Goal: Task Accomplishment & Management: Use online tool/utility

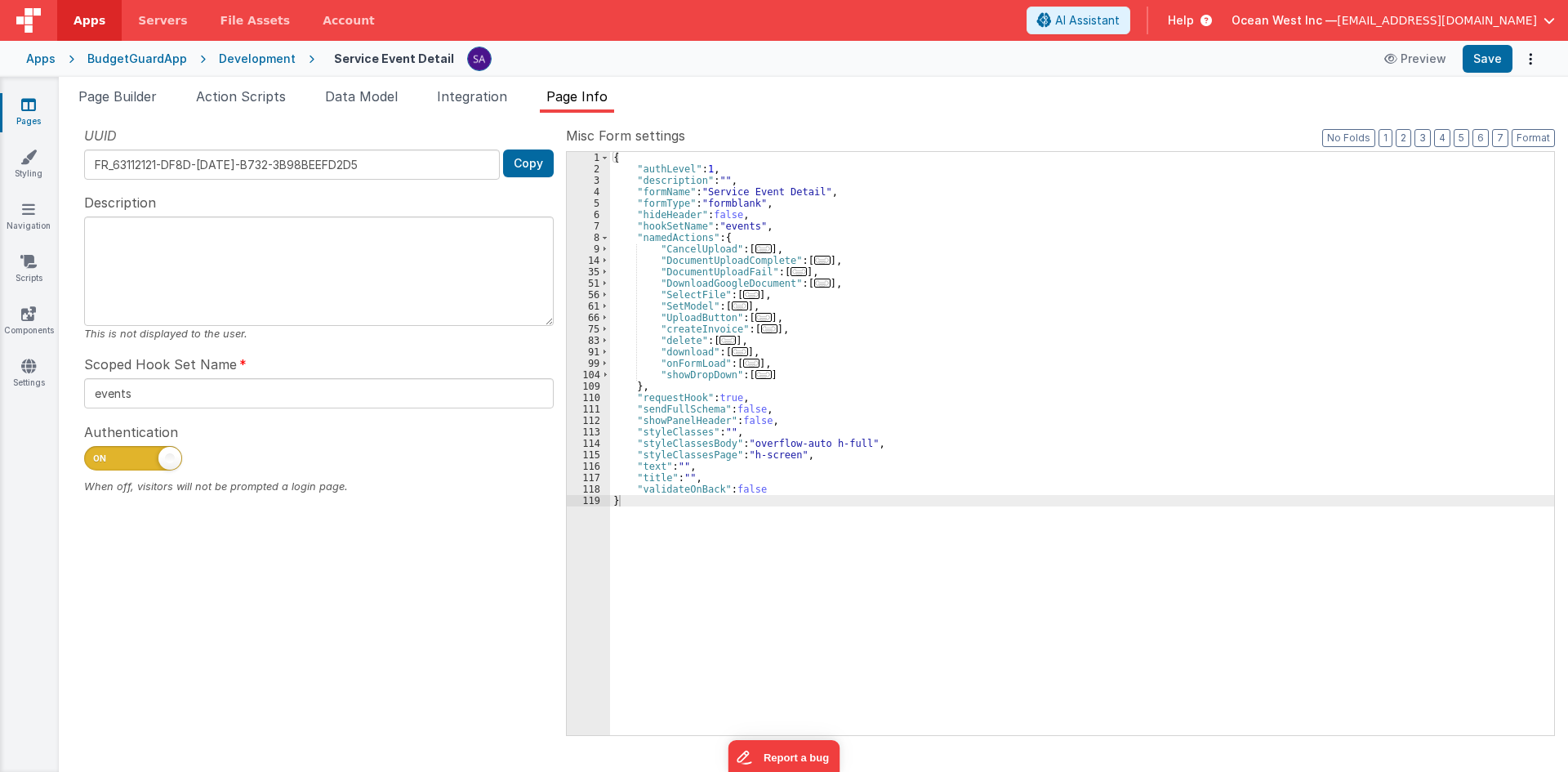
click at [16, 112] on link "Pages" at bounding box center [29, 113] width 59 height 33
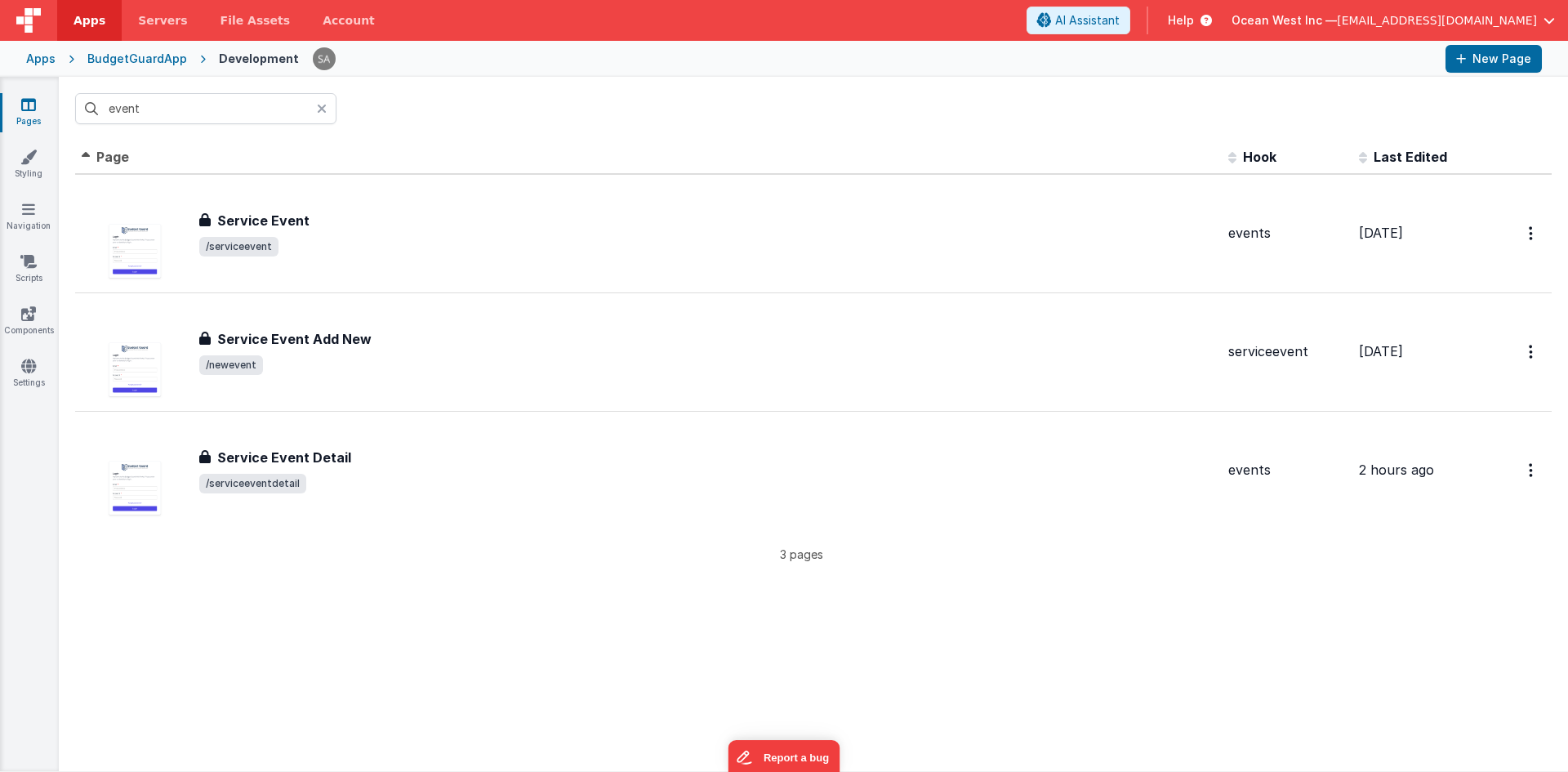
click at [544, 43] on div "Apps BudgetGuardApp Development New Page" at bounding box center [784, 58] width 1568 height 36
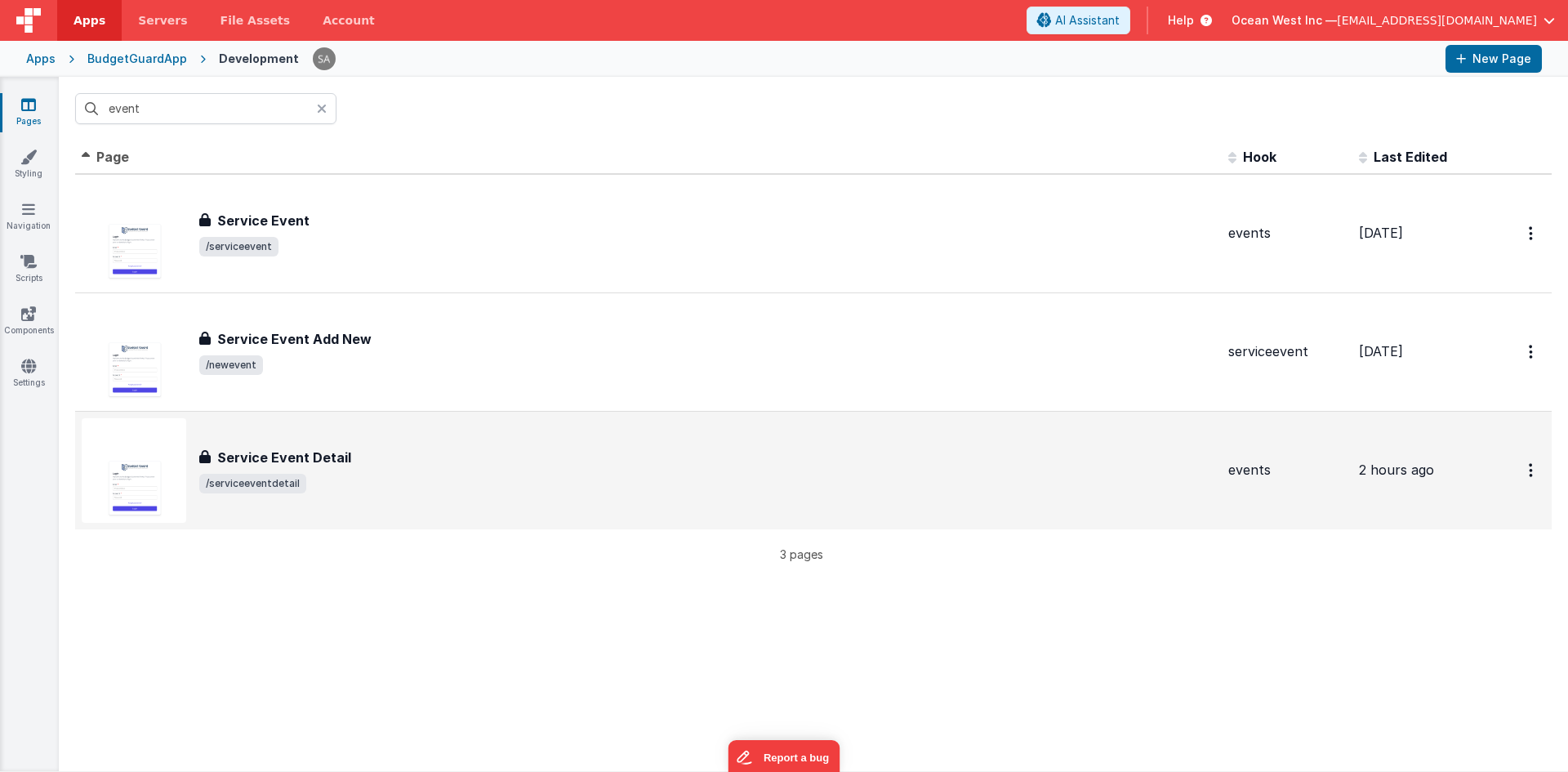
click at [388, 441] on div "Service Event Detail Service Event Detail /serviceeventdetail" at bounding box center [648, 471] width 1134 height 104
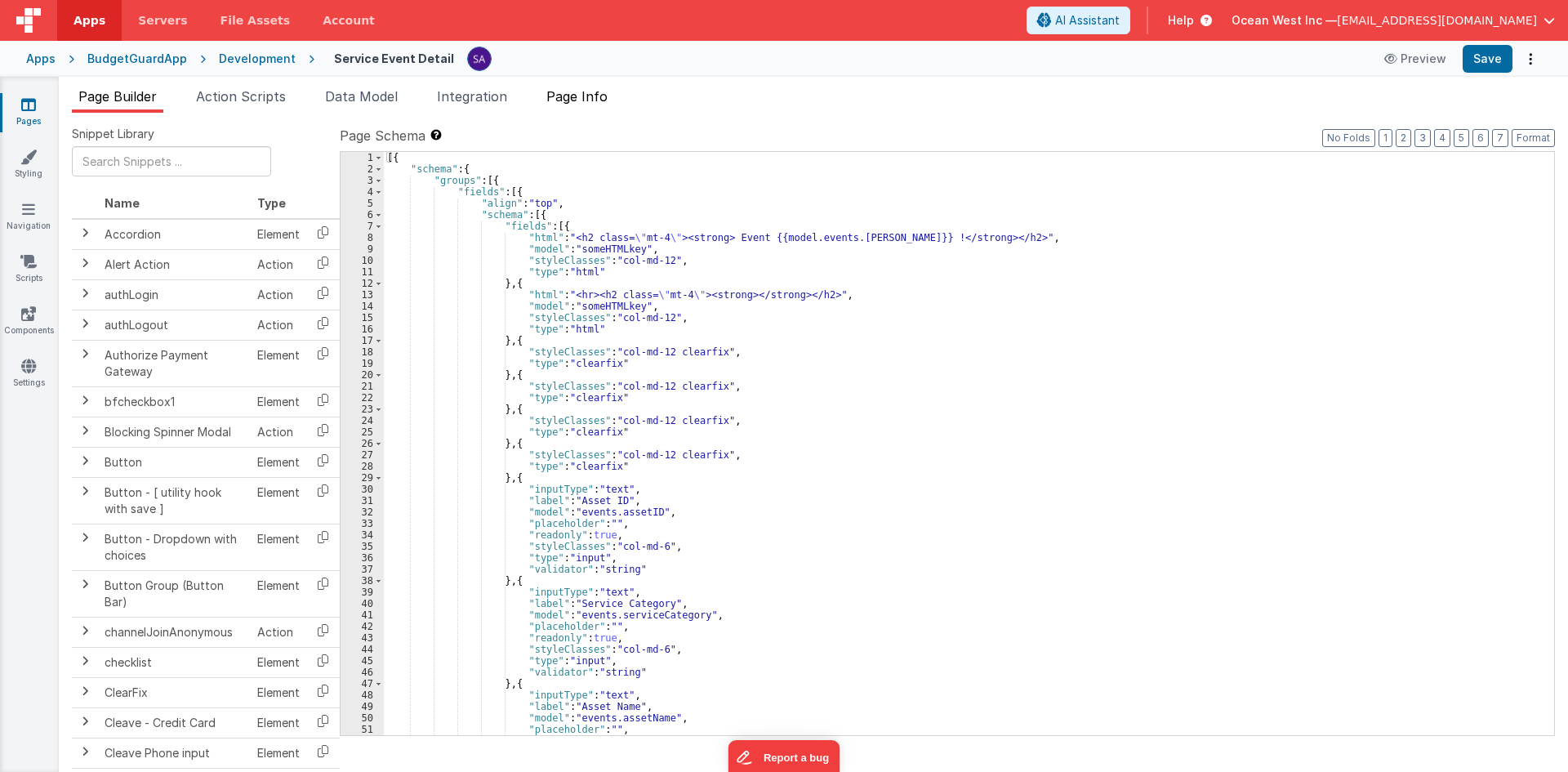
click at [575, 98] on span "Page Info" at bounding box center [577, 96] width 61 height 17
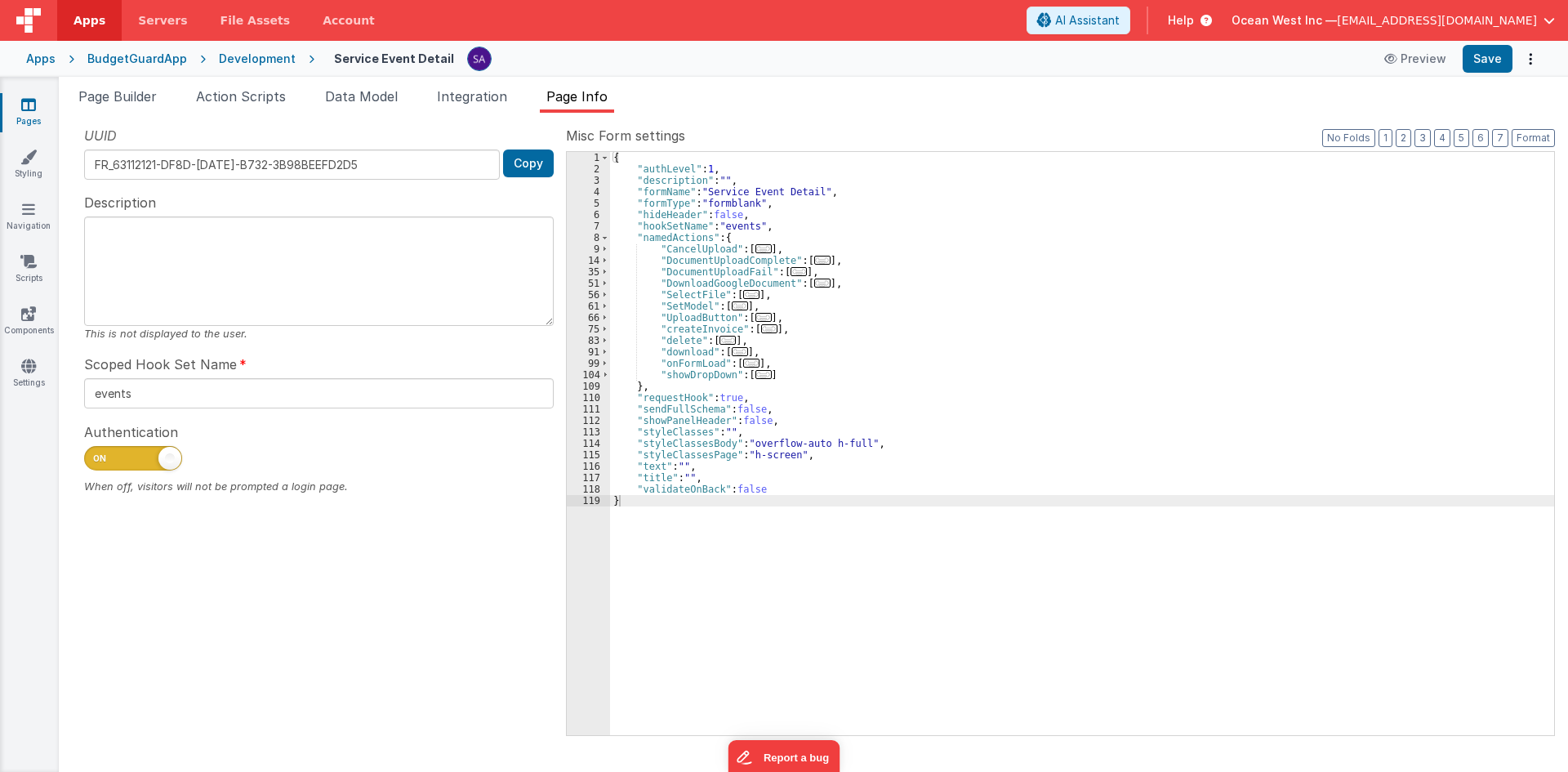
click at [716, 80] on div "Page Builder Action Scripts Data Model Integration Page Info Snippet Library Na…" at bounding box center [814, 424] width 1509 height 695
click at [376, 366] on div "Scoped Hook Set Name events" at bounding box center [319, 381] width 470 height 54
click at [219, 101] on span "Action Scripts" at bounding box center [240, 96] width 90 height 17
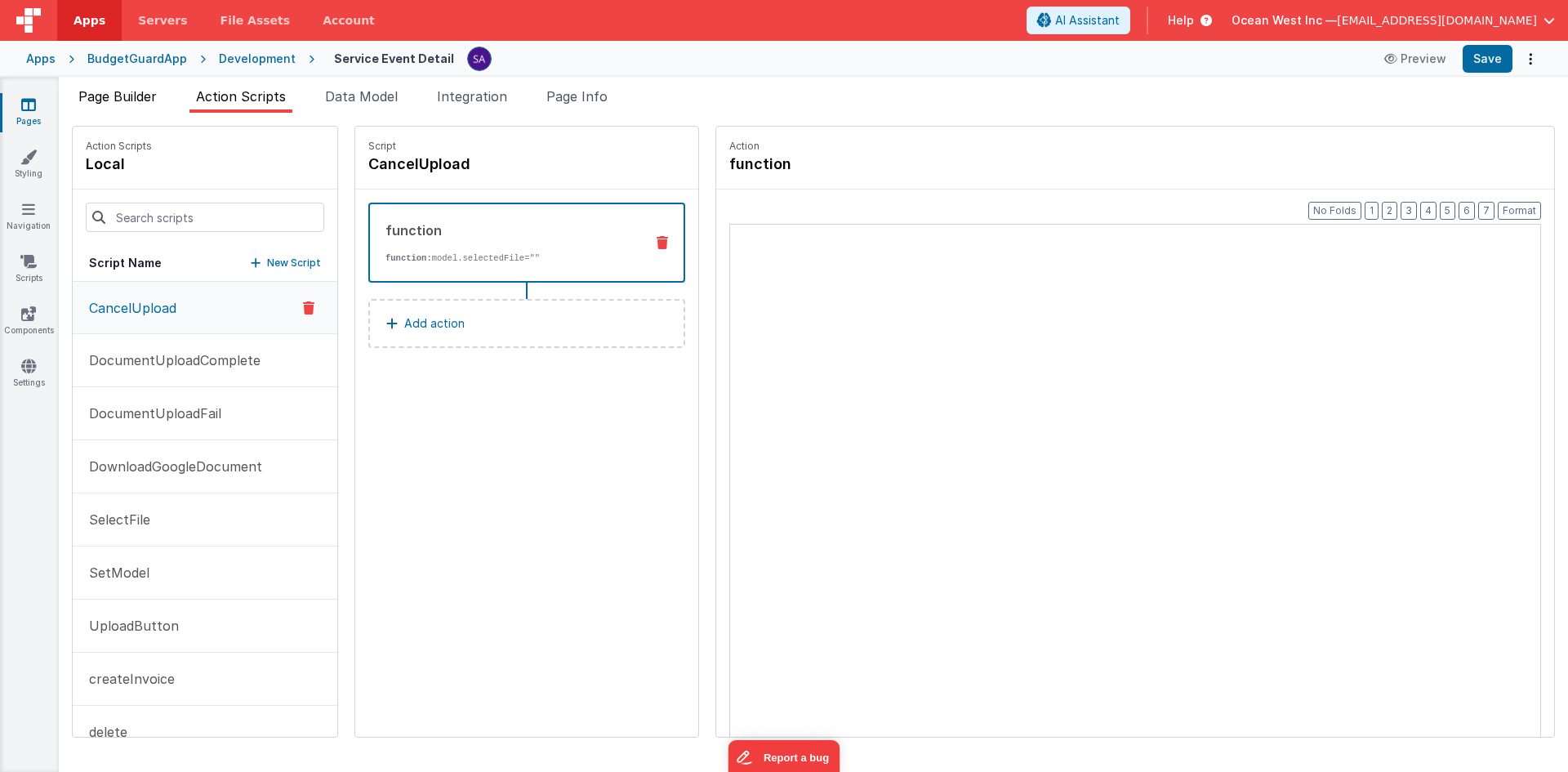
click at [131, 89] on span "Page Builder" at bounding box center [117, 96] width 78 height 17
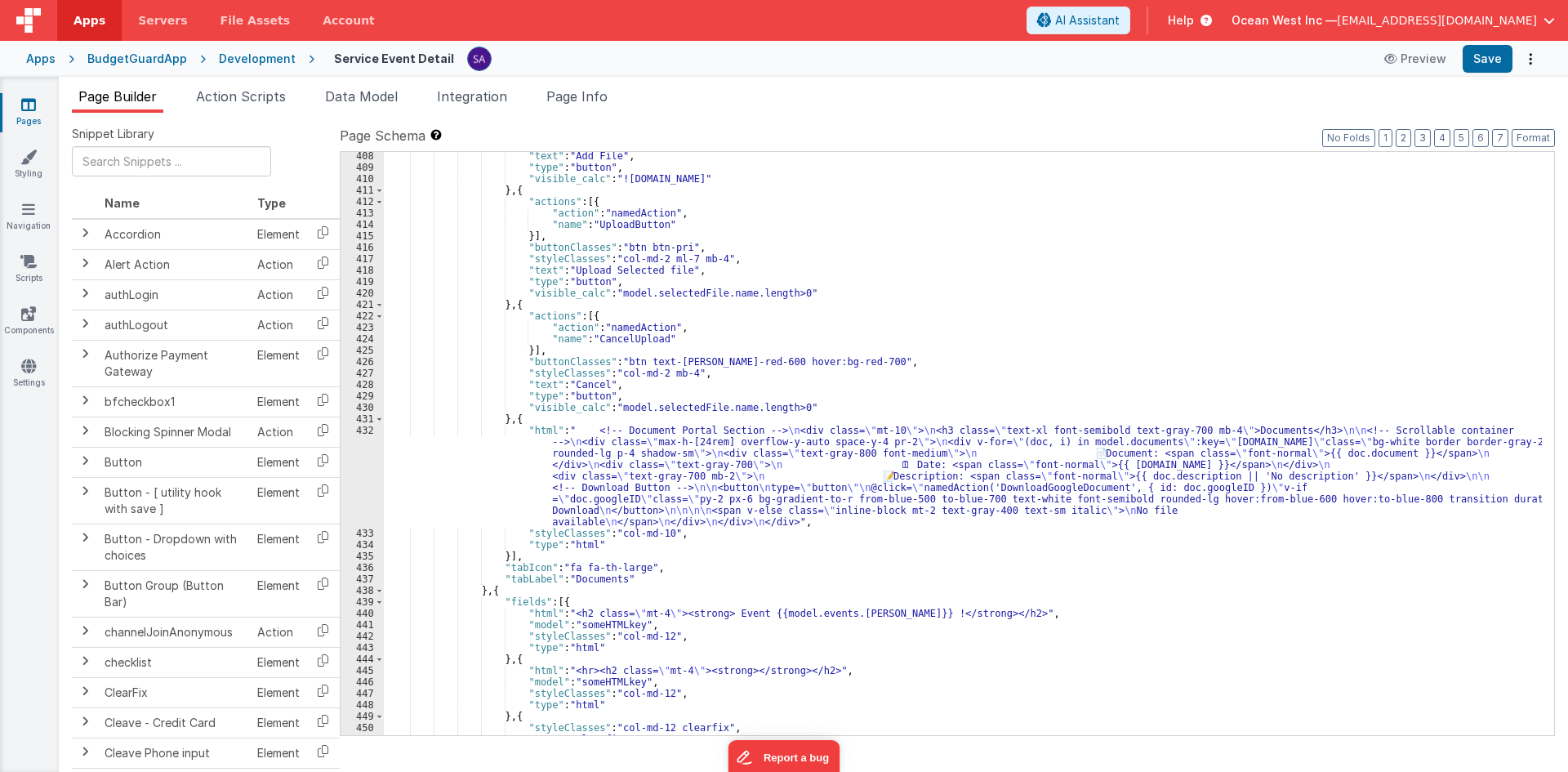
scroll to position [4607, 0]
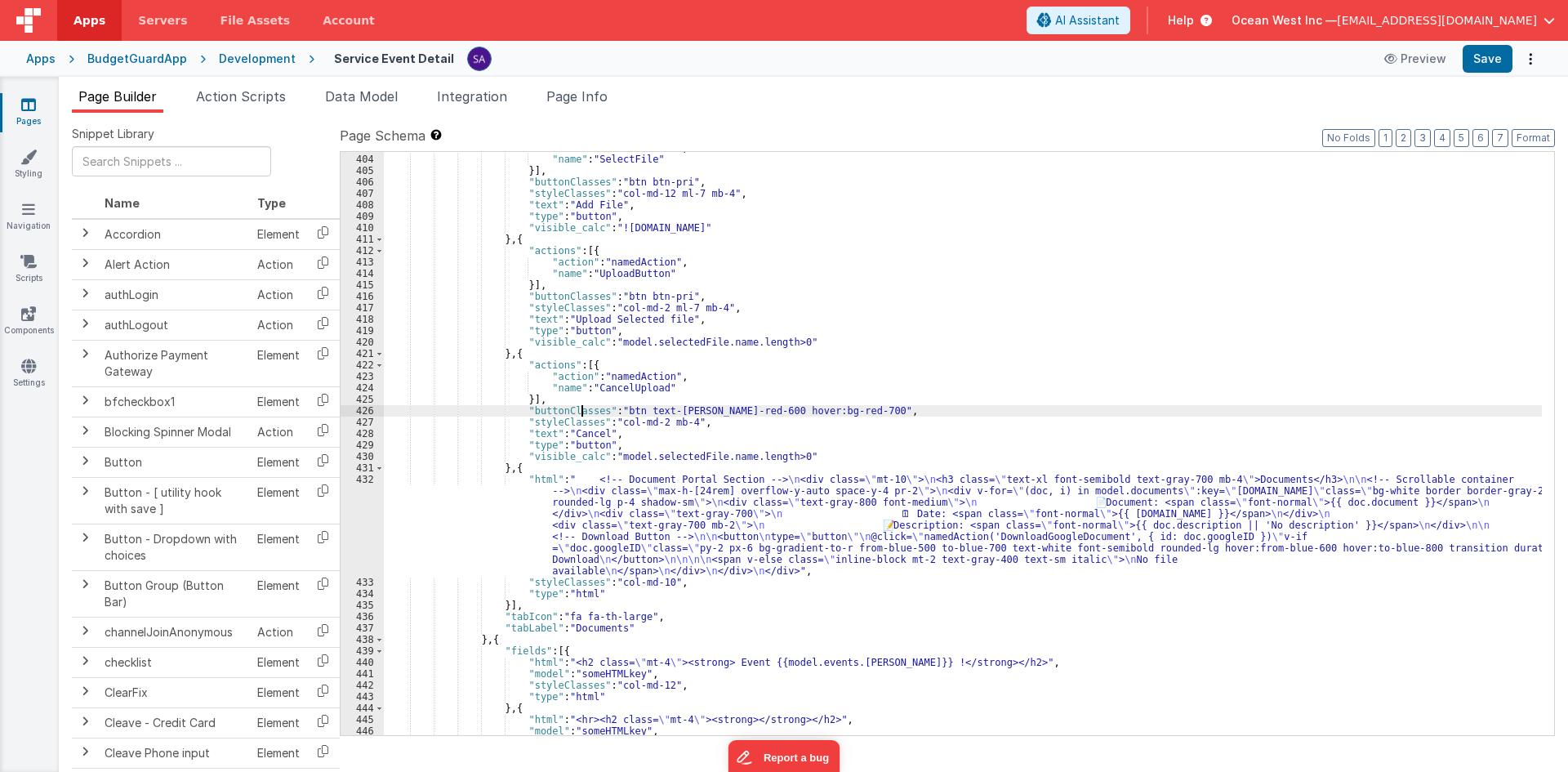
click at [583, 414] on div ""action" : "namedAction" , "name" : "SelectFile" }] , "buttonClasses" : "btn bt…" at bounding box center [962, 445] width 1158 height 606
click at [607, 411] on div ""action" : "namedAction" , "name" : "SelectFile" }] , "buttonClasses" : "btn bt…" at bounding box center [962, 445] width 1158 height 606
click at [627, 406] on div ""action" : "namedAction" , "name" : "SelectFile" }] , "buttonClasses" : "btn bt…" at bounding box center [962, 445] width 1158 height 606
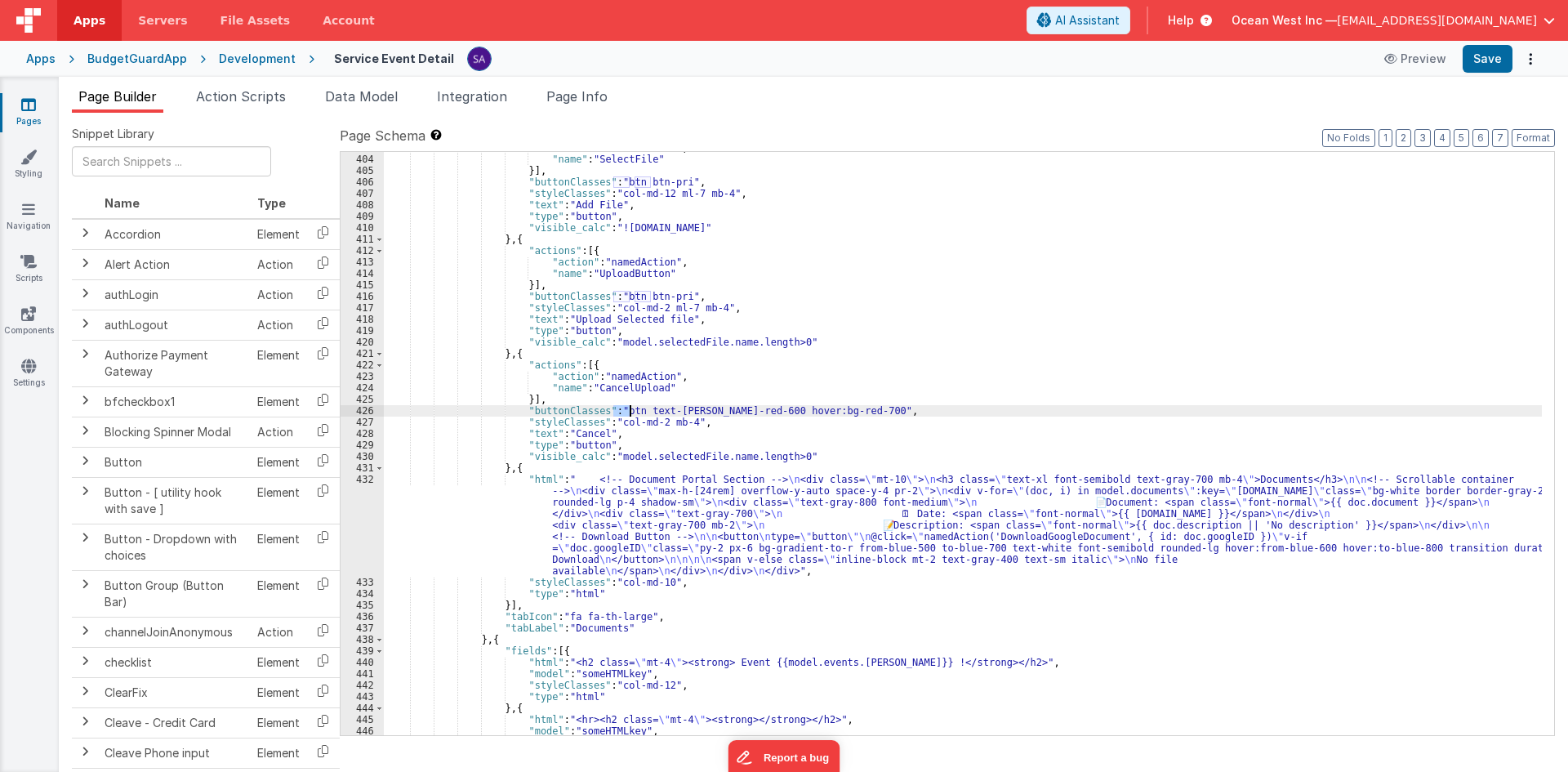
click at [664, 406] on div ""action" : "namedAction" , "name" : "SelectFile" }] , "buttonClasses" : "btn bt…" at bounding box center [962, 445] width 1158 height 606
click at [686, 407] on div ""action" : "namedAction" , "name" : "SelectFile" }] , "buttonClasses" : "btn bt…" at bounding box center [962, 444] width 1158 height 583
drag, startPoint x: 686, startPoint y: 407, endPoint x: 695, endPoint y: 407, distance: 9.0
click at [687, 407] on div ""action" : "namedAction" , "name" : "SelectFile" }] , "buttonClasses" : "btn bt…" at bounding box center [962, 445] width 1158 height 606
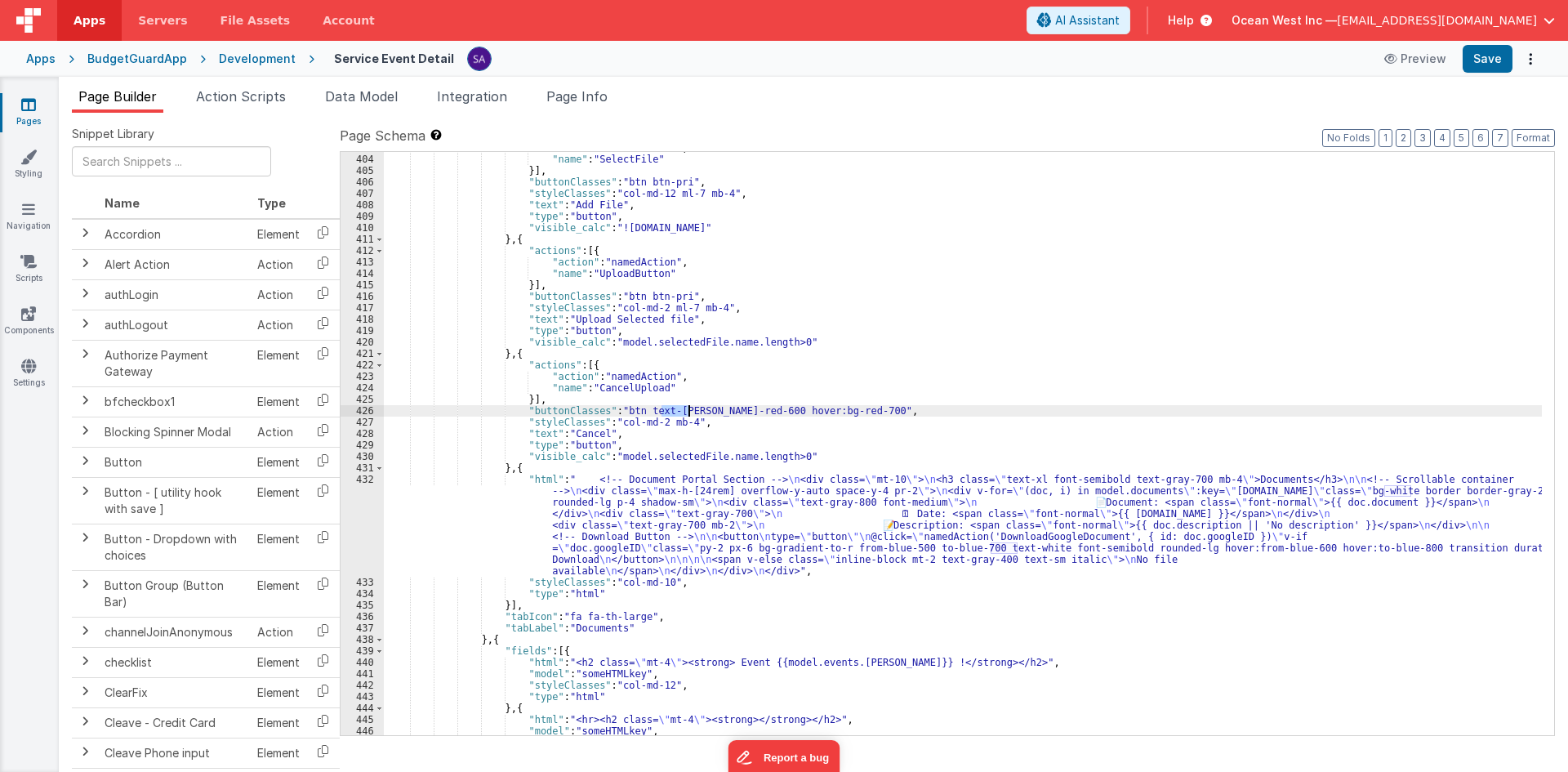
click at [701, 409] on div ""action" : "namedAction" , "name" : "SelectFile" }] , "buttonClasses" : "btn bt…" at bounding box center [962, 445] width 1158 height 606
click at [719, 411] on div ""action" : "namedAction" , "name" : "SelectFile" }] , "buttonClasses" : "btn bt…" at bounding box center [962, 445] width 1158 height 606
click at [740, 412] on div ""action" : "namedAction" , "name" : "SelectFile" }] , "buttonClasses" : "btn bt…" at bounding box center [962, 445] width 1158 height 606
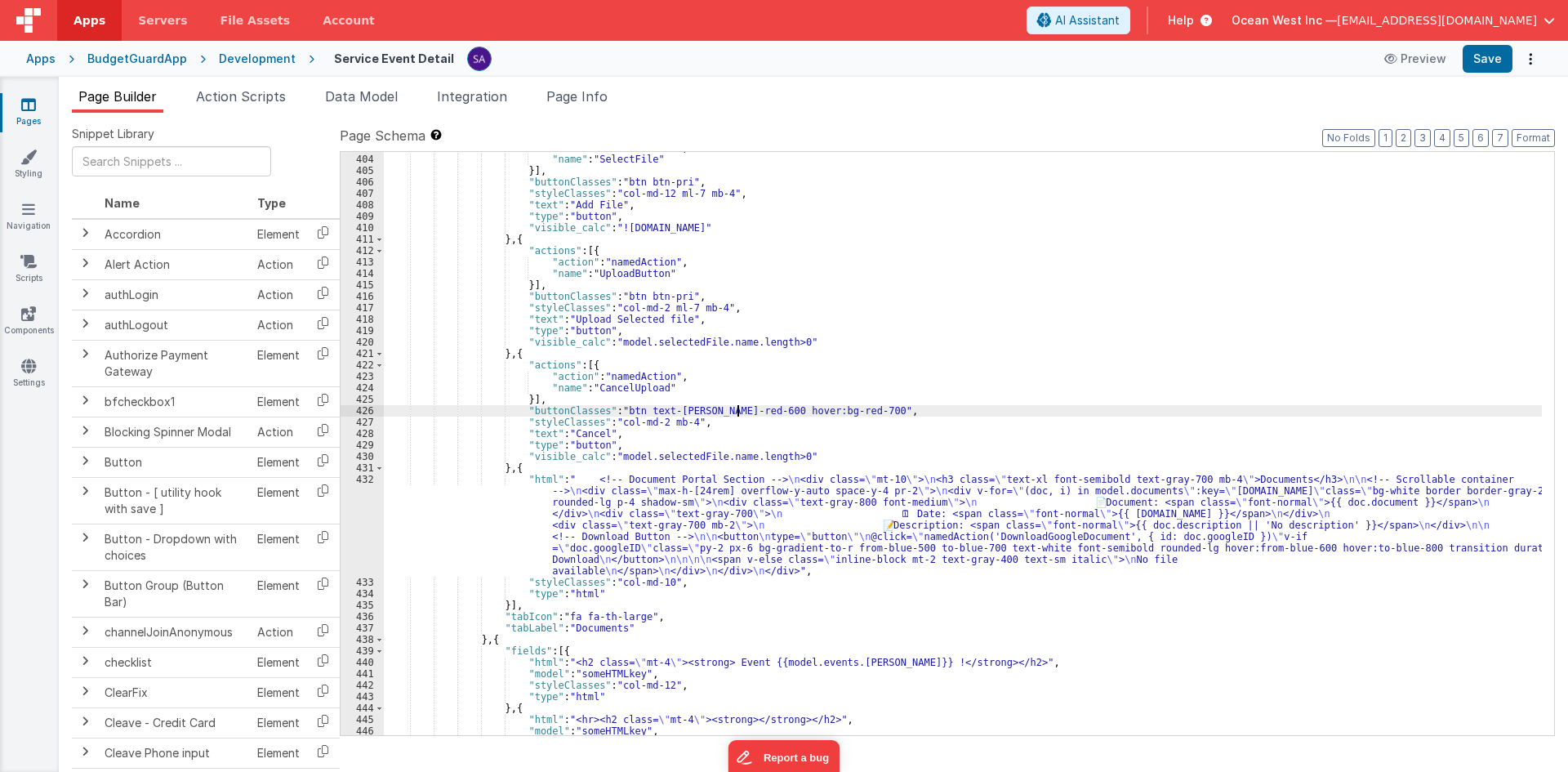
click at [740, 412] on div ""action" : "namedAction" , "name" : "SelectFile" }] , "buttonClasses" : "btn bt…" at bounding box center [962, 445] width 1158 height 606
click at [775, 412] on div ""action" : "namedAction" , "name" : "SelectFile" }] , "buttonClasses" : "btn bt…" at bounding box center [962, 445] width 1158 height 606
click at [807, 409] on div ""action" : "namedAction" , "name" : "SelectFile" }] , "buttonClasses" : "btn bt…" at bounding box center [962, 445] width 1158 height 606
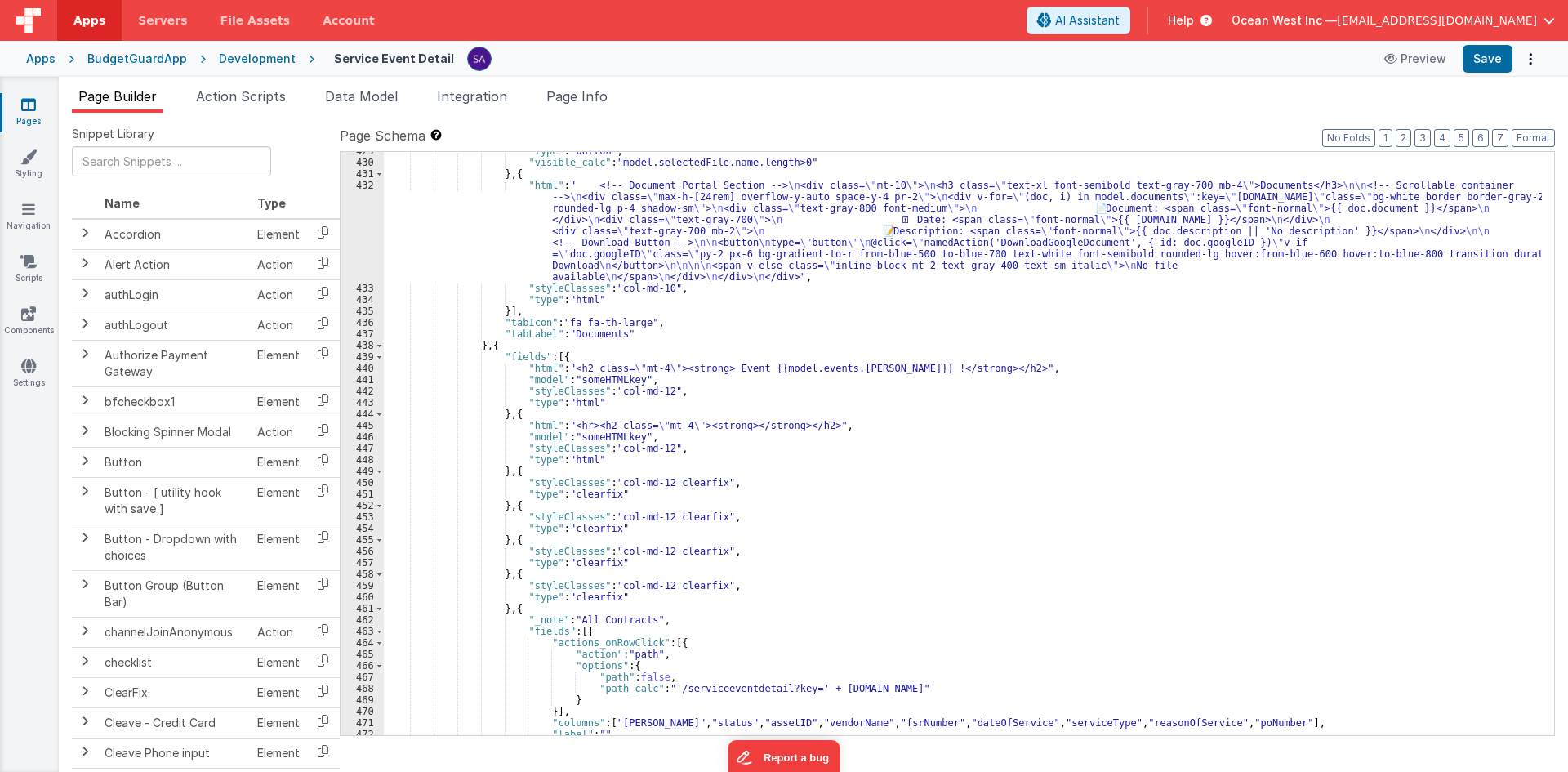
scroll to position [4803, 0]
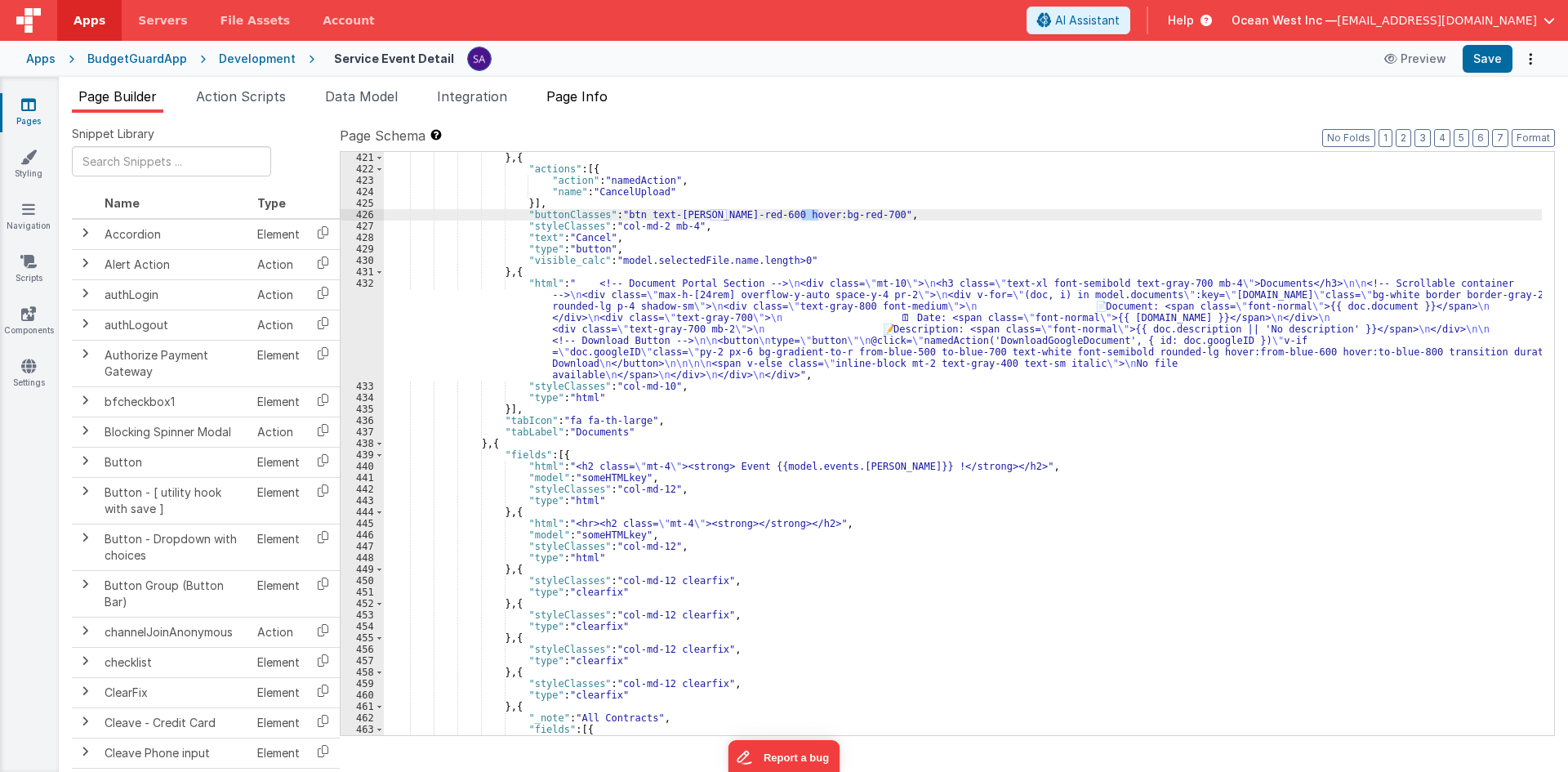
click at [566, 97] on span "Page Info" at bounding box center [577, 96] width 61 height 17
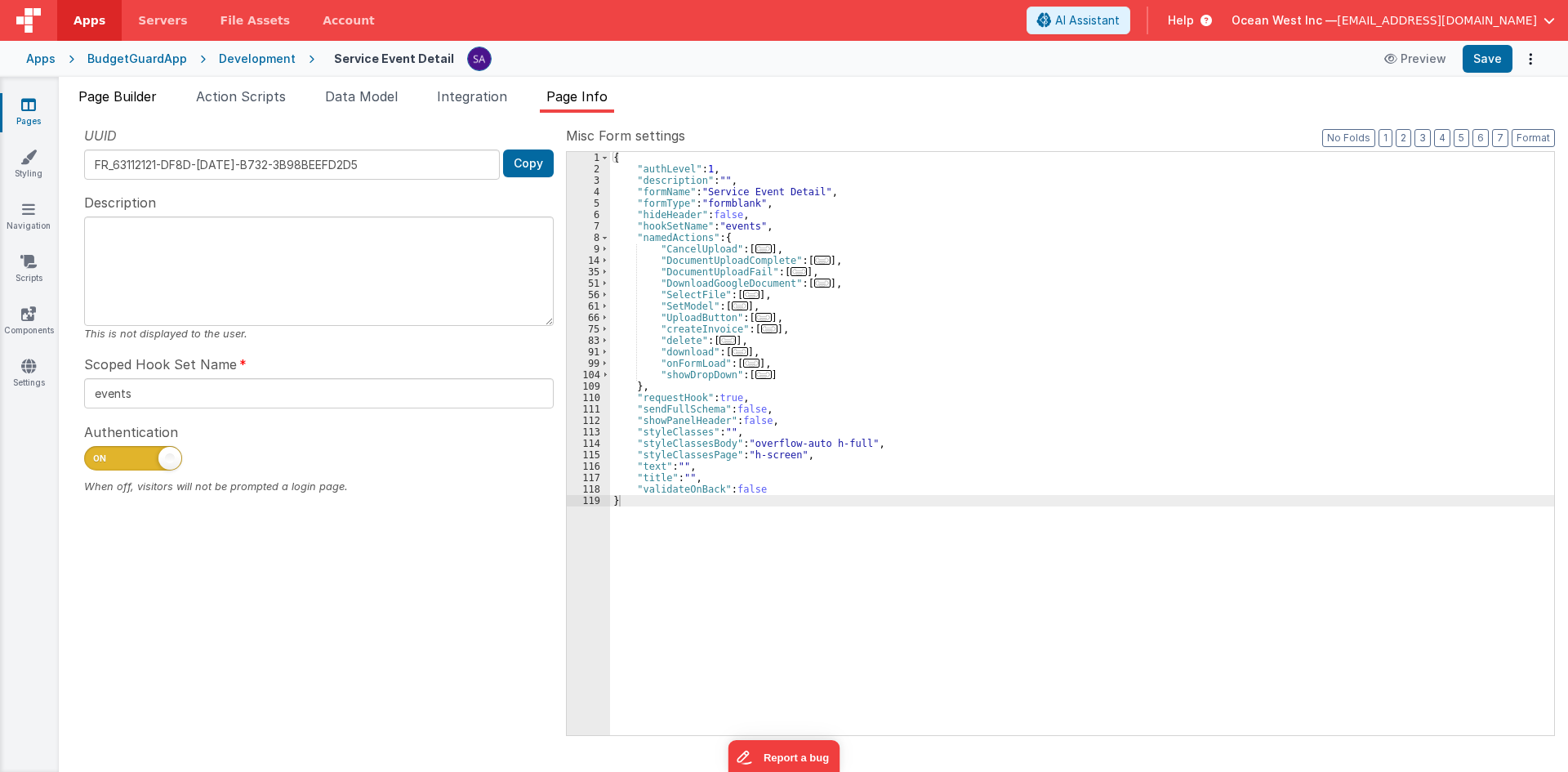
click at [121, 107] on li "Page Builder" at bounding box center [117, 99] width 91 height 26
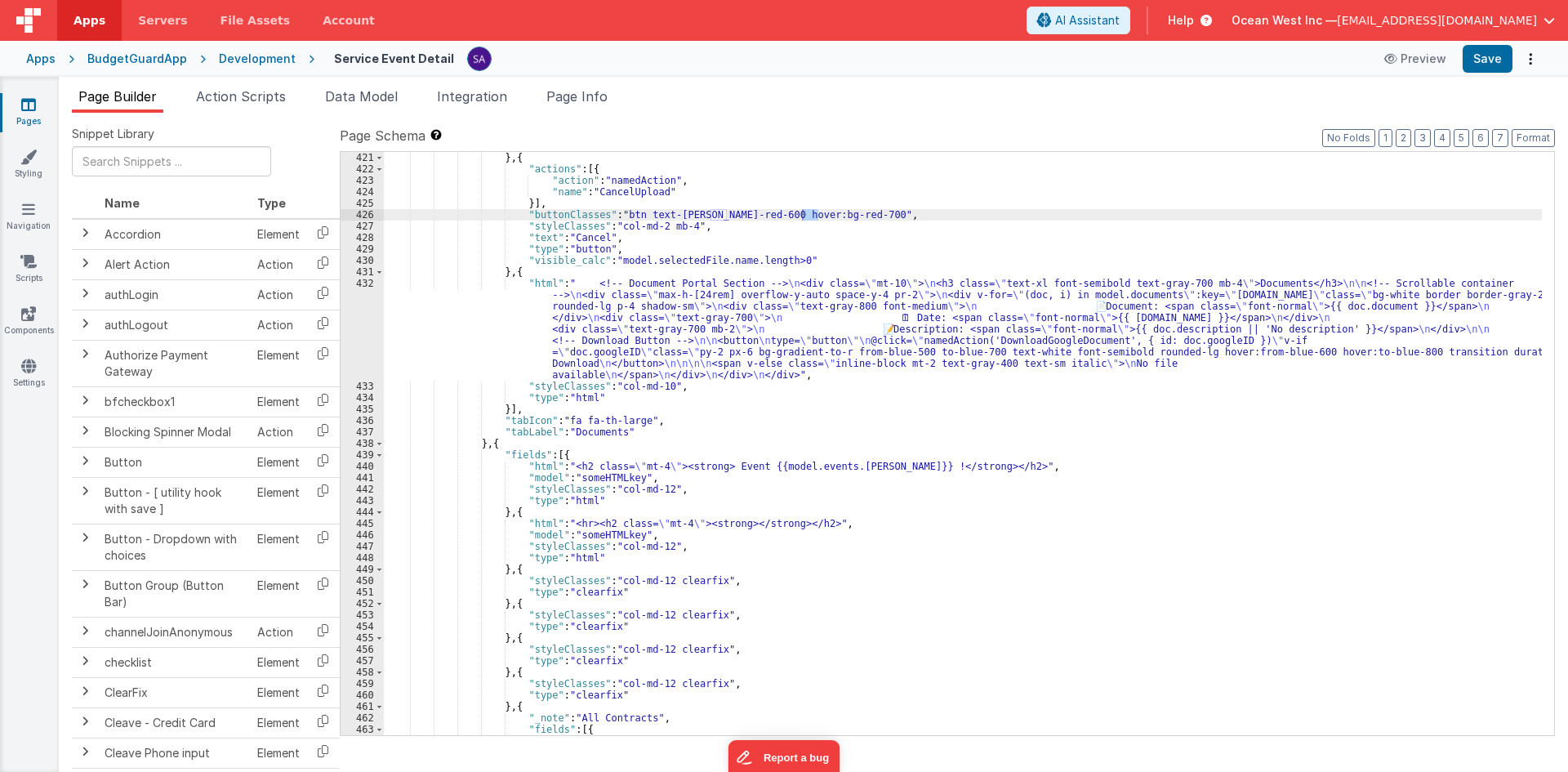
scroll to position [4901, 0]
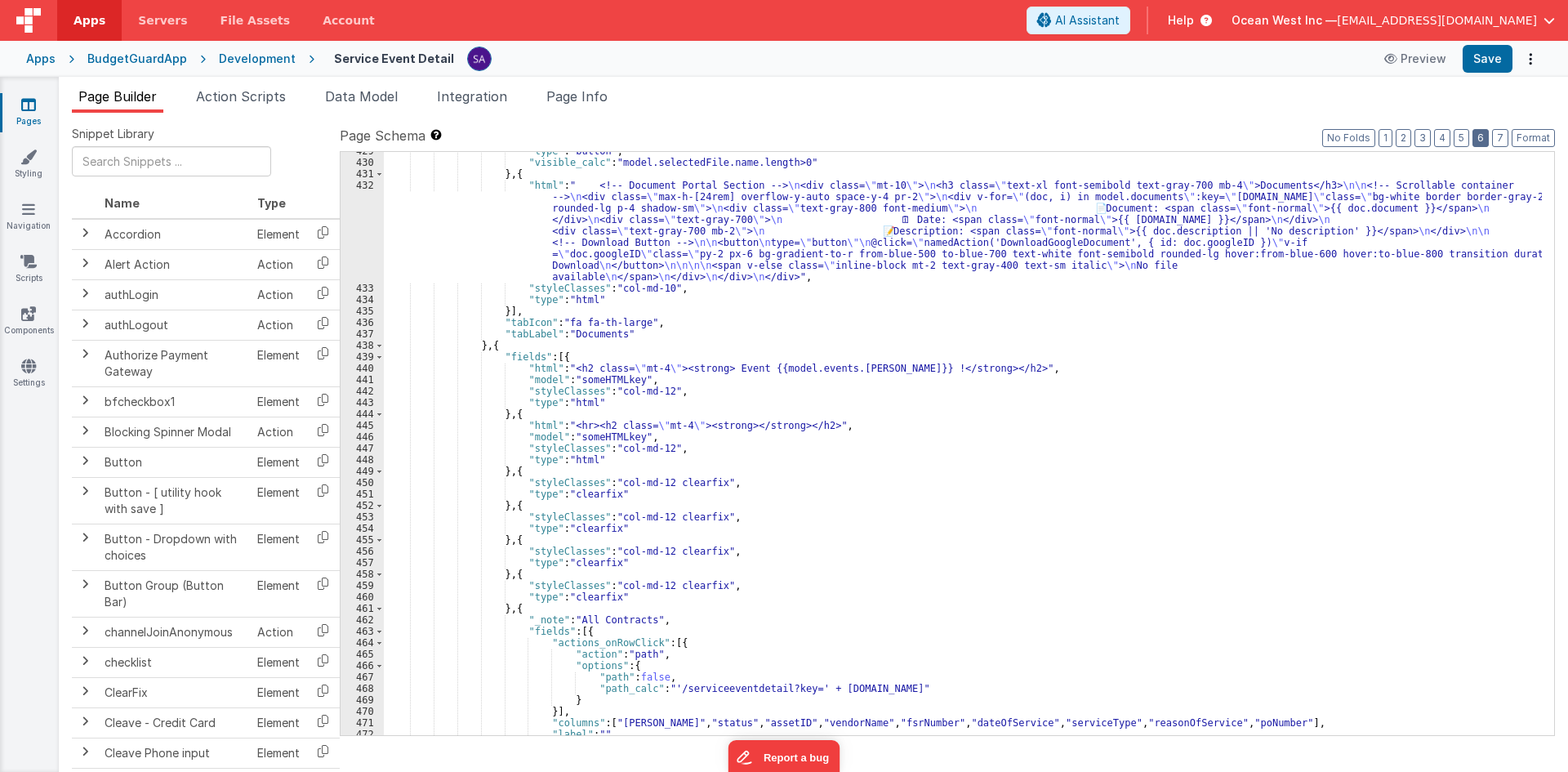
click at [1482, 138] on button "6" at bounding box center [1480, 138] width 17 height 18
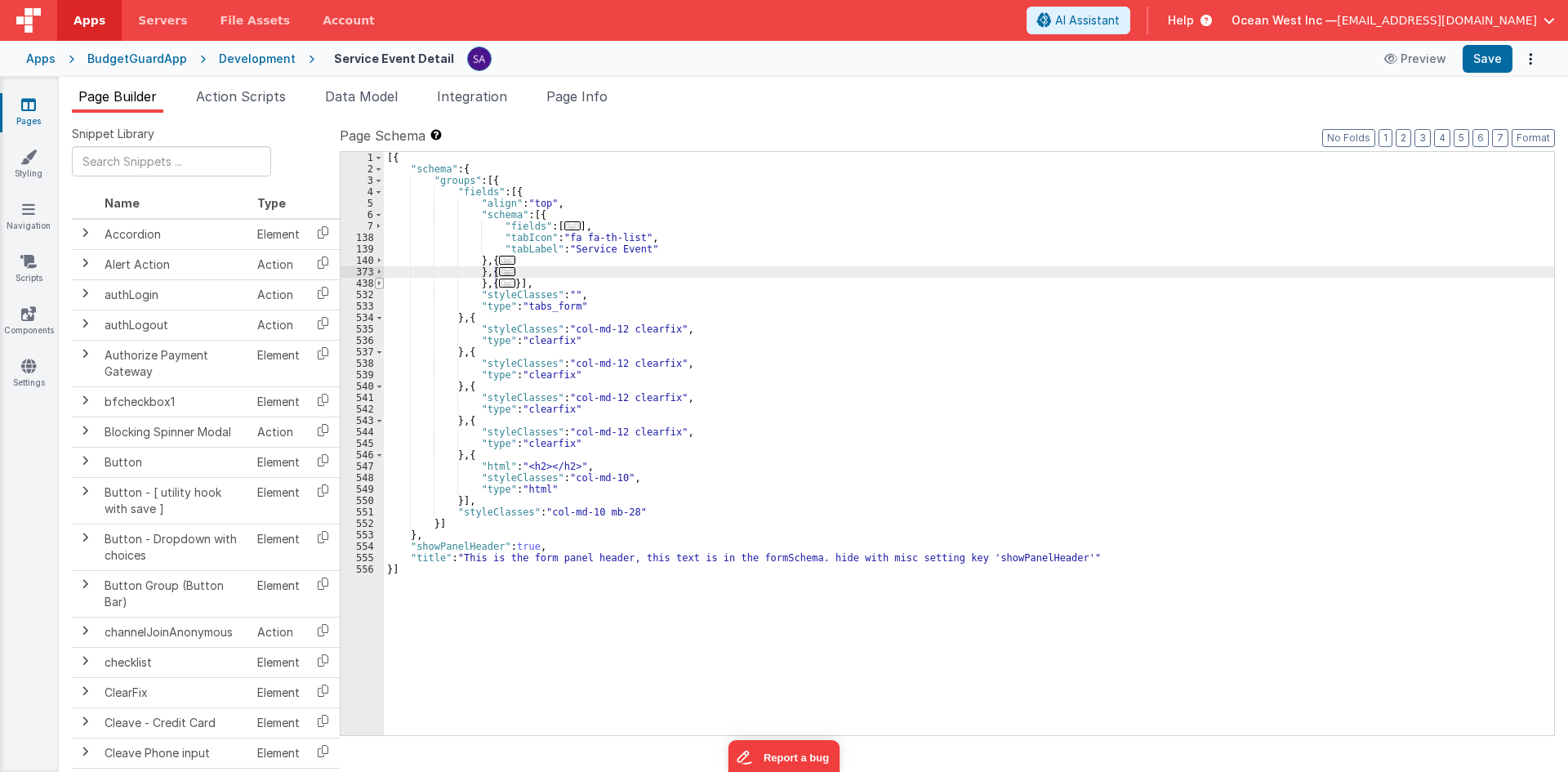
click at [377, 285] on span at bounding box center [379, 283] width 9 height 11
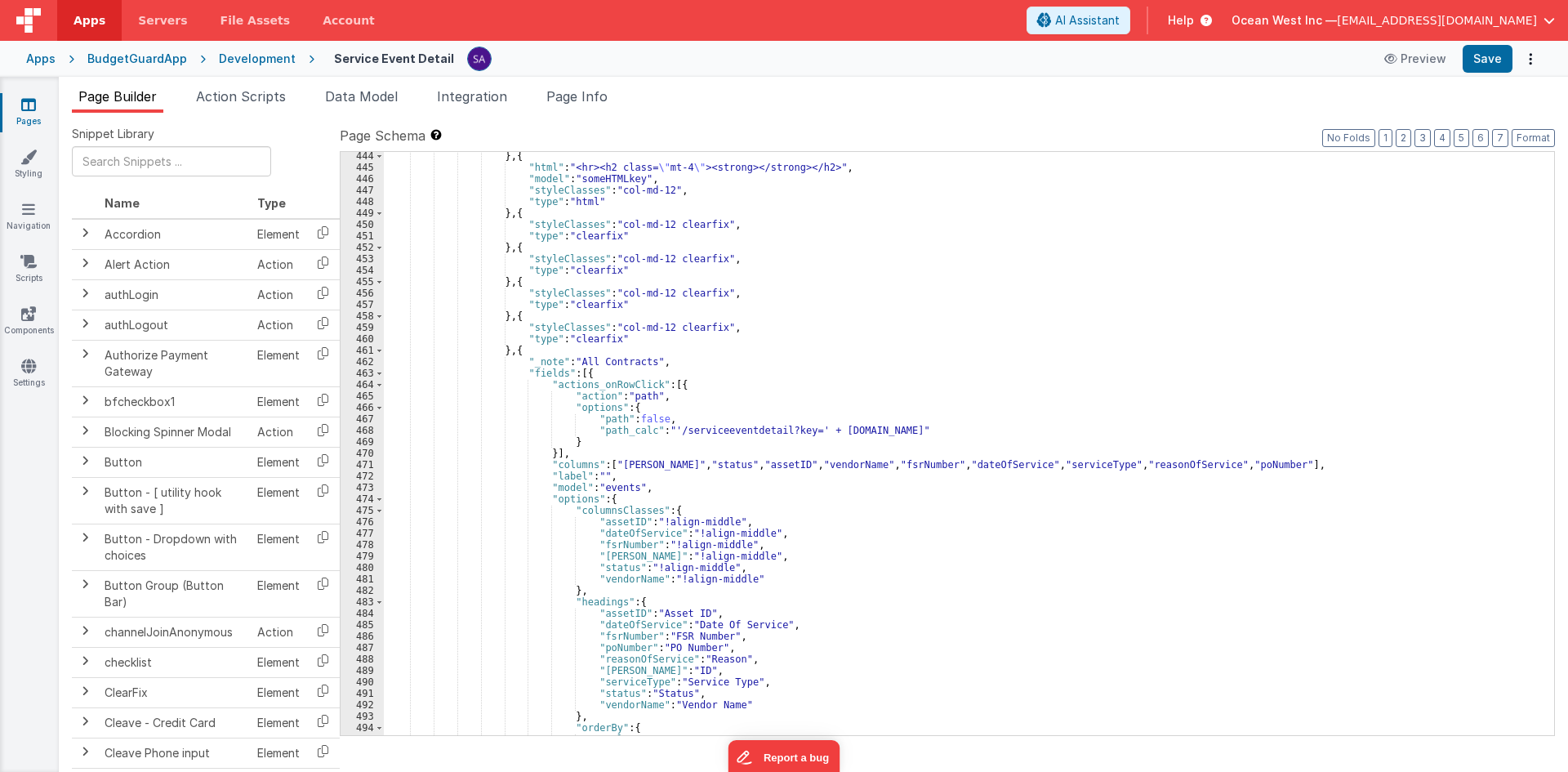
scroll to position [196, 0]
click at [606, 487] on div "} , { "html" : "<hr><h2 class= \" mt-4 \" ><strong></strong></h2>" , "model" : …" at bounding box center [962, 453] width 1158 height 606
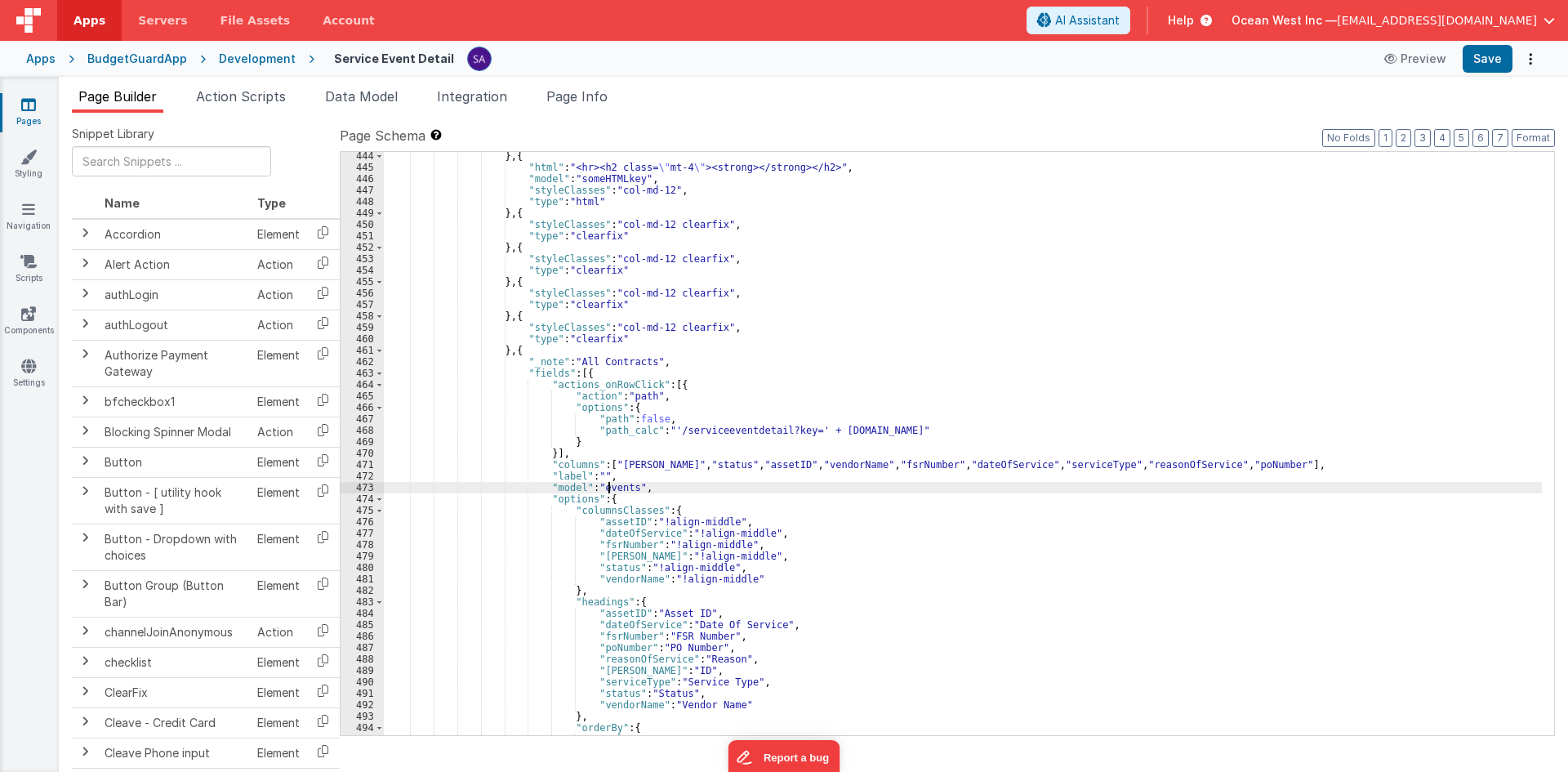
click at [606, 487] on div "} , { "html" : "<hr><h2 class= \" mt-4 \" ><strong></strong></h2>" , "model" : …" at bounding box center [962, 453] width 1158 height 606
click at [621, 487] on div "} , { "html" : "<hr><h2 class= \" mt-4 \" ><strong></strong></h2>" , "model" : …" at bounding box center [962, 444] width 1158 height 583
click at [623, 489] on div "} , { "html" : "<hr><h2 class= \" mt-4 \" ><strong></strong></h2>" , "model" : …" at bounding box center [962, 453] width 1158 height 606
click at [1494, 64] on button "Save" at bounding box center [1487, 59] width 50 height 28
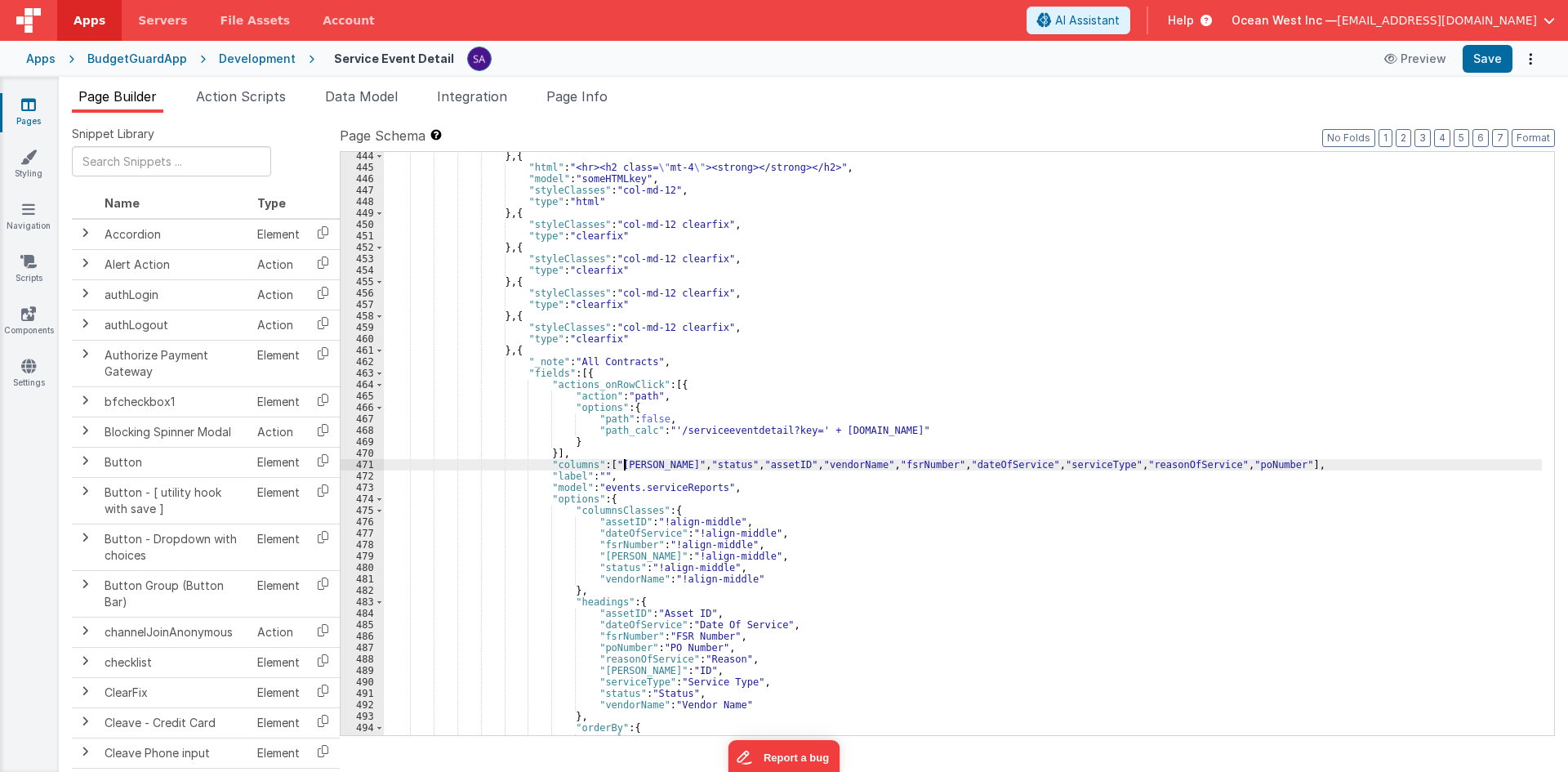
click at [622, 466] on div "} , { "html" : "<hr><h2 class= \" mt-4 \" ><strong></strong></h2>" , "model" : …" at bounding box center [962, 453] width 1158 height 606
click at [696, 464] on div "} , { "html" : "<hr><h2 class= \" mt-4 \" ><strong></strong></h2>" , "model" : …" at bounding box center [962, 453] width 1158 height 606
click at [764, 468] on div "} , { "html" : "<hr><h2 class= \" mt-4 \" ><strong></strong></h2>" , "model" : …" at bounding box center [962, 453] width 1158 height 606
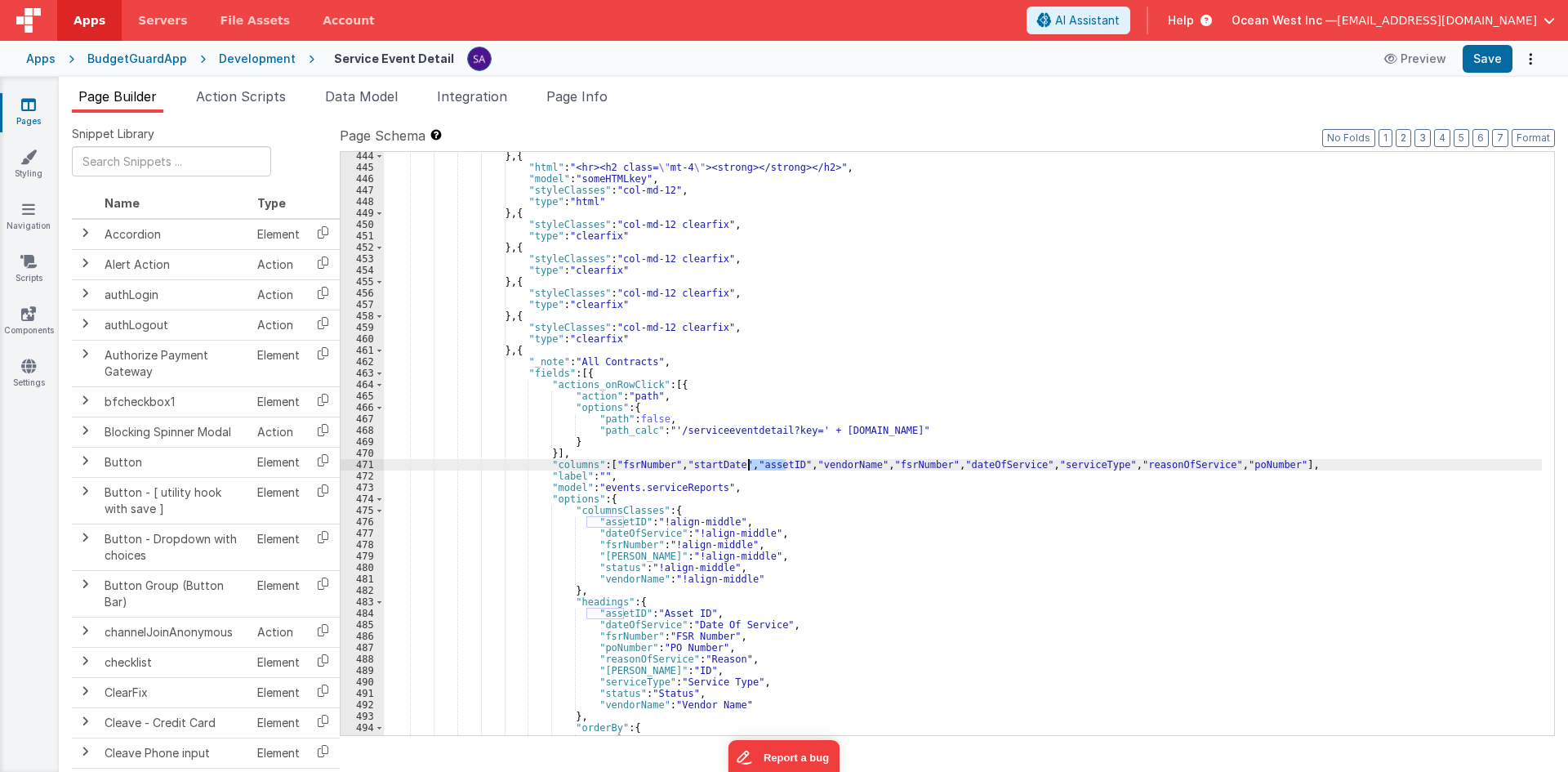
click at [764, 468] on div "} , { "html" : "<hr><h2 class= \" mt-4 \" ><strong></strong></h2>" , "model" : …" at bounding box center [962, 453] width 1158 height 606
click at [821, 467] on div "} , { "html" : "<hr><h2 class= \" mt-4 \" ><strong></strong></h2>" , "model" : …" at bounding box center [962, 453] width 1158 height 606
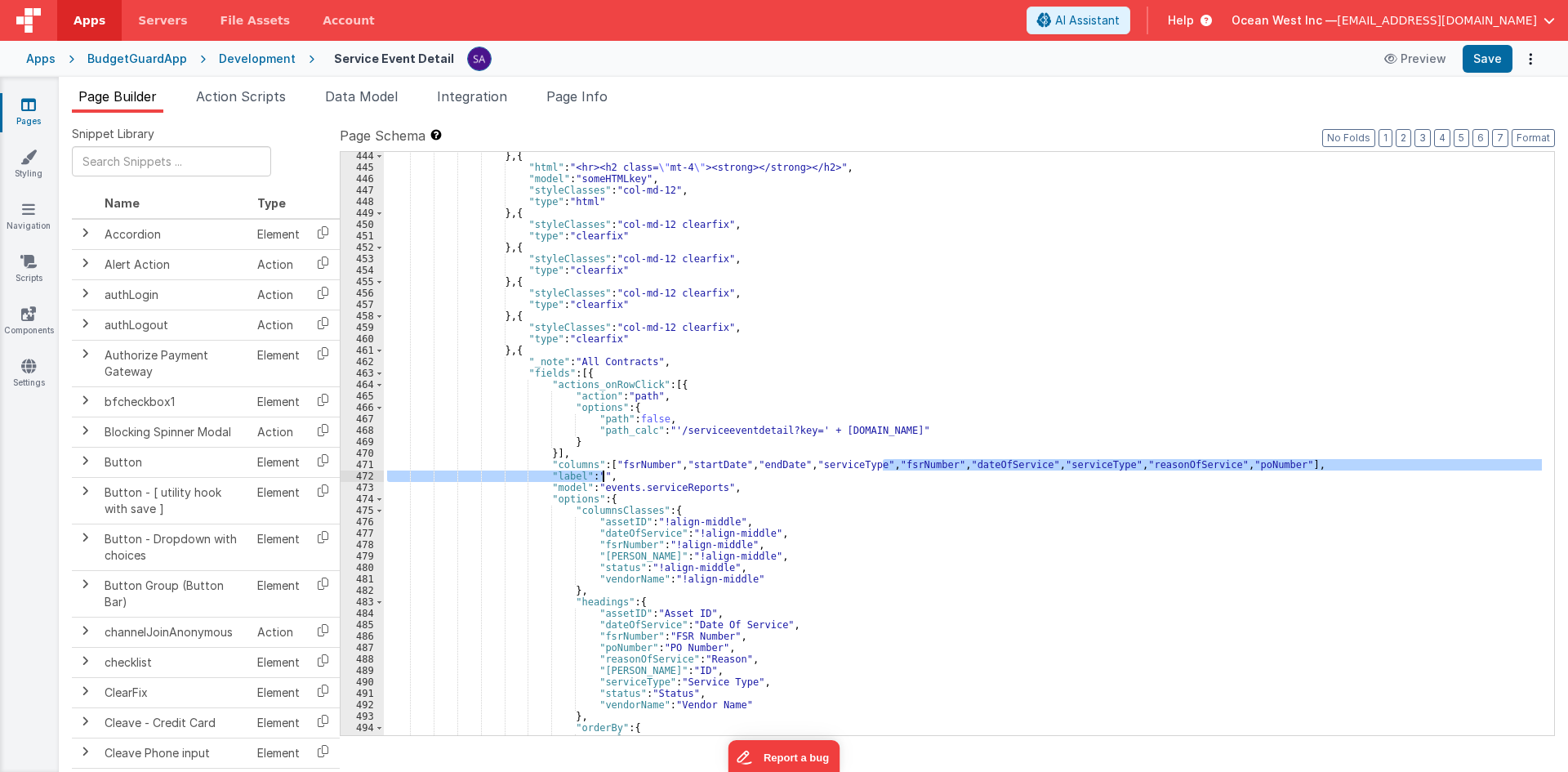
drag, startPoint x: 883, startPoint y: 465, endPoint x: 1250, endPoint y: 472, distance: 367.1
click at [1250, 472] on div "} , { "html" : "<hr><h2 class= \" mt-4 \" ><strong></strong></h2>" , "model" : …" at bounding box center [962, 453] width 1158 height 606
click at [1260, 468] on div "} , { "html" : "<hr><h2 class= \" mt-4 \" ><strong></strong></h2>" , "model" : …" at bounding box center [962, 444] width 1158 height 583
drag, startPoint x: 1283, startPoint y: 463, endPoint x: 873, endPoint y: 467, distance: 410.0
click at [873, 467] on div "} , { "html" : "<hr><h2 class= \" mt-4 \" ><strong></strong></h2>" , "model" : …" at bounding box center [962, 453] width 1158 height 606
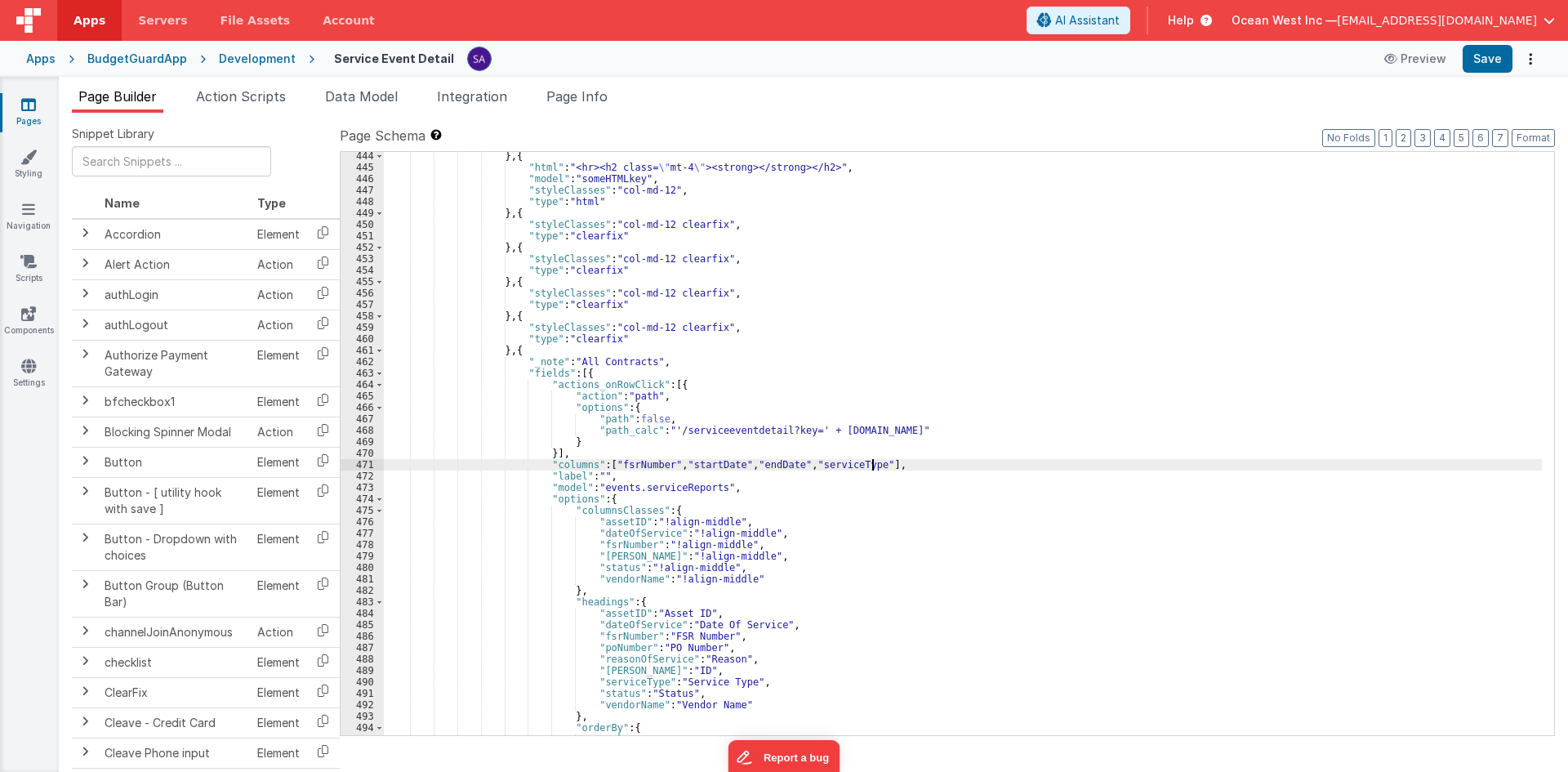
scroll to position [245, 0]
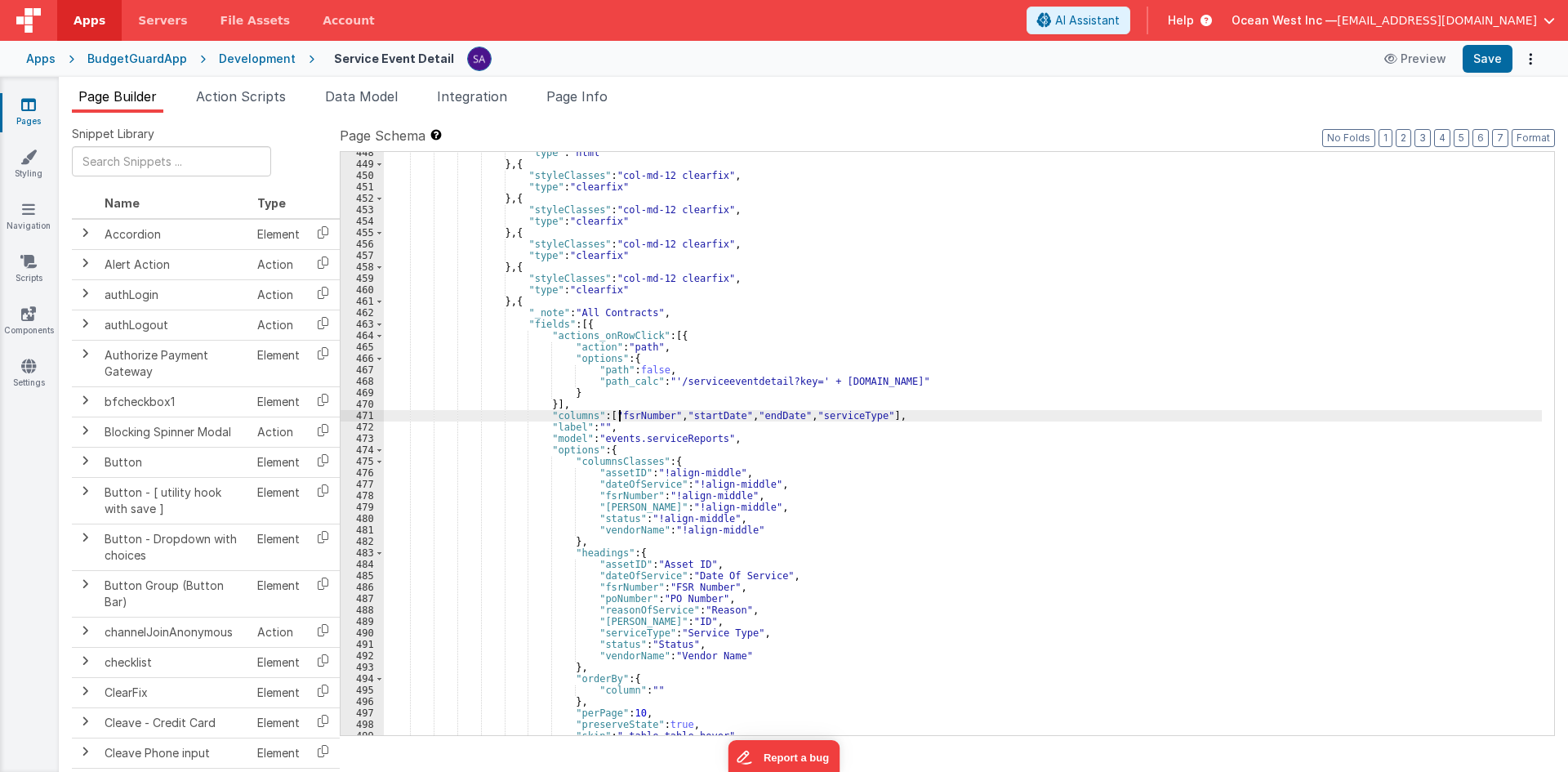
click at [618, 420] on div ""type" : "html" } , { "styleClasses" : "col-md-12 clearfix" , "type" : "clearfi…" at bounding box center [962, 450] width 1158 height 606
click at [618, 495] on div ""type" : "html" } , { "styleClasses" : "col-md-12 clearfix" , "type" : "clearfi…" at bounding box center [962, 450] width 1158 height 606
click at [687, 416] on div ""type" : "html" } , { "styleClasses" : "col-md-12 clearfix" , "type" : "clearfi…" at bounding box center [962, 450] width 1158 height 606
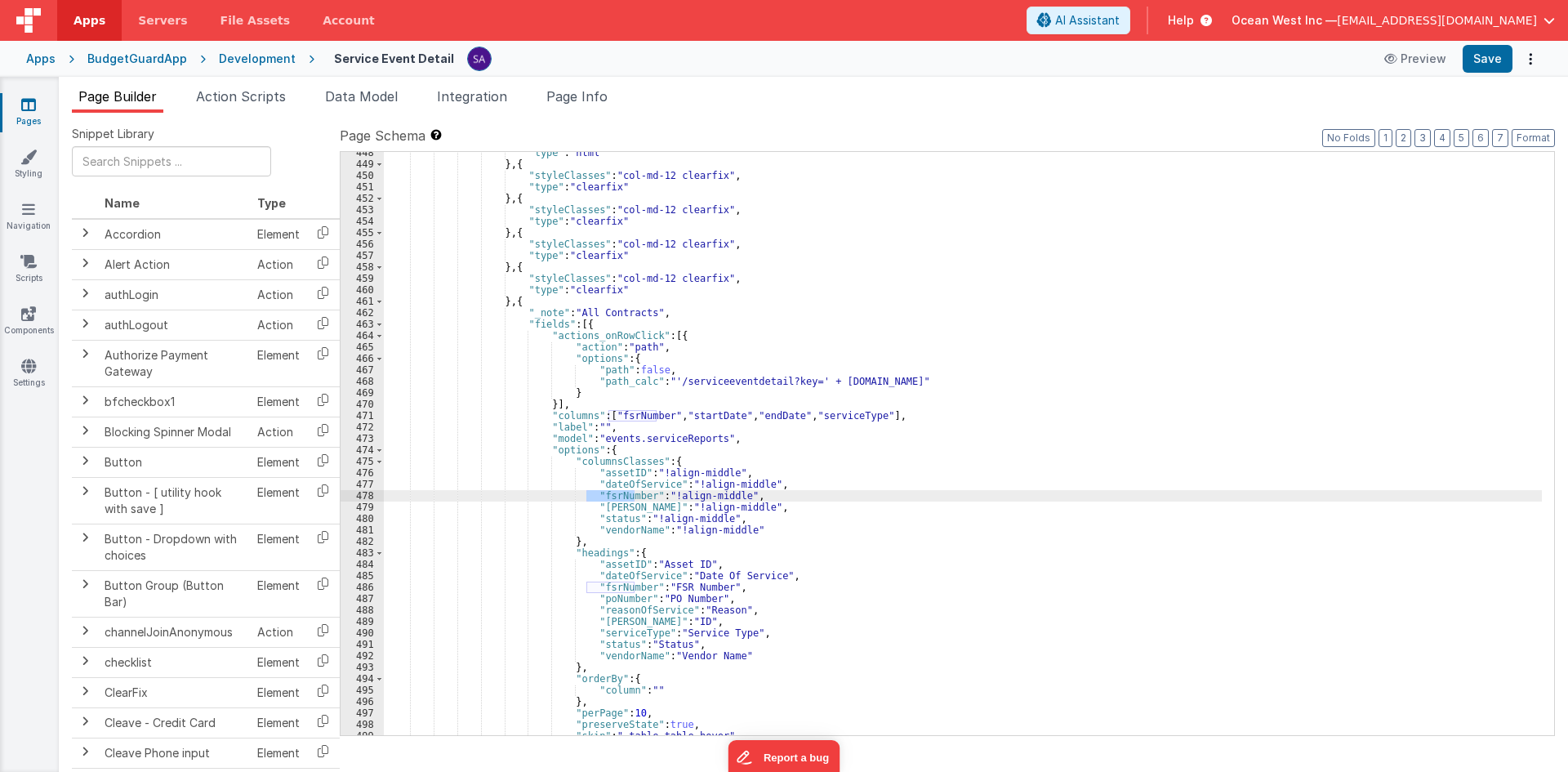
click at [687, 416] on div ""type" : "html" } , { "styleClasses" : "col-md-12 clearfix" , "type" : "clearfi…" at bounding box center [962, 450] width 1158 height 606
click at [618, 472] on div ""type" : "html" } , { "styleClasses" : "col-md-12 clearfix" , "type" : "clearfi…" at bounding box center [962, 450] width 1158 height 606
click at [765, 416] on div ""type" : "html" } , { "styleClasses" : "col-md-12 clearfix" , "type" : "clearfi…" at bounding box center [962, 450] width 1158 height 606
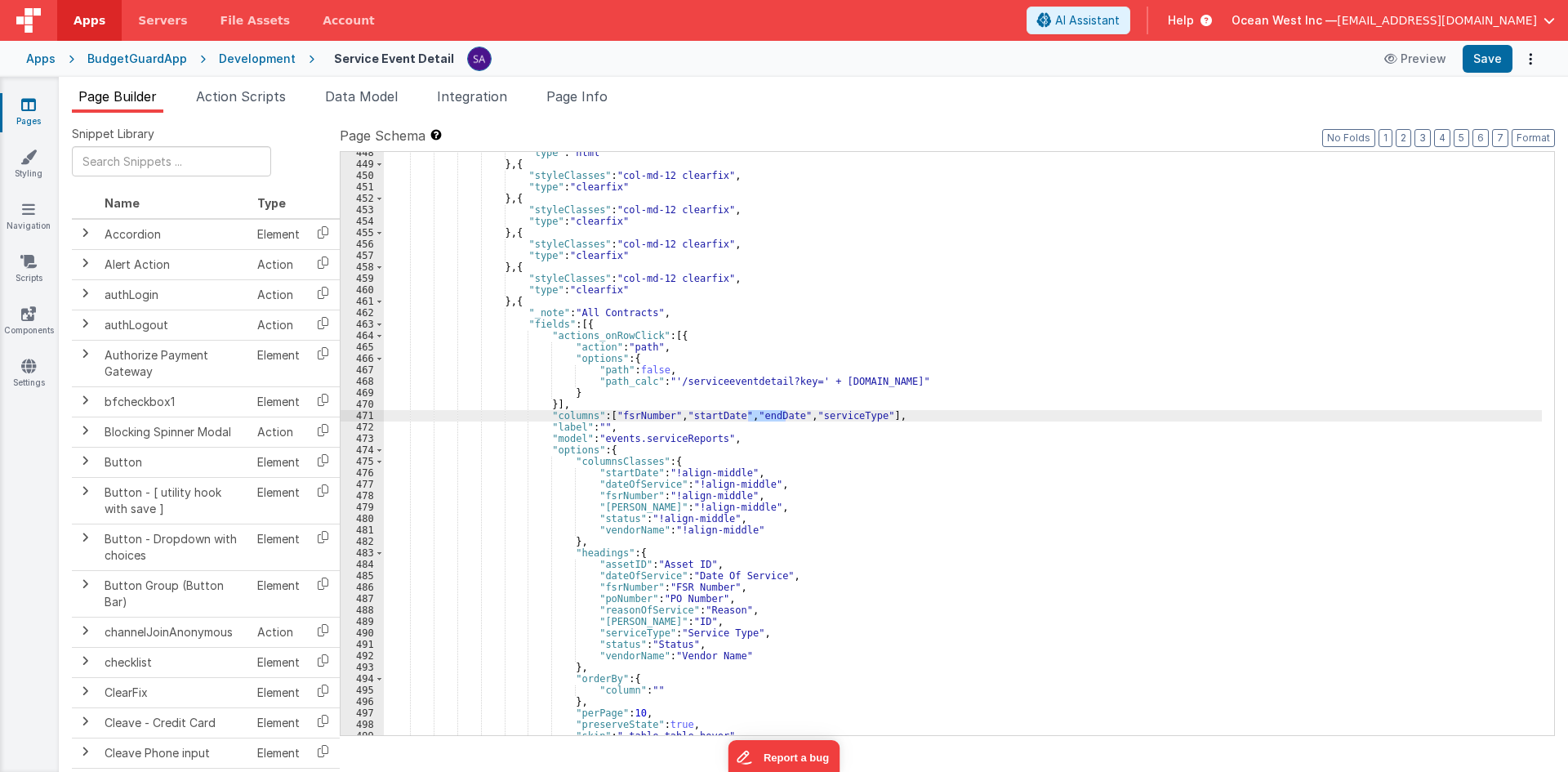
click at [616, 486] on div ""type" : "html" } , { "styleClasses" : "col-md-12 clearfix" , "type" : "clearfi…" at bounding box center [962, 450] width 1158 height 606
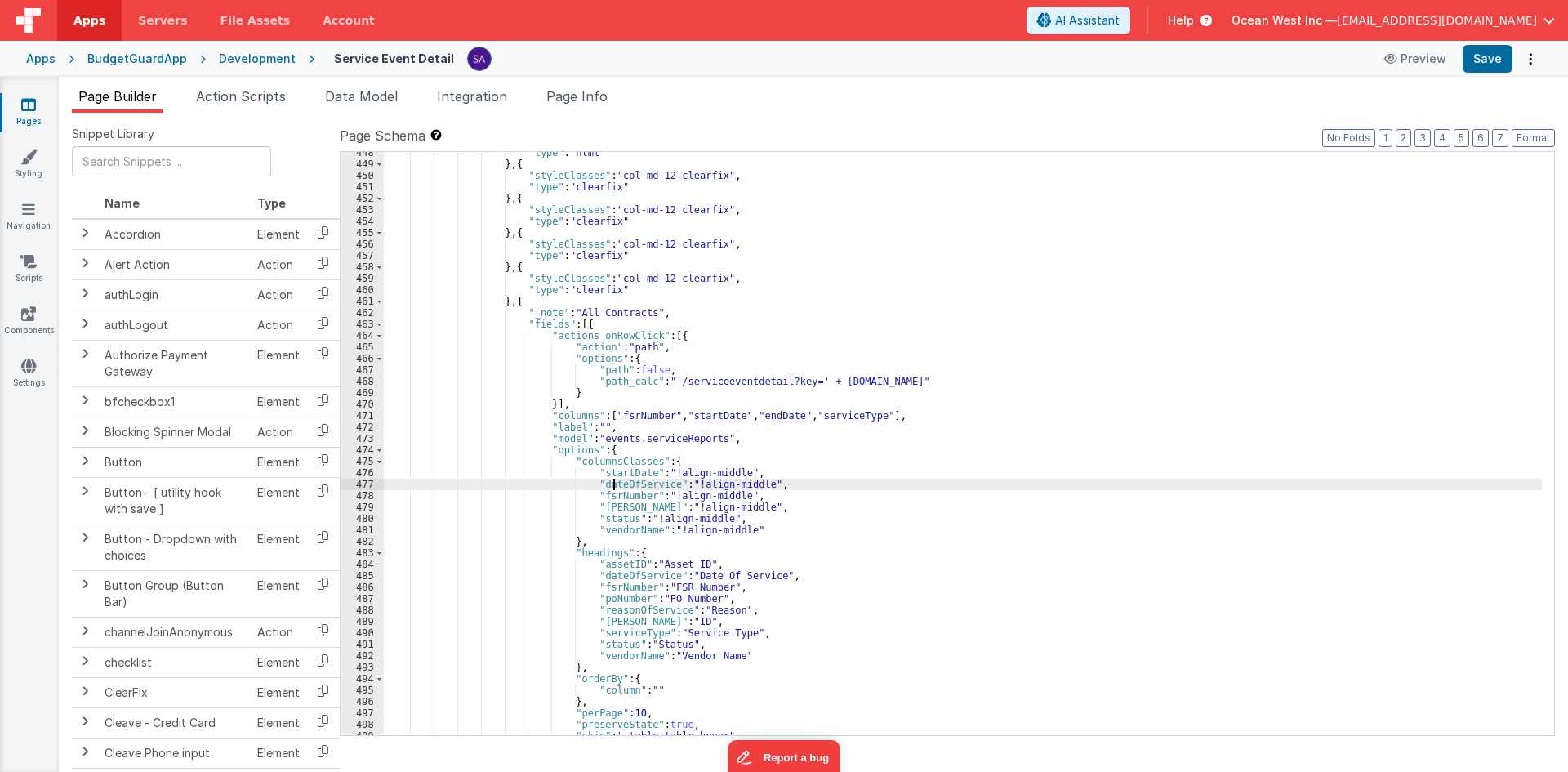
click at [616, 486] on div ""type" : "html" } , { "styleClasses" : "col-md-12 clearfix" , "type" : "clearfi…" at bounding box center [962, 450] width 1158 height 606
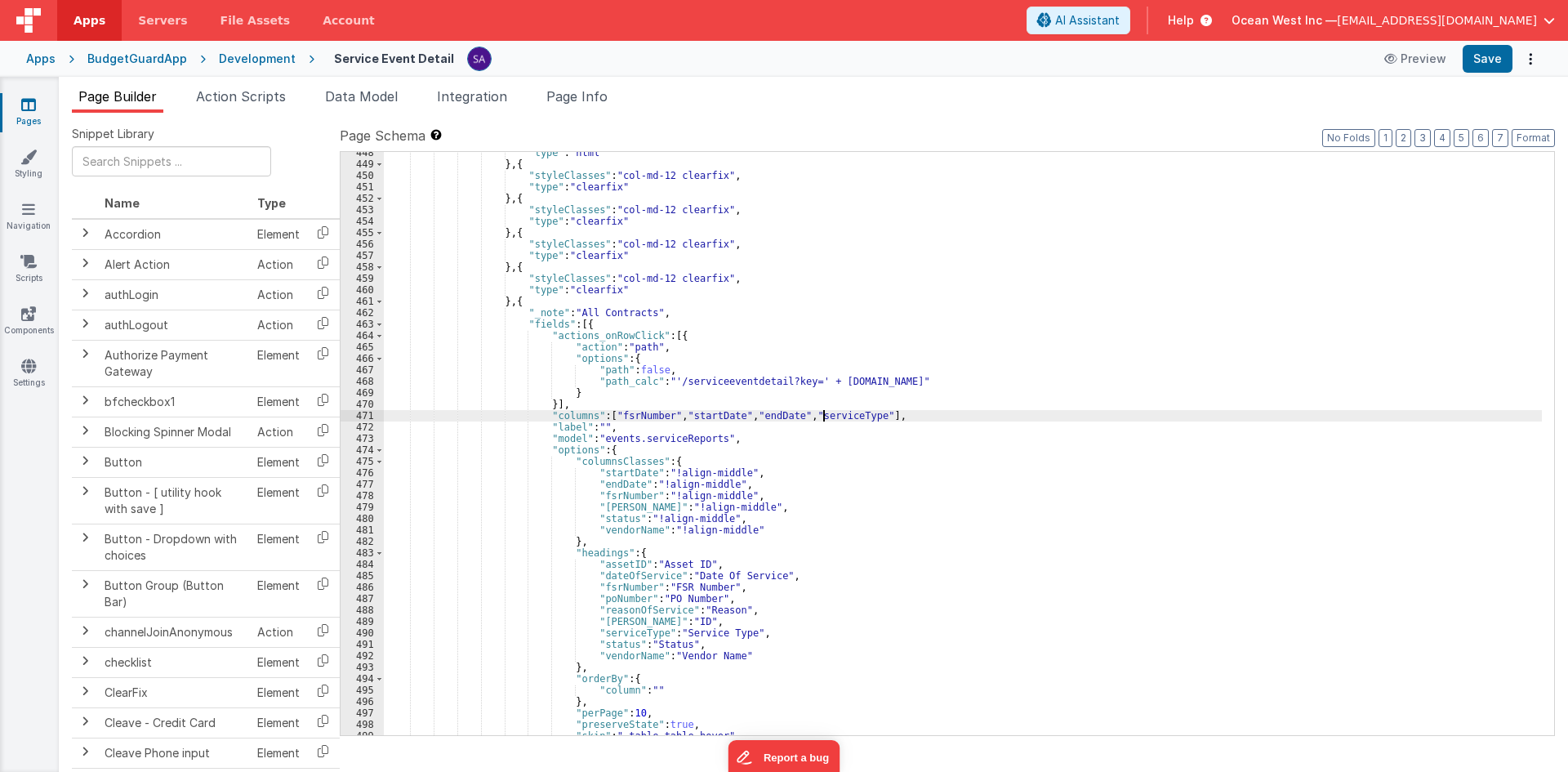
click at [825, 418] on div ""type" : "html" } , { "styleClasses" : "col-md-12 clearfix" , "type" : "clearfi…" at bounding box center [962, 450] width 1158 height 606
click at [597, 509] on div ""type" : "html" } , { "styleClasses" : "col-md-12 clearfix" , "type" : "clearfi…" at bounding box center [962, 450] width 1158 height 606
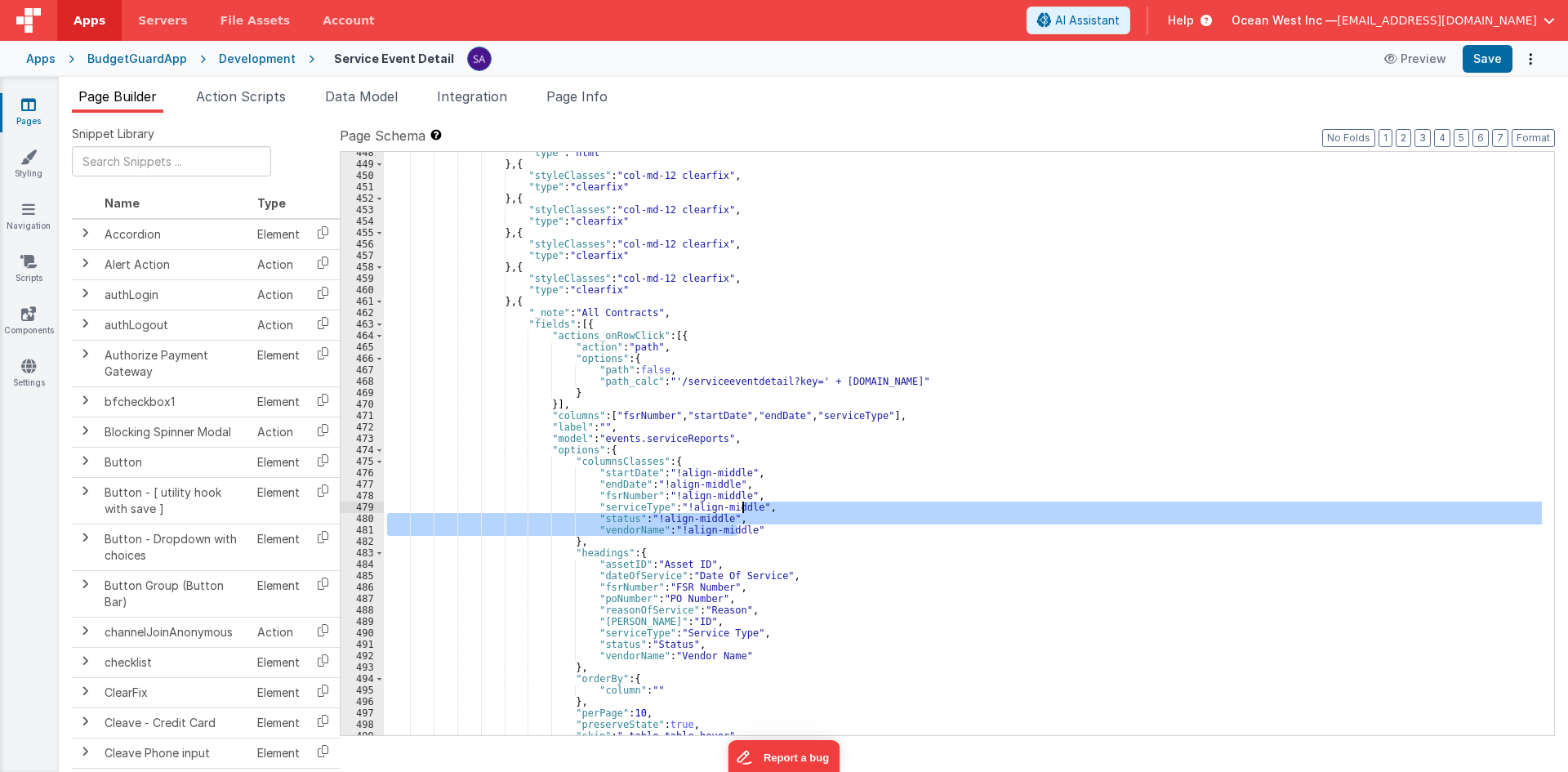
drag, startPoint x: 745, startPoint y: 528, endPoint x: 745, endPoint y: 509, distance: 19.0
click at [745, 509] on div ""type" : "html" } , { "styleClasses" : "col-md-12 clearfix" , "type" : "clearfi…" at bounding box center [962, 450] width 1158 height 606
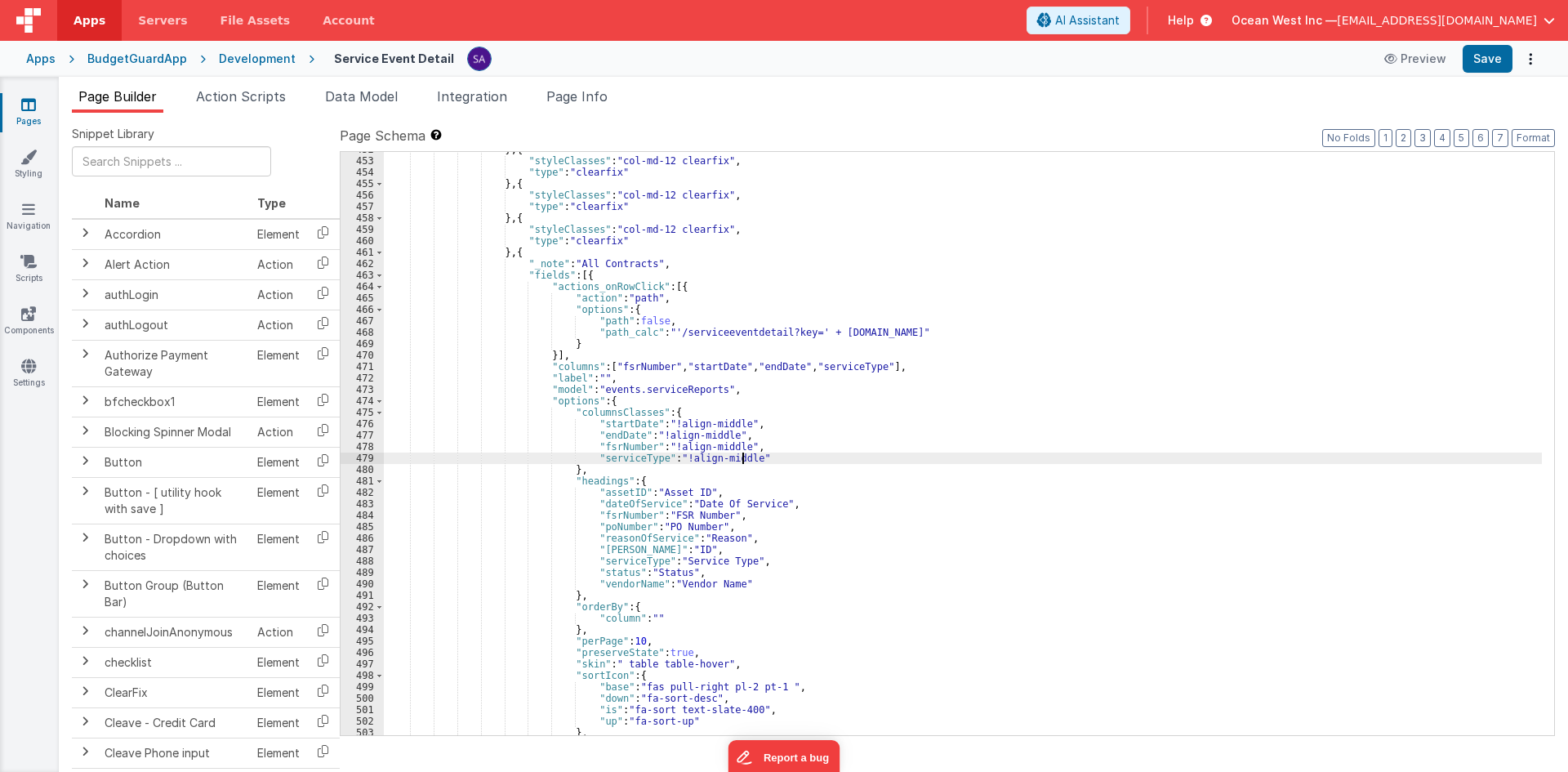
scroll to position [294, 0]
click at [694, 371] on div "} , { "styleClasses" : "col-md-12 clearfix" , "type" : "clearfix" } , { "styleC…" at bounding box center [962, 446] width 1158 height 606
click at [606, 496] on div "} , { "styleClasses" : "col-md-12 clearfix" , "type" : "clearfix" } , { "styleC…" at bounding box center [962, 446] width 1158 height 606
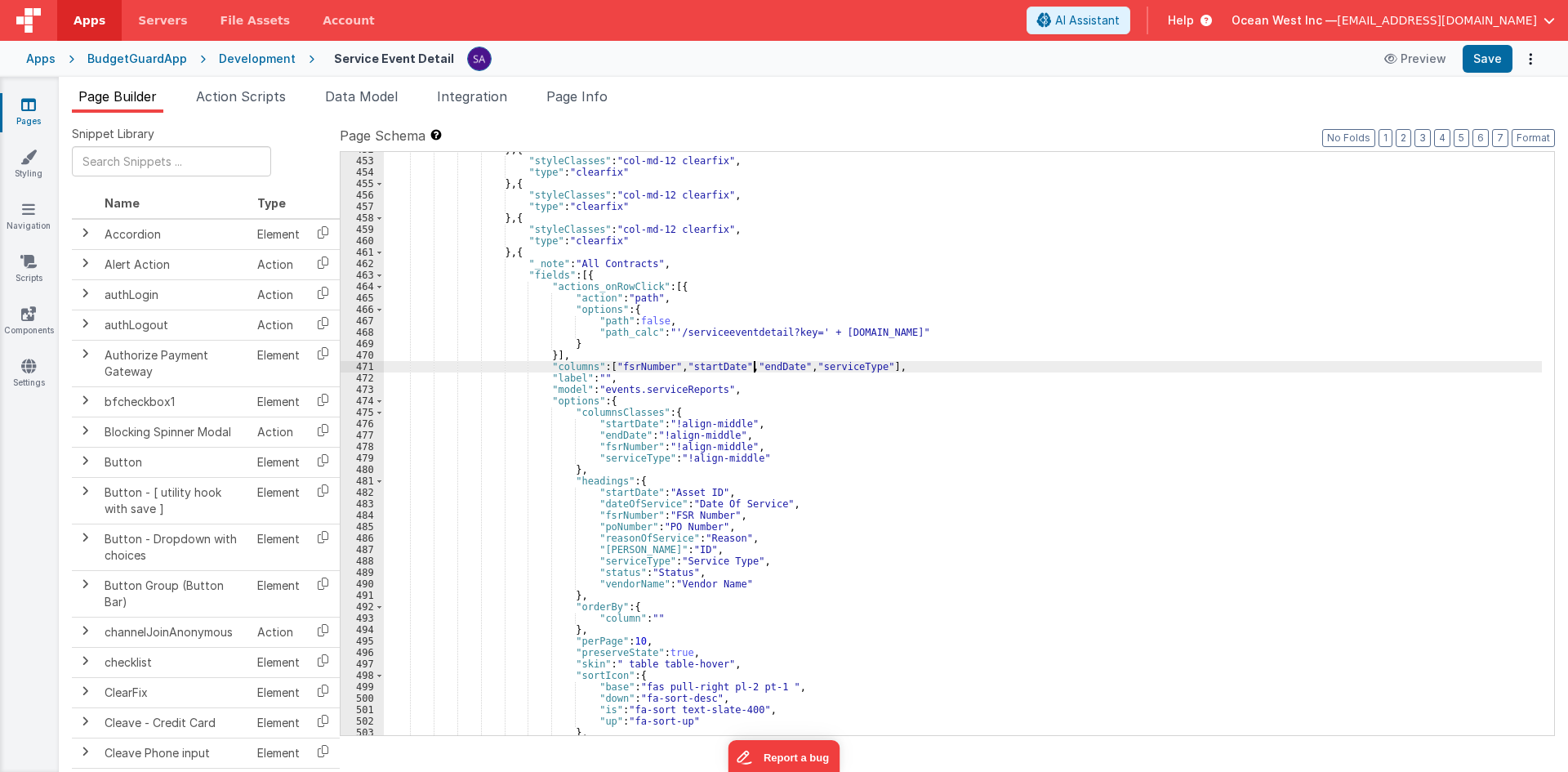
click at [755, 369] on div "} , { "styleClasses" : "col-md-12 clearfix" , "type" : "clearfix" } , { "styleC…" at bounding box center [962, 446] width 1158 height 606
click at [624, 509] on div "} , { "styleClasses" : "col-md-12 clearfix" , "type" : "clearfix" } , { "styleC…" at bounding box center [962, 446] width 1158 height 606
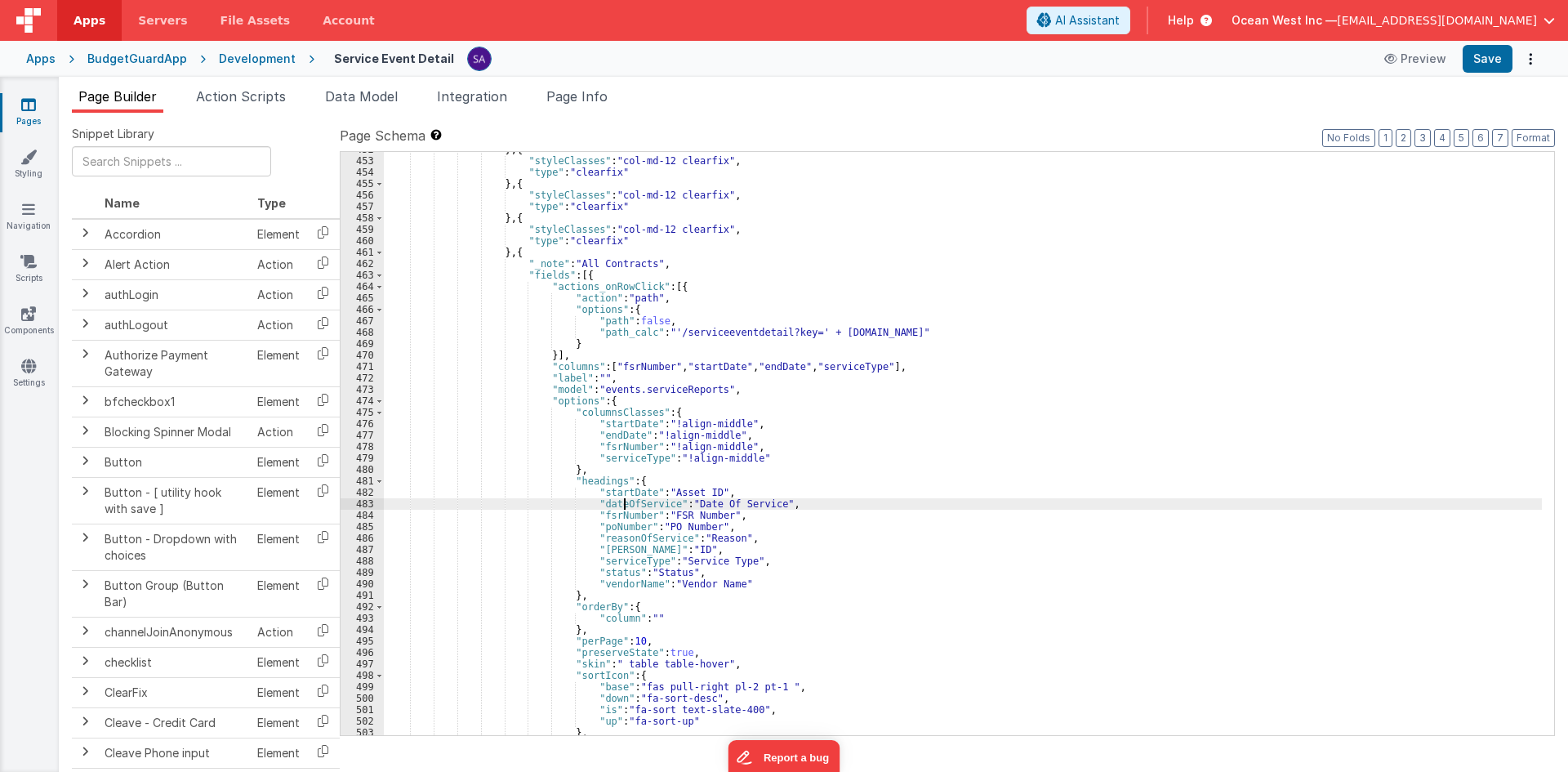
click at [624, 509] on div "} , { "styleClasses" : "col-md-12 clearfix" , "type" : "clearfix" } , { "styleC…" at bounding box center [962, 446] width 1158 height 606
click at [818, 366] on div "} , { "styleClasses" : "col-md-12 clearfix" , "type" : "clearfix" } , { "styleC…" at bounding box center [962, 446] width 1158 height 606
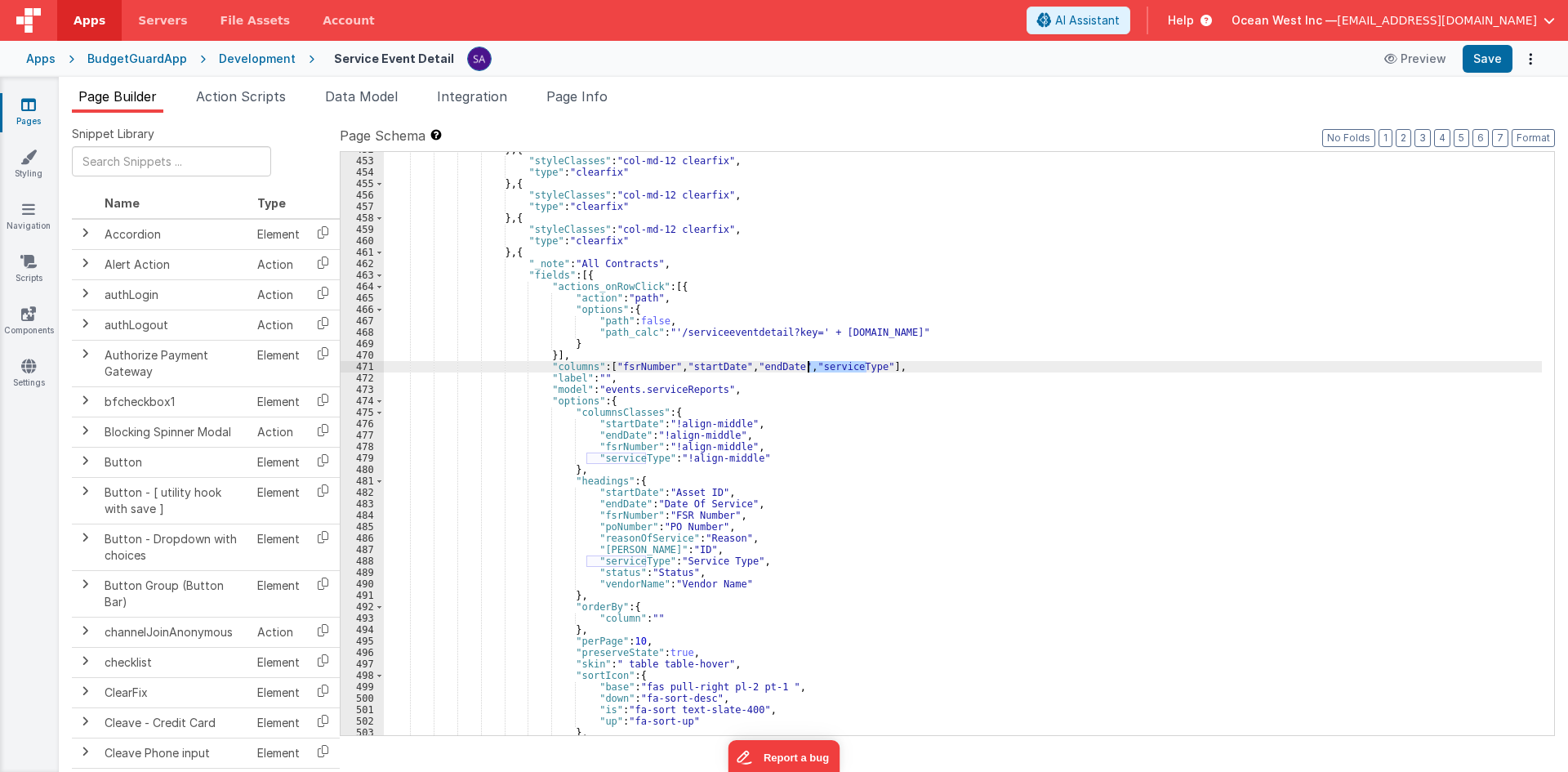
click at [611, 528] on div "} , { "styleClasses" : "col-md-12 clearfix" , "type" : "clearfix" } , { "styleC…" at bounding box center [962, 446] width 1158 height 606
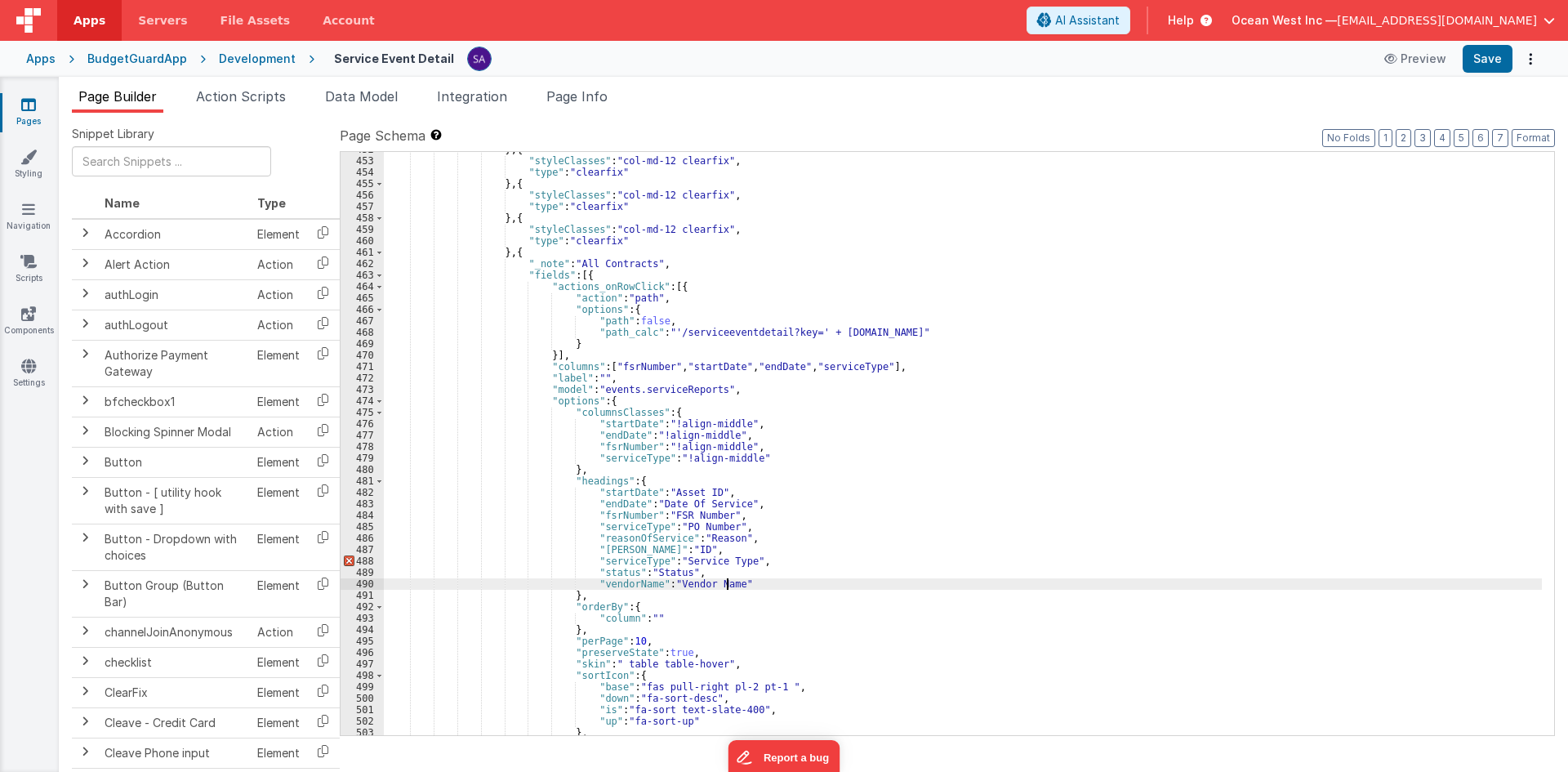
click at [726, 578] on div "} , { "styleClasses" : "col-md-12 clearfix" , "type" : "clearfix" } , { "styleC…" at bounding box center [962, 446] width 1158 height 606
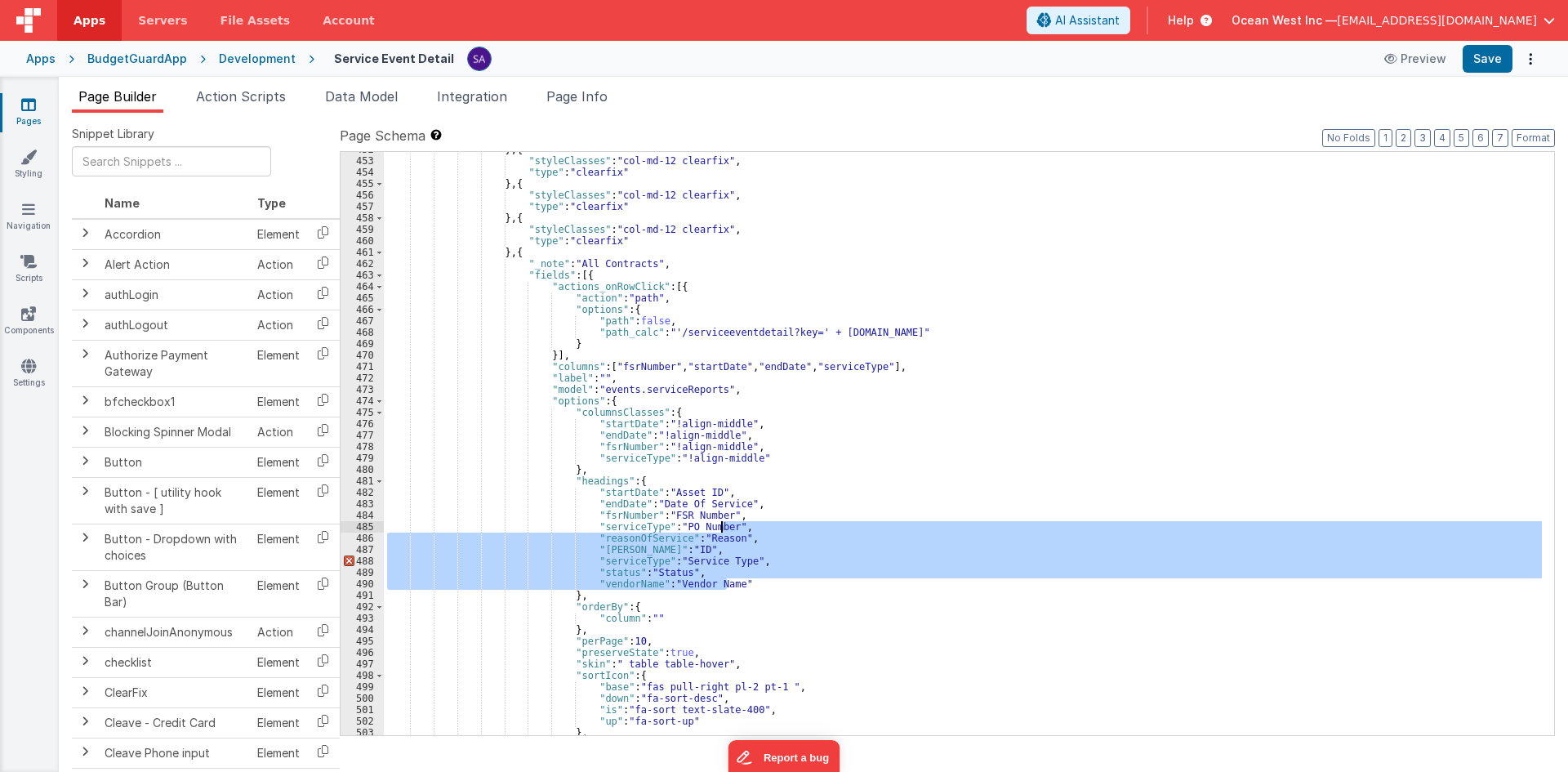
drag, startPoint x: 735, startPoint y: 584, endPoint x: 722, endPoint y: 525, distance: 60.4
click at [722, 525] on div "} , { "styleClasses" : "col-md-12 clearfix" , "type" : "clearfix" } , { "styleC…" at bounding box center [962, 446] width 1158 height 606
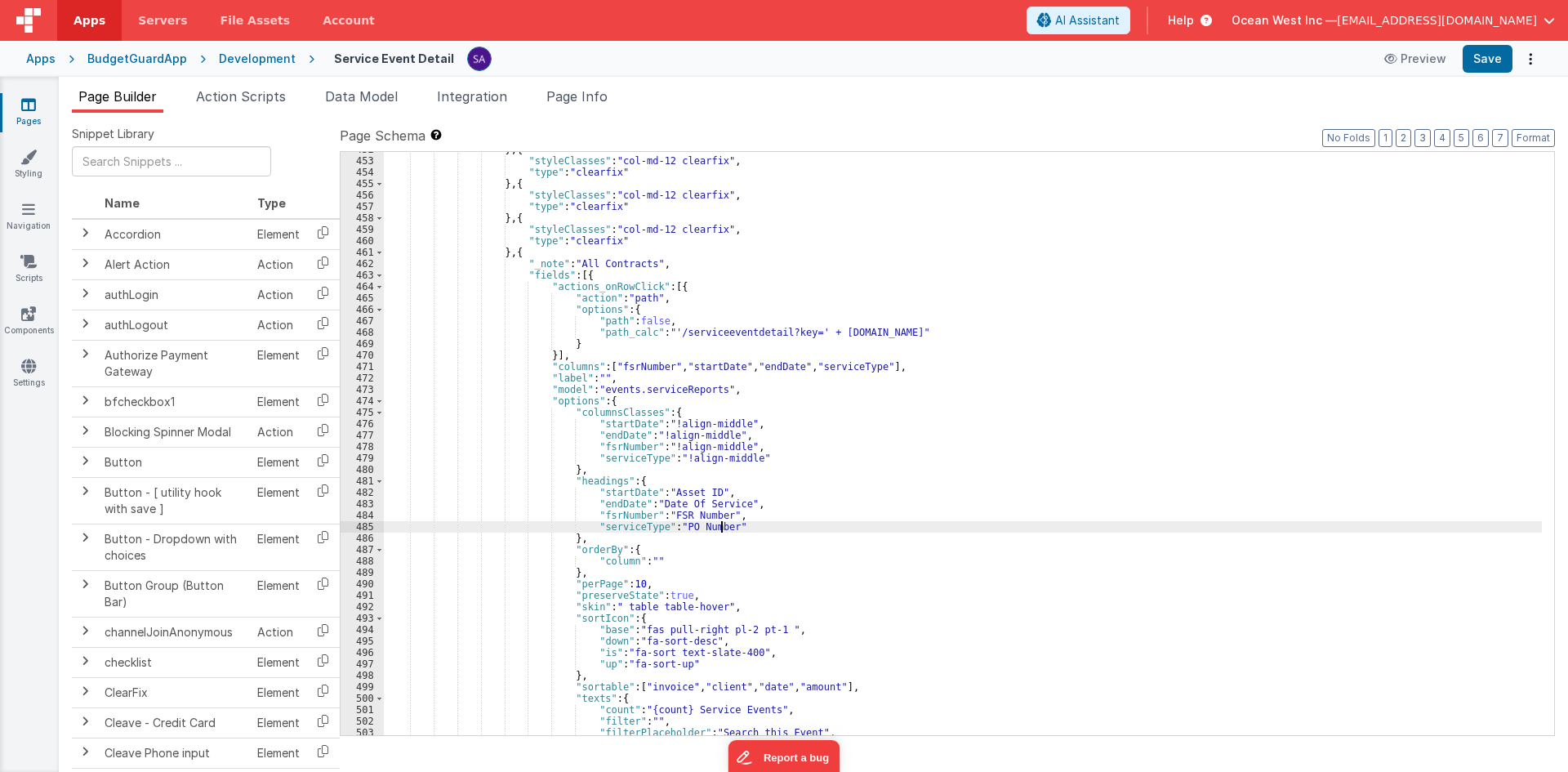
click at [673, 493] on div "} , { "styleClasses" : "col-md-12 clearfix" , "type" : "clearfix" } , { "styleC…" at bounding box center [962, 446] width 1158 height 606
drag, startPoint x: 659, startPoint y: 490, endPoint x: 698, endPoint y: 496, distance: 39.5
click at [698, 496] on div "} , { "styleClasses" : "col-md-12 clearfix" , "type" : "clearfix" } , { "styleC…" at bounding box center [962, 446] width 1158 height 606
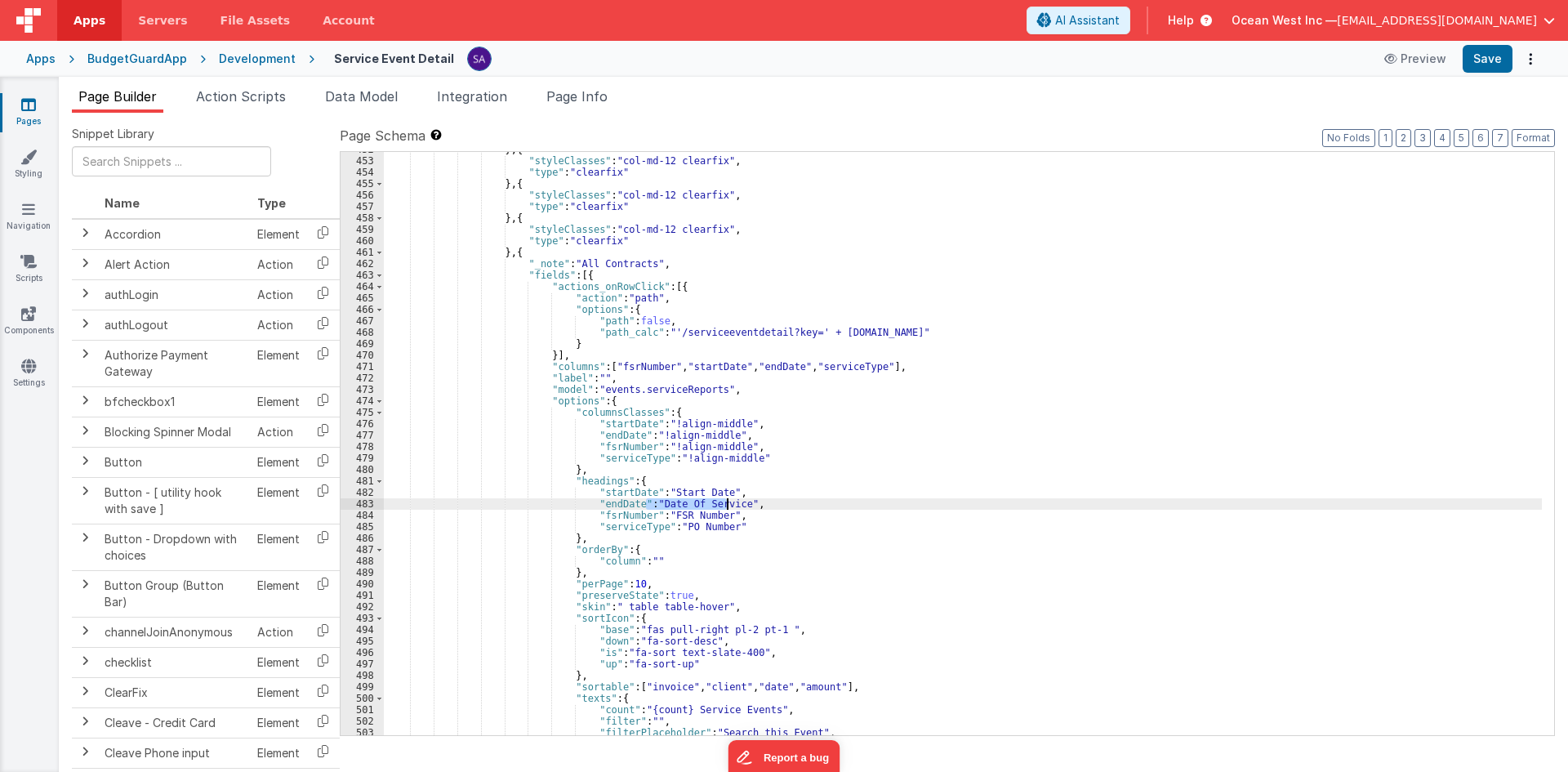
drag, startPoint x: 645, startPoint y: 501, endPoint x: 725, endPoint y: 508, distance: 80.3
click at [725, 508] on div "} , { "styleClasses" : "col-md-12 clearfix" , "type" : "clearfix" } , { "styleC…" at bounding box center [962, 446] width 1158 height 606
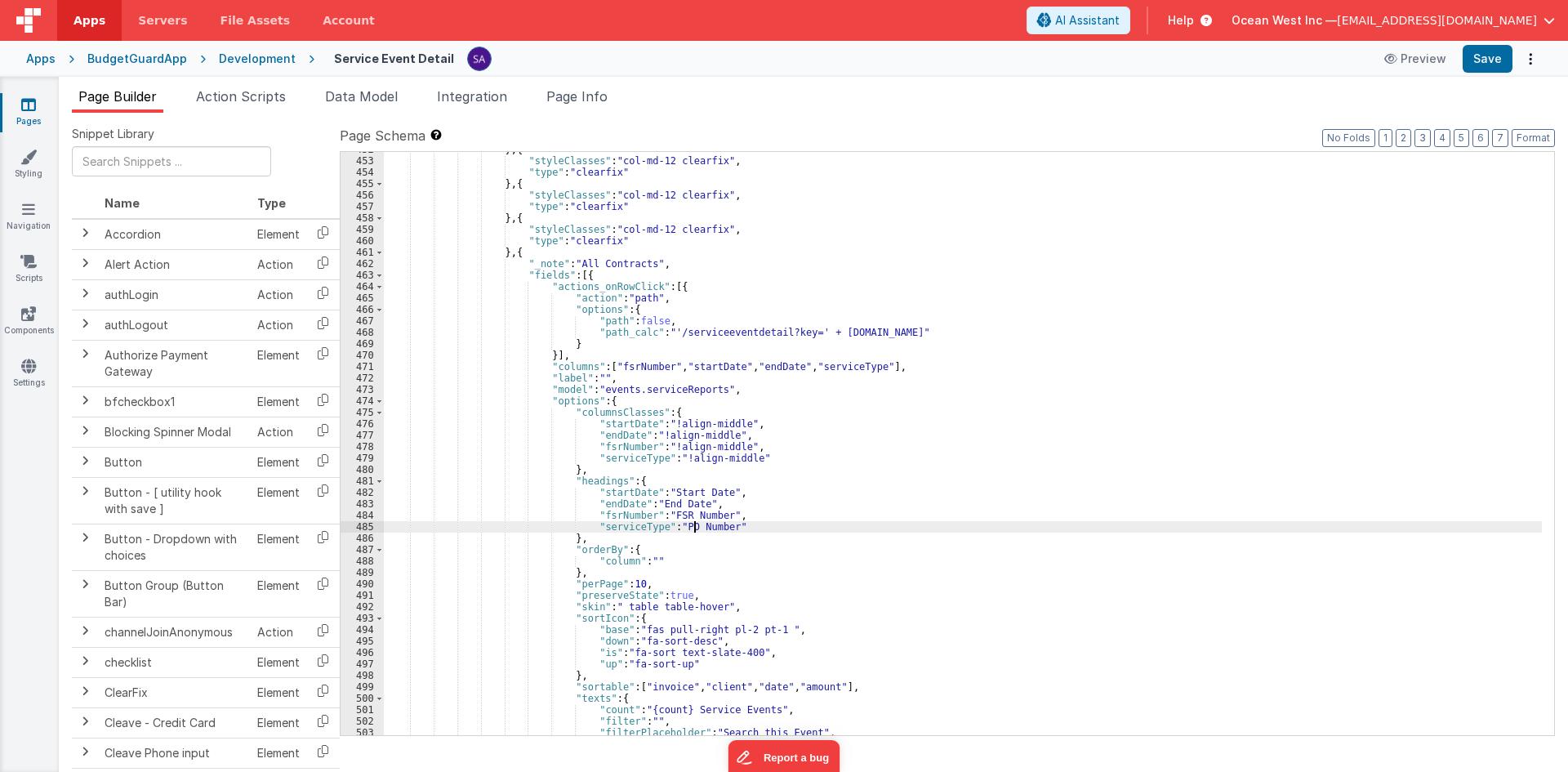
click at [697, 524] on div "} , { "styleClasses" : "col-md-12 clearfix" , "type" : "clearfix" } , { "styleC…" at bounding box center [962, 446] width 1158 height 606
drag, startPoint x: 667, startPoint y: 525, endPoint x: 714, endPoint y: 531, distance: 47.4
click at [714, 531] on div "} , { "styleClasses" : "col-md-12 clearfix" , "type" : "clearfix" } , { "styleC…" at bounding box center [962, 446] width 1158 height 606
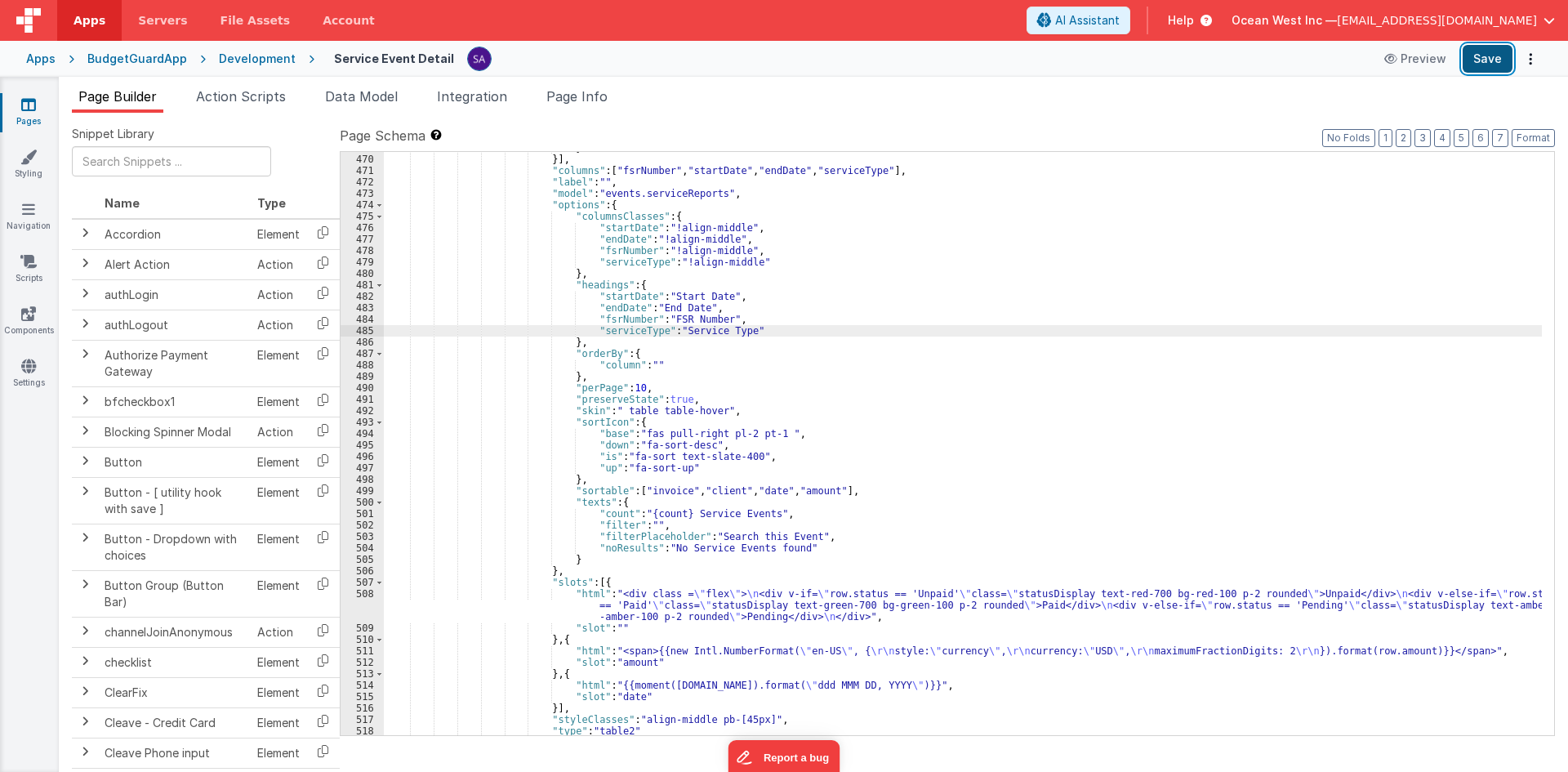
click at [1474, 62] on button "Save" at bounding box center [1487, 59] width 50 height 28
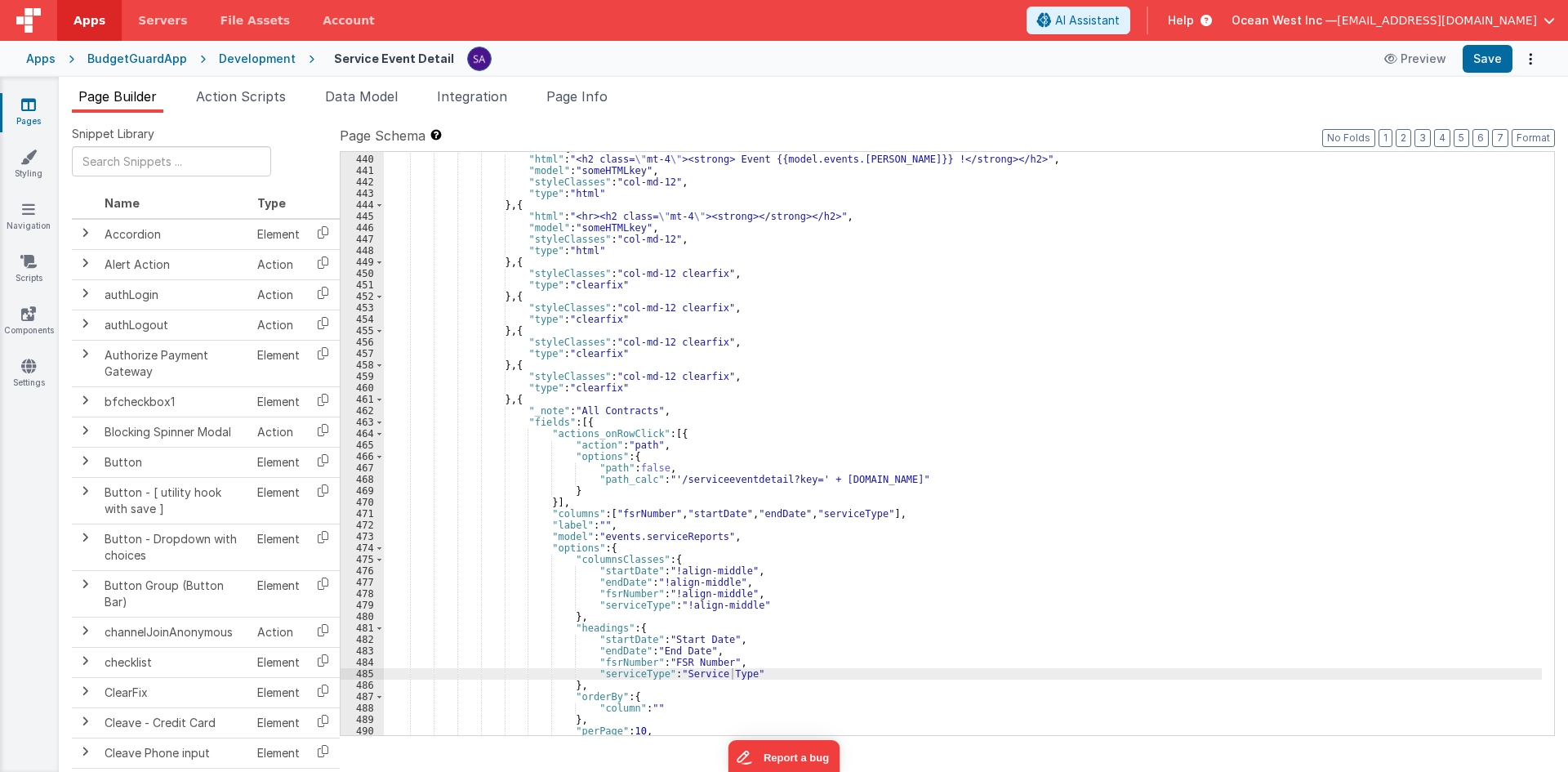
scroll to position [196, 0]
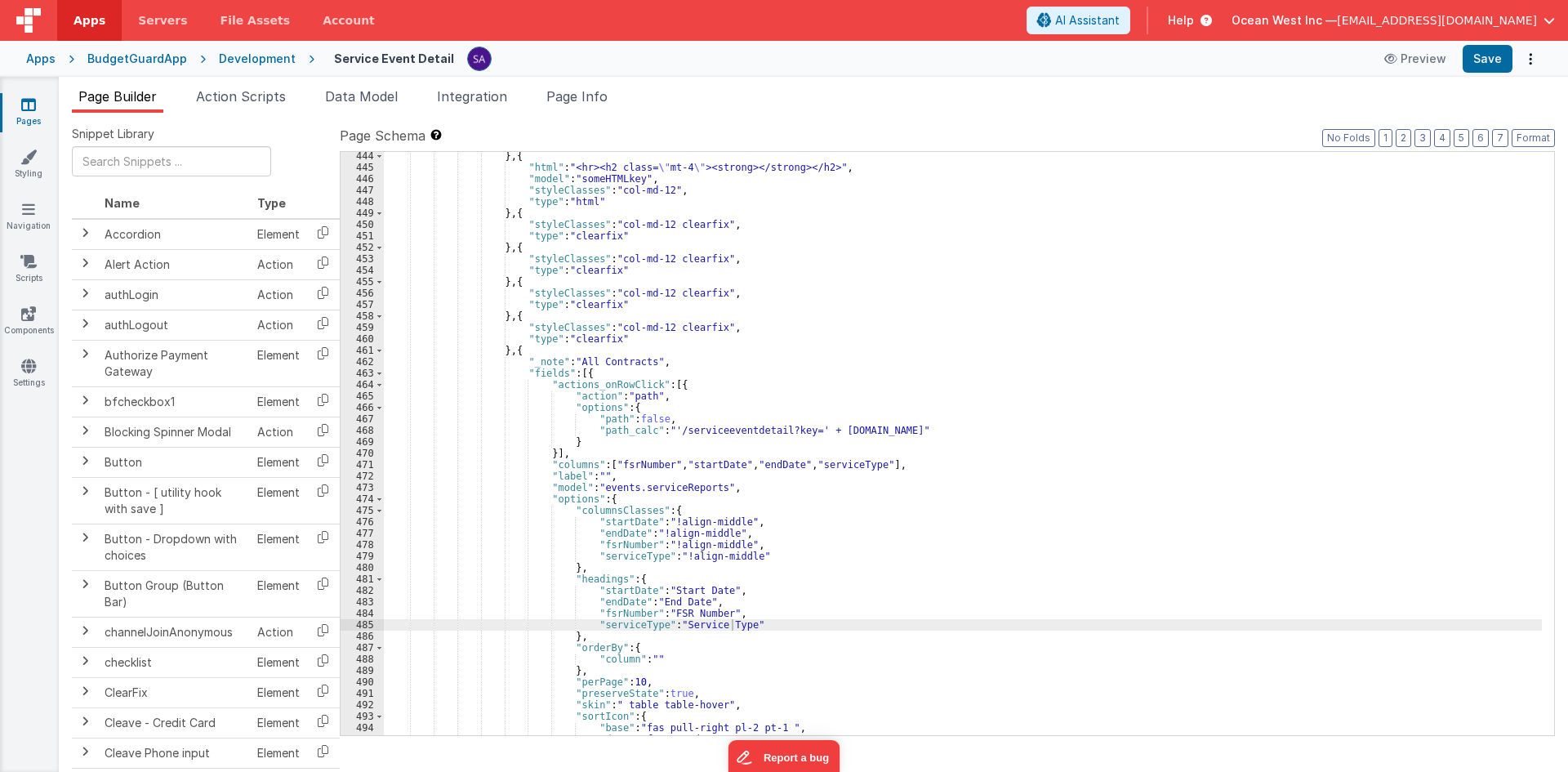
click at [674, 492] on div "} , { "html" : "<hr><h2 class= \" mt-4 \" ><strong></strong></h2>" , "model" : …" at bounding box center [962, 453] width 1158 height 606
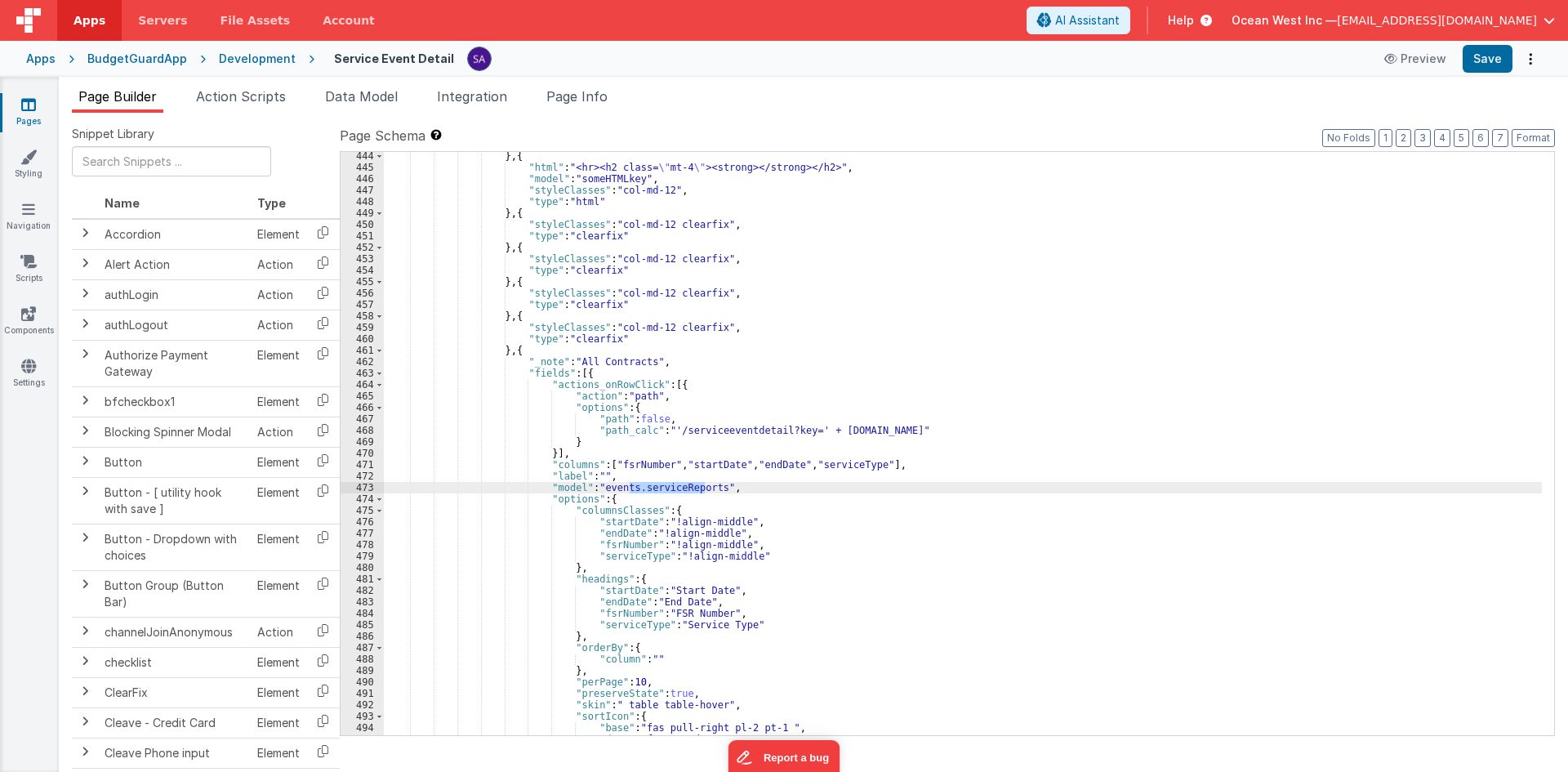
click at [612, 494] on div "} , { "html" : "<hr><h2 class= \" mt-4 \" ><strong></strong></h2>" , "model" : …" at bounding box center [962, 453] width 1158 height 606
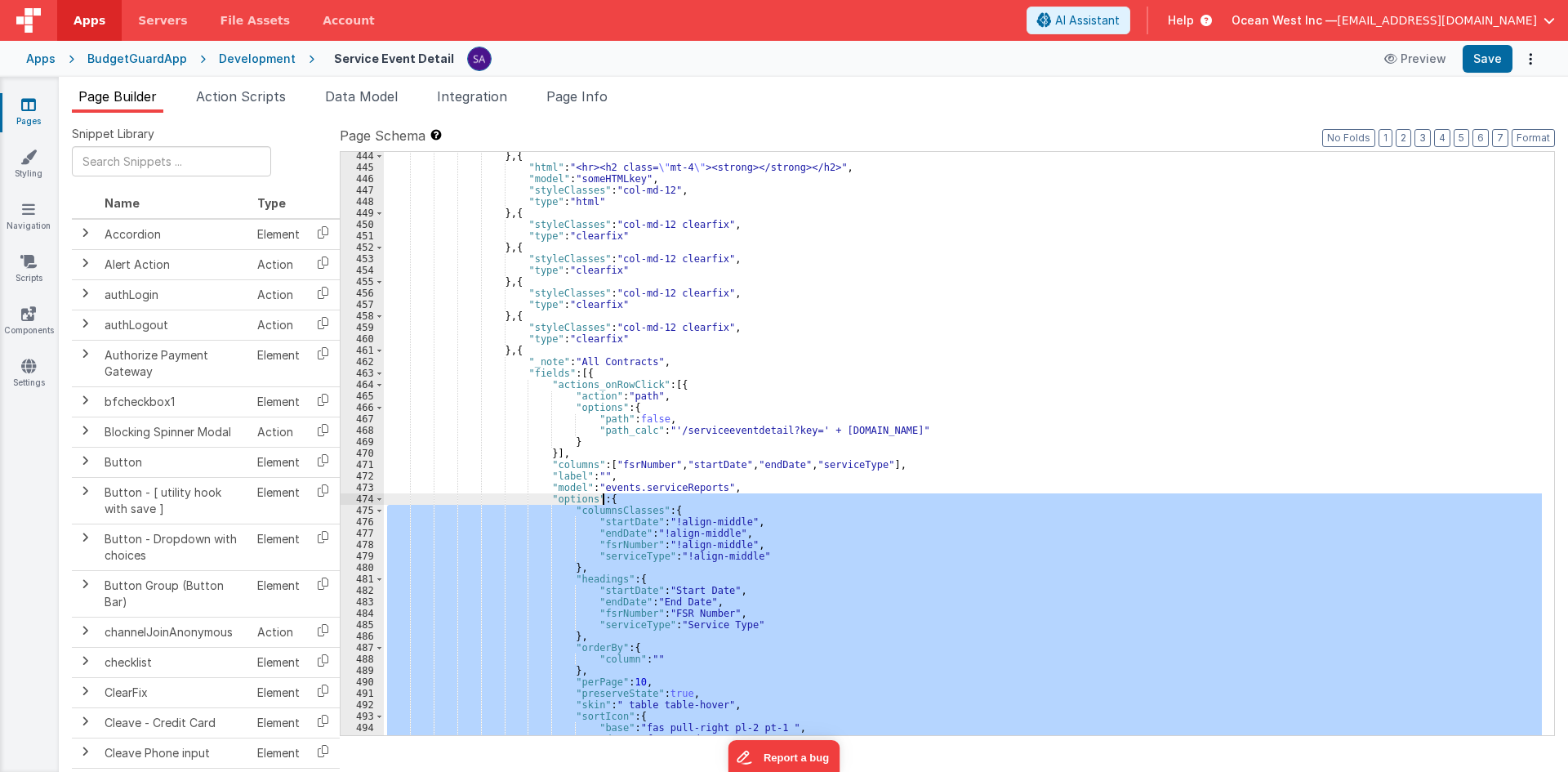
click at [612, 494] on div "} , { "html" : "<hr><h2 class= \" mt-4 \" ><strong></strong></h2>" , "model" : …" at bounding box center [962, 453] width 1158 height 606
click at [620, 487] on div "} , { "html" : "<hr><h2 class= \" mt-4 \" ><strong></strong></h2>" , "model" : …" at bounding box center [962, 453] width 1158 height 606
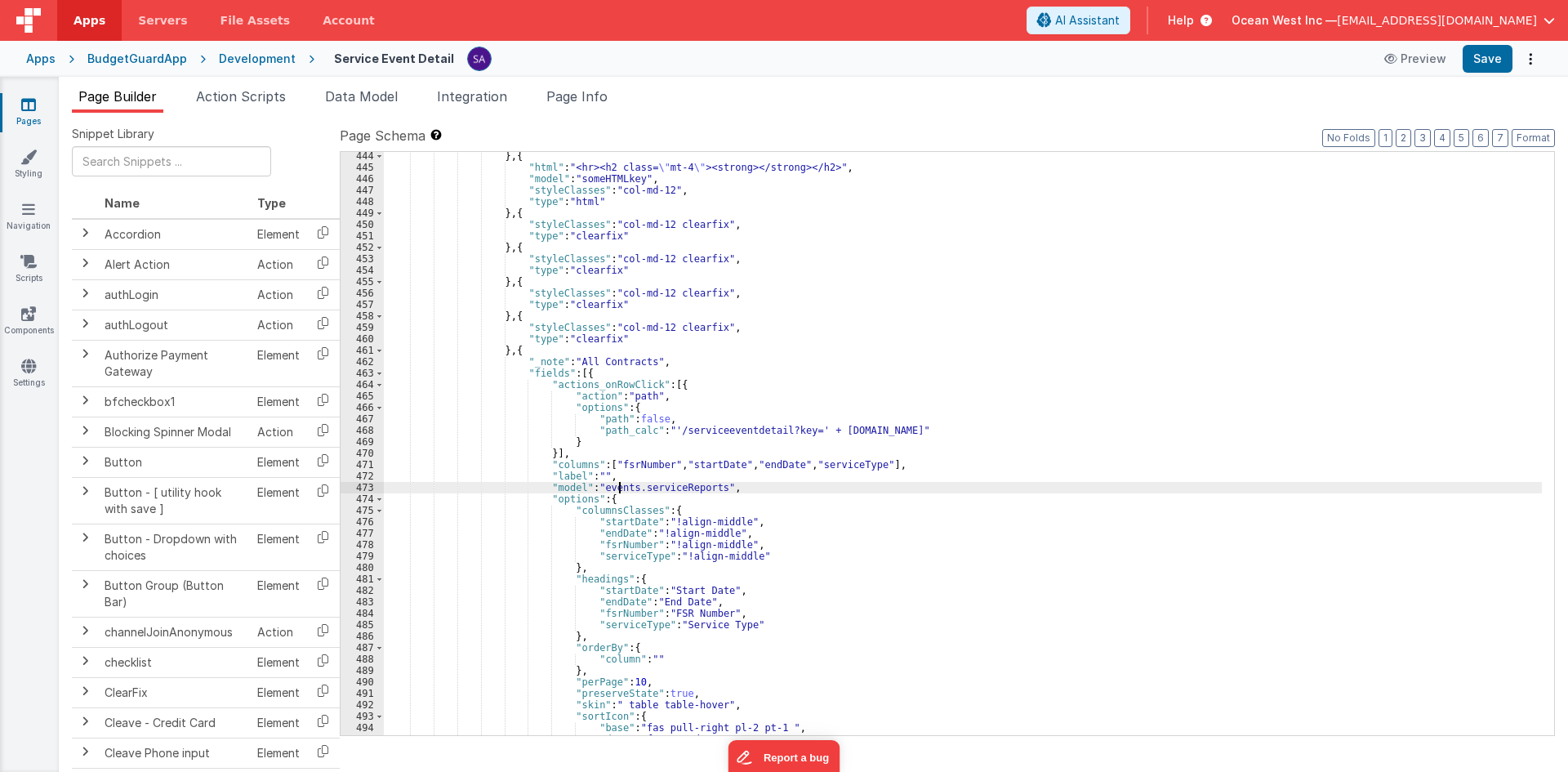
click at [620, 487] on div "} , { "html" : "<hr><h2 class= \" mt-4 \" ><strong></strong></h2>" , "model" : …" at bounding box center [962, 453] width 1158 height 606
click at [657, 484] on div "} , { "html" : "<hr><h2 class= \" mt-4 \" ><strong></strong></h2>" , "model" : …" at bounding box center [962, 453] width 1158 height 606
drag, startPoint x: 625, startPoint y: 489, endPoint x: 698, endPoint y: 493, distance: 73.1
click at [703, 488] on div "} , { "html" : "<hr><h2 class= \" mt-4 \" ><strong></strong></h2>" , "model" : …" at bounding box center [962, 453] width 1158 height 606
click at [661, 484] on div "} , { "html" : "<hr><h2 class= \" mt-4 \" ><strong></strong></h2>" , "model" : …" at bounding box center [962, 444] width 1158 height 583
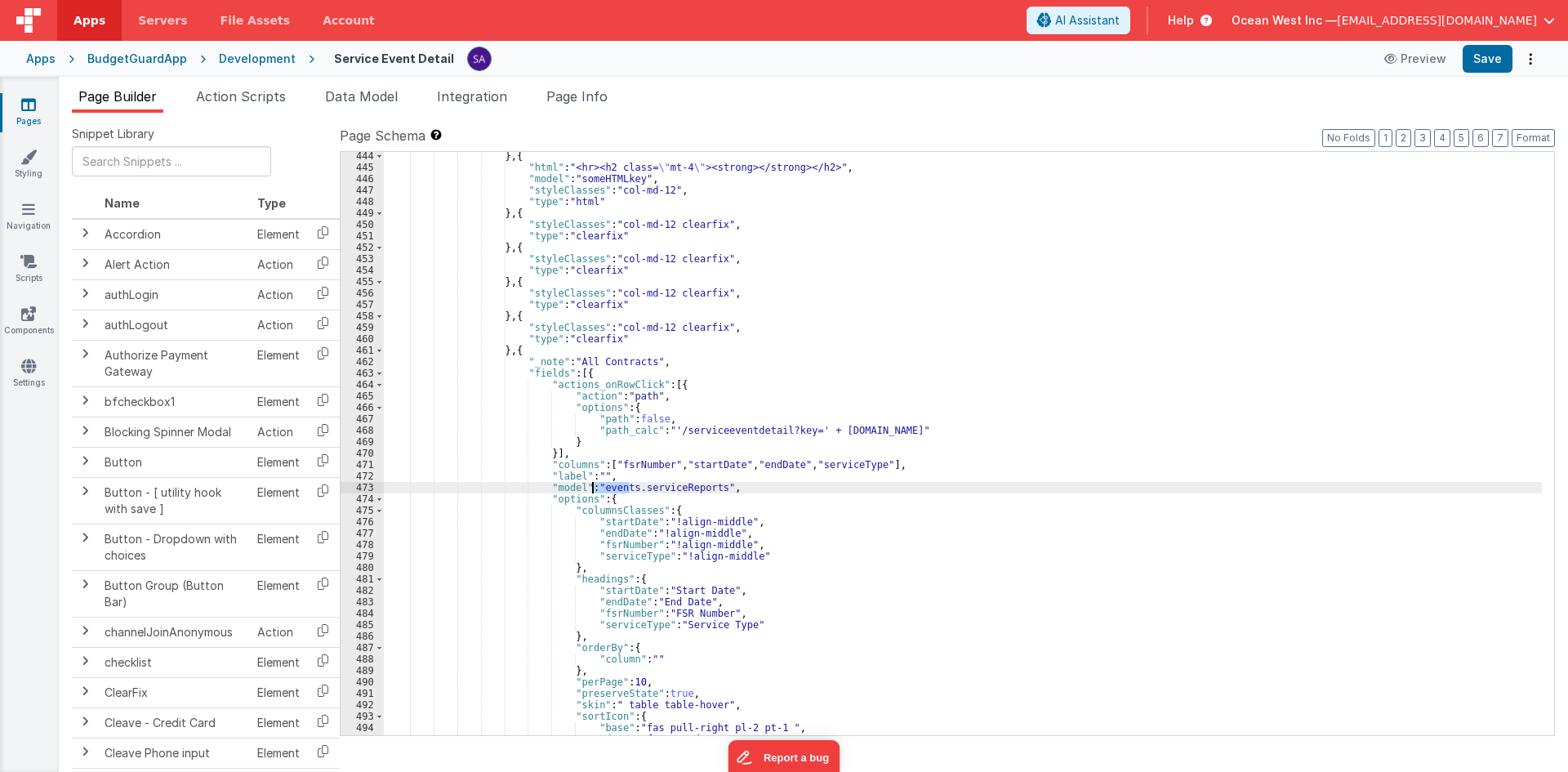
drag, startPoint x: 630, startPoint y: 488, endPoint x: 591, endPoint y: 487, distance: 39.0
click at [591, 487] on div "} , { "html" : "<hr><h2 class= \" mt-4 \" ><strong></strong></h2>" , "model" : …" at bounding box center [962, 453] width 1158 height 606
click at [671, 488] on div "} , { "html" : "<hr><h2 class= \" mt-4 \" ><strong></strong></h2>" , "model" : …" at bounding box center [962, 453] width 1158 height 606
click at [656, 479] on div "} , { "html" : "<hr><h2 class= \" mt-4 \" ><strong></strong></h2>" , "model" : …" at bounding box center [962, 453] width 1158 height 606
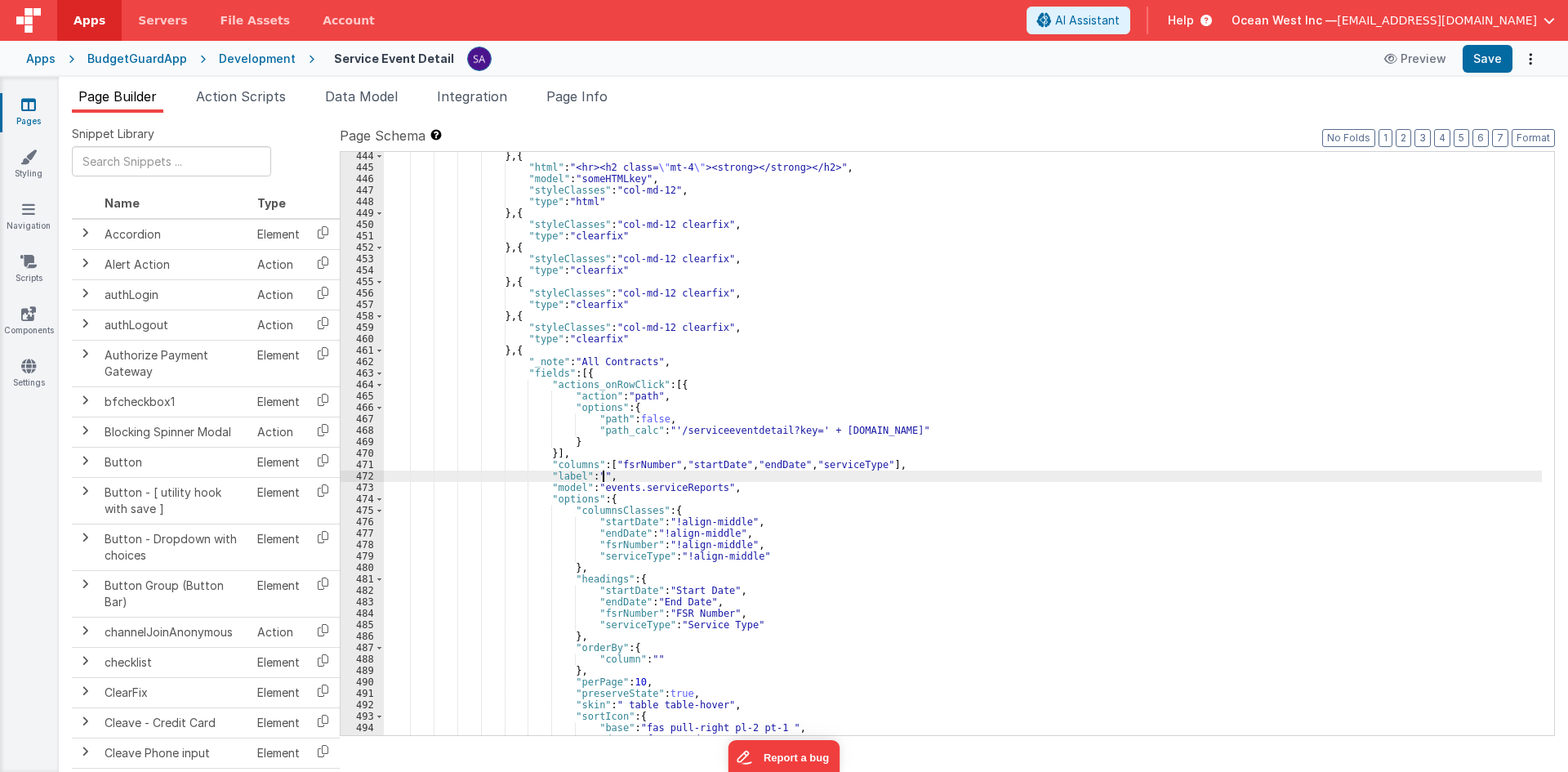
click at [656, 479] on div "} , { "html" : "<hr><h2 class= \" mt-4 \" ><strong></strong></h2>" , "model" : …" at bounding box center [962, 453] width 1158 height 606
click at [655, 488] on div "} , { "html" : "<hr><h2 class= \" mt-4 \" ><strong></strong></h2>" , "model" : …" at bounding box center [962, 453] width 1158 height 606
click at [616, 490] on div "} , { "html" : "<hr><h2 class= \" mt-4 \" ><strong></strong></h2>" , "model" : …" at bounding box center [962, 453] width 1158 height 606
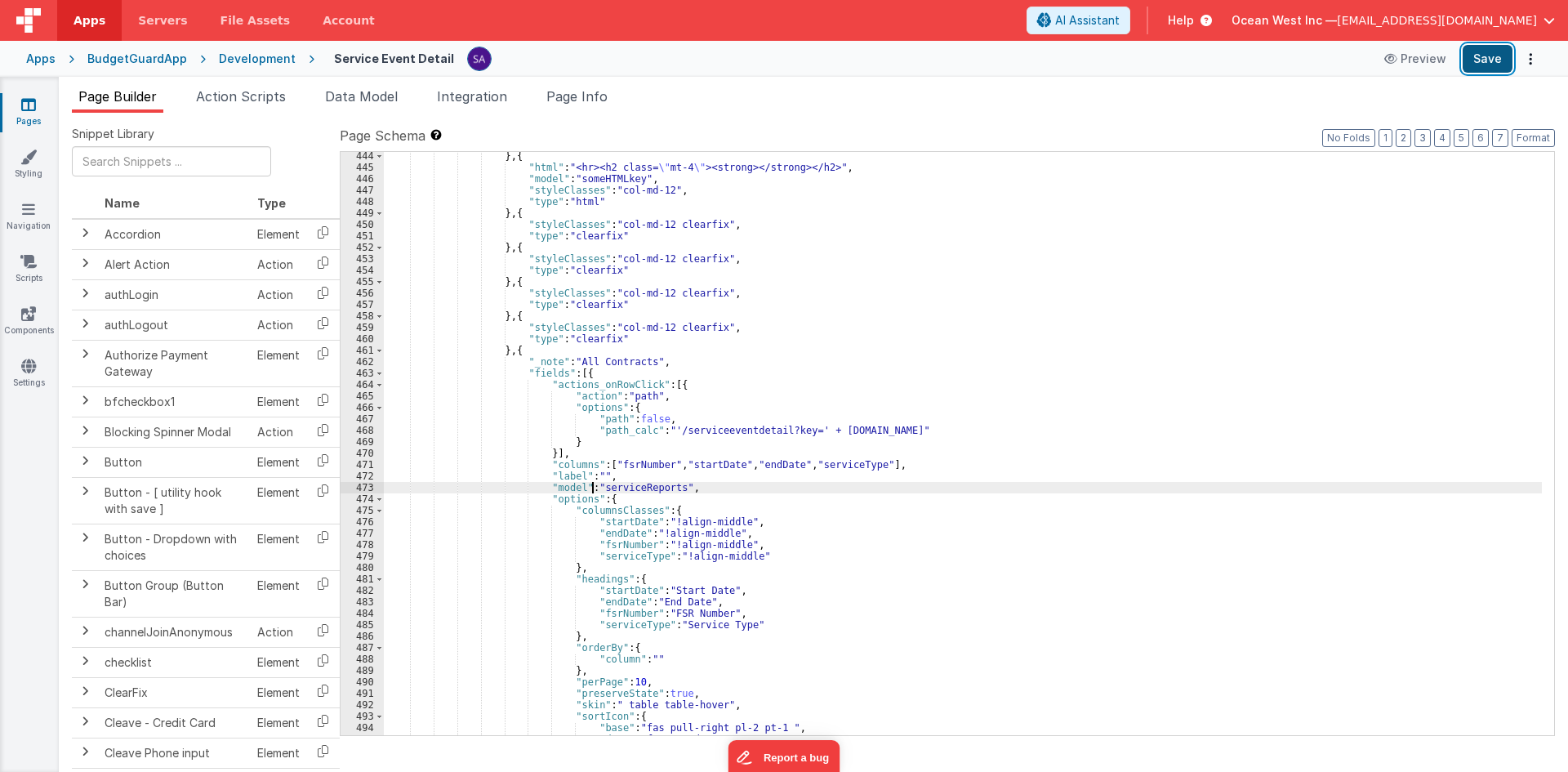
click at [1499, 53] on button "Save" at bounding box center [1487, 59] width 50 height 28
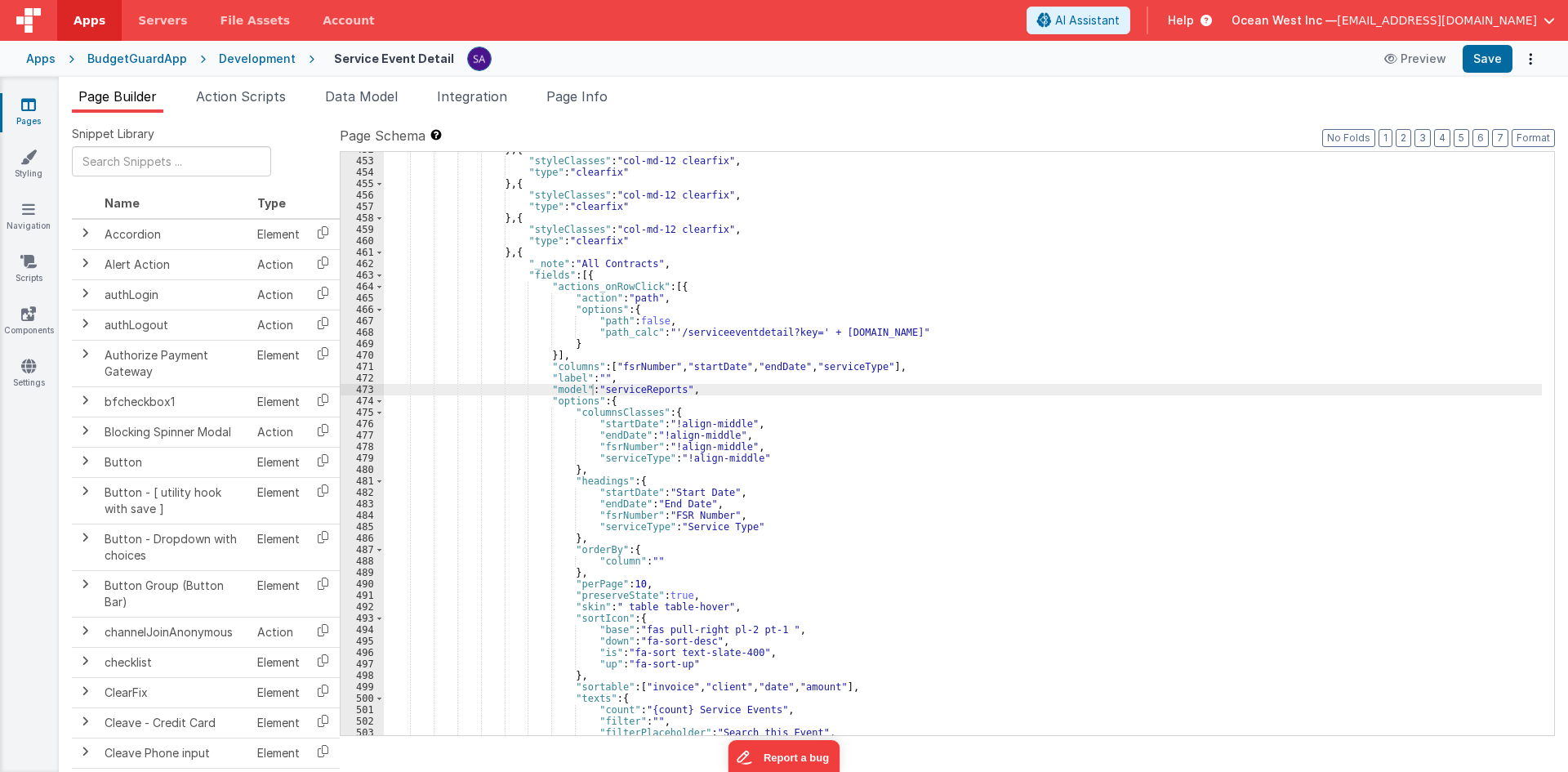
scroll to position [343, 0]
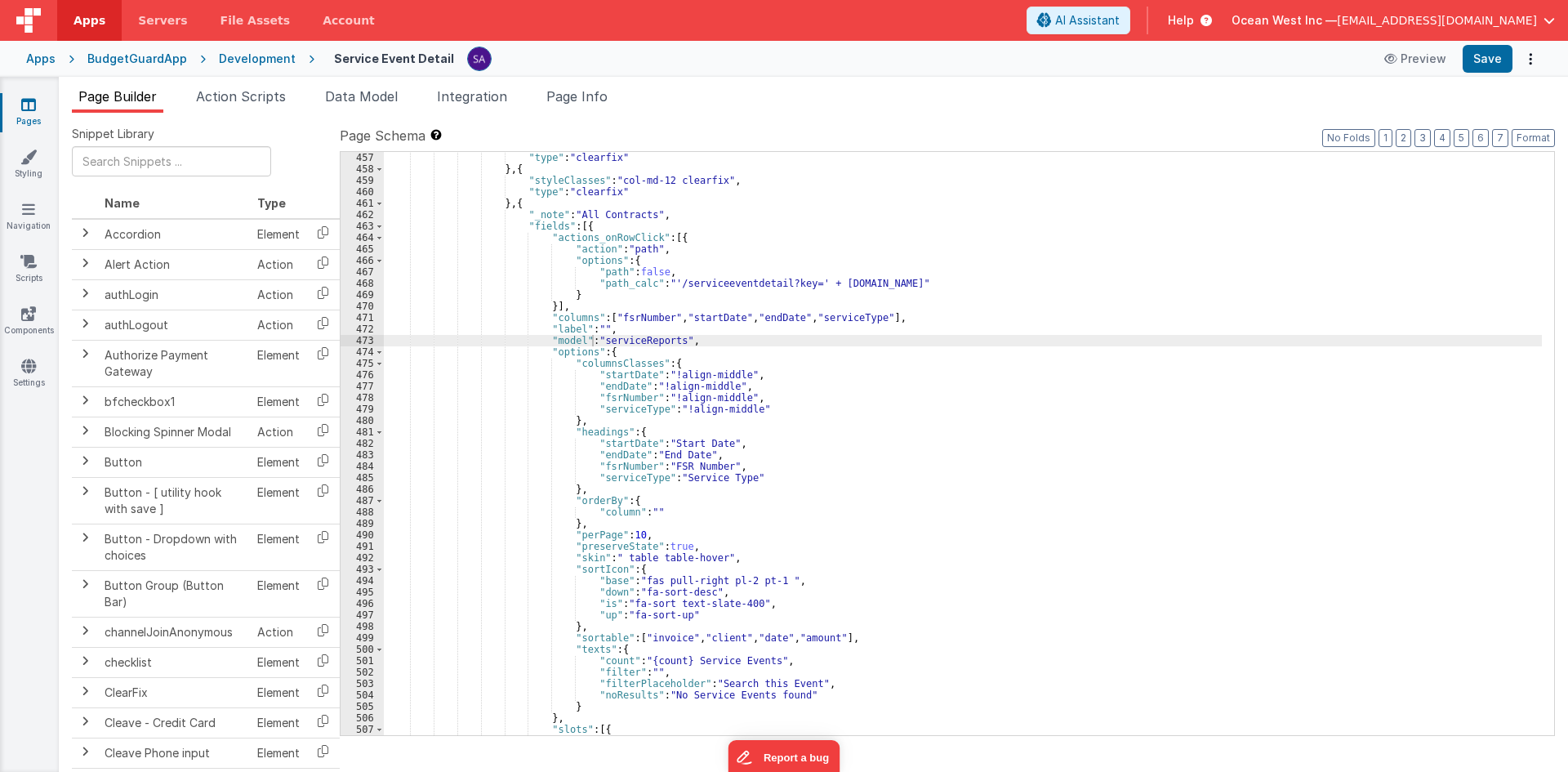
click at [658, 342] on div ""type" : "clearfix" } , { "styleClasses" : "col-md-12 clearfix" , "type" : "cle…" at bounding box center [962, 467] width 1158 height 629
click at [658, 342] on div ""type" : "clearfix" } , { "styleClasses" : "col-md-12 clearfix" , "type" : "cle…" at bounding box center [962, 444] width 1158 height 583
drag, startPoint x: 629, startPoint y: 343, endPoint x: 665, endPoint y: 344, distance: 36.0
click at [665, 344] on div ""type" : "clearfix" } , { "styleClasses" : "col-md-12 clearfix" , "type" : "cle…" at bounding box center [962, 467] width 1158 height 629
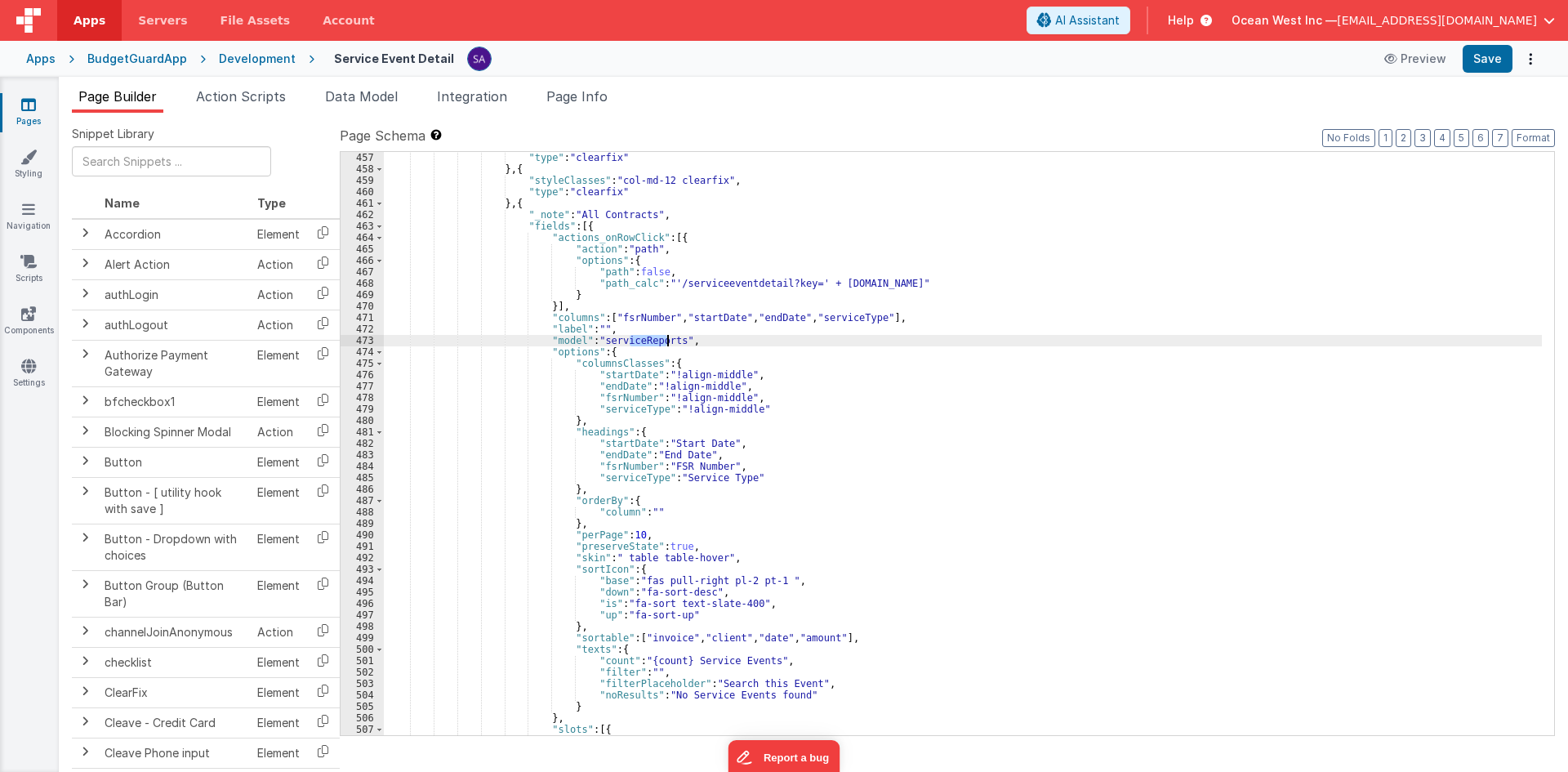
click at [1463, 70] on div "Preview Save" at bounding box center [1458, 59] width 167 height 28
click at [1471, 64] on button "Save" at bounding box center [1487, 59] width 50 height 28
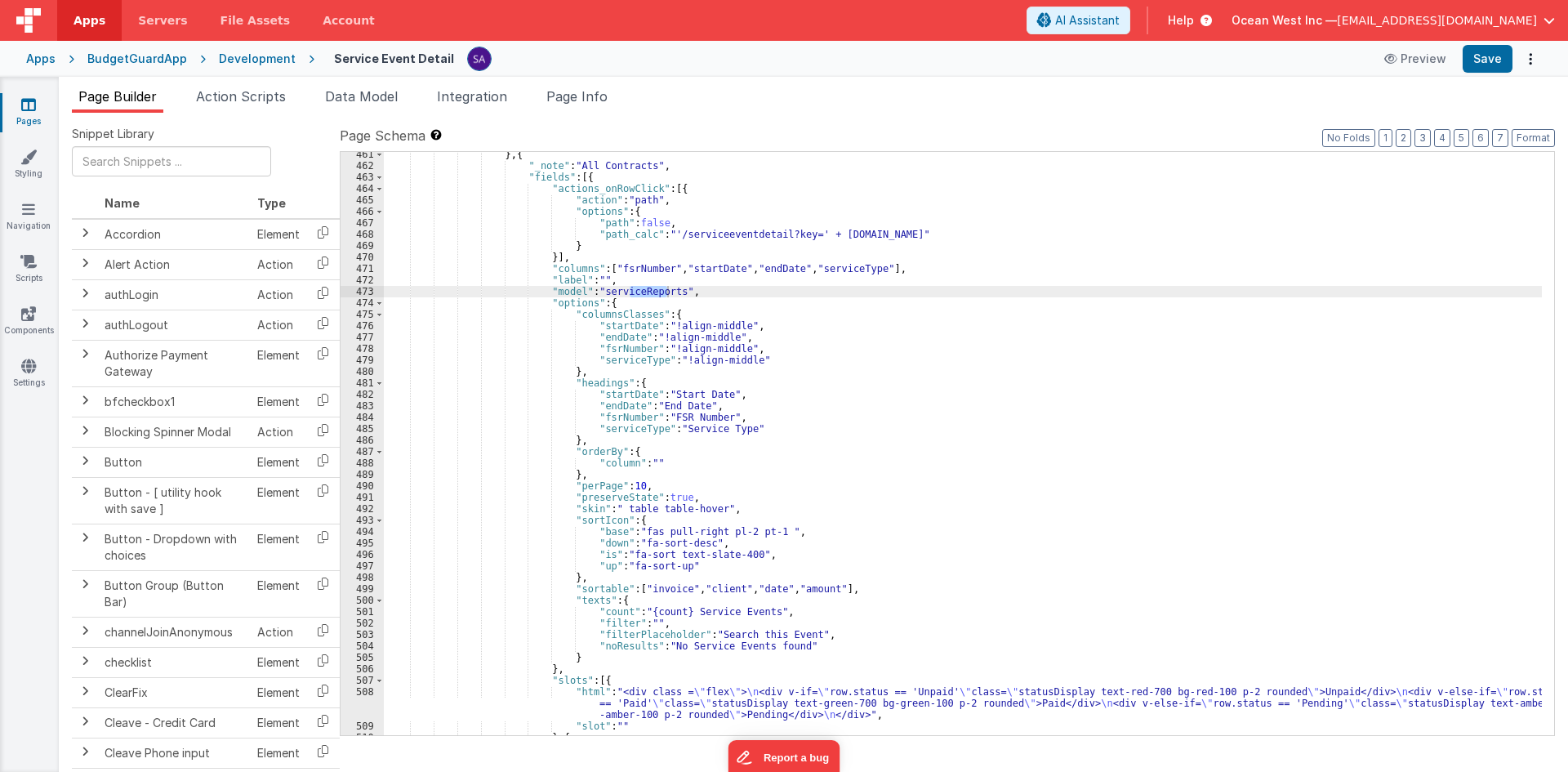
scroll to position [196, 0]
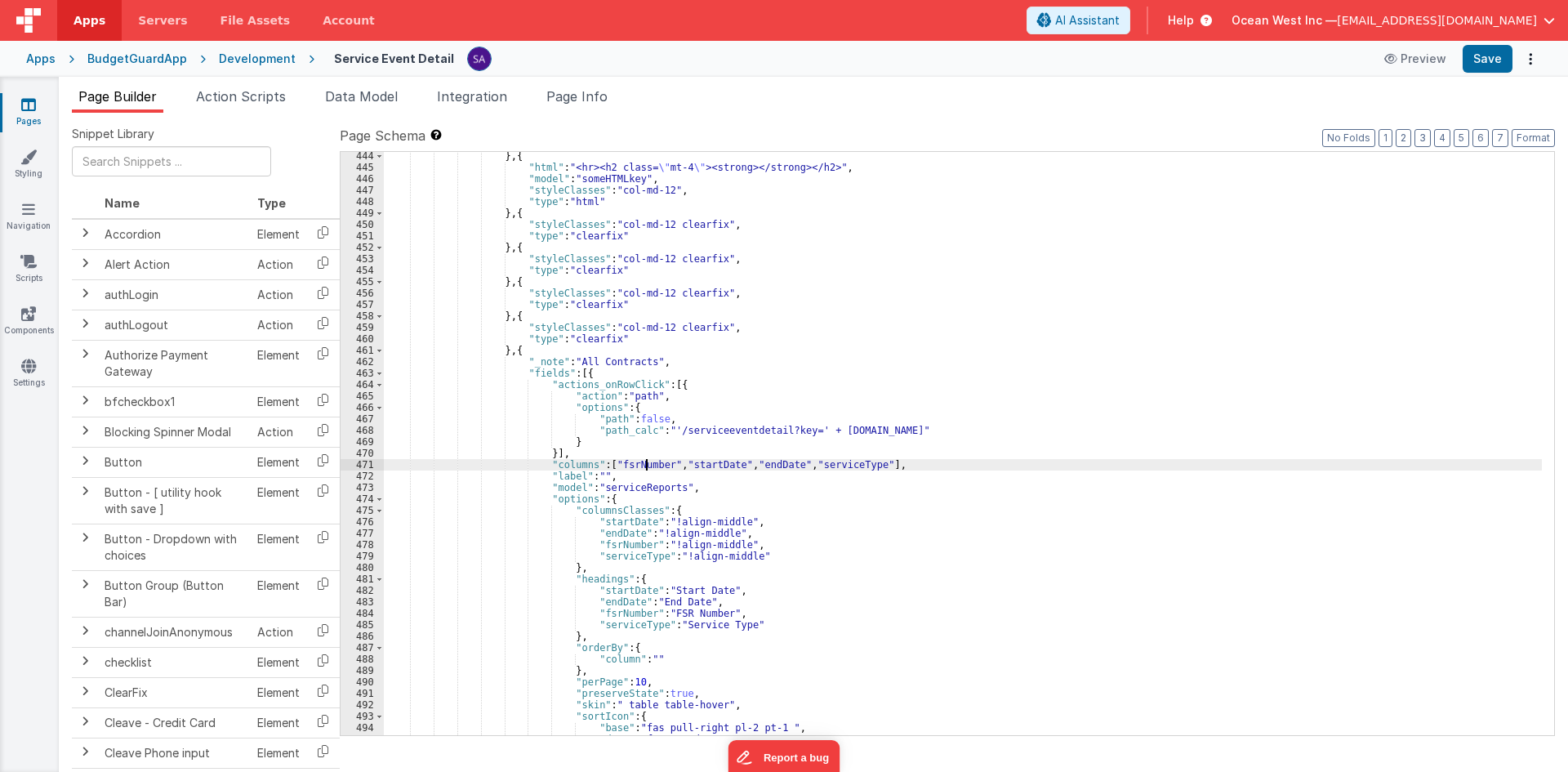
click at [645, 465] on div "} , { "html" : "<hr><h2 class= \" mt-4 \" ><strong></strong></h2>" , "model" : …" at bounding box center [962, 453] width 1158 height 606
click at [742, 465] on div "} , { "html" : "<hr><h2 class= \" mt-4 \" ><strong></strong></h2>" , "model" : …" at bounding box center [962, 453] width 1158 height 606
click at [802, 462] on div "} , { "html" : "<hr><h2 class= \" mt-4 \" ><strong></strong></h2>" , "model" : …" at bounding box center [962, 453] width 1158 height 606
click at [829, 462] on div "} , { "html" : "<hr><h2 class= \" mt-4 \" ><strong></strong></h2>" , "model" : …" at bounding box center [962, 453] width 1158 height 606
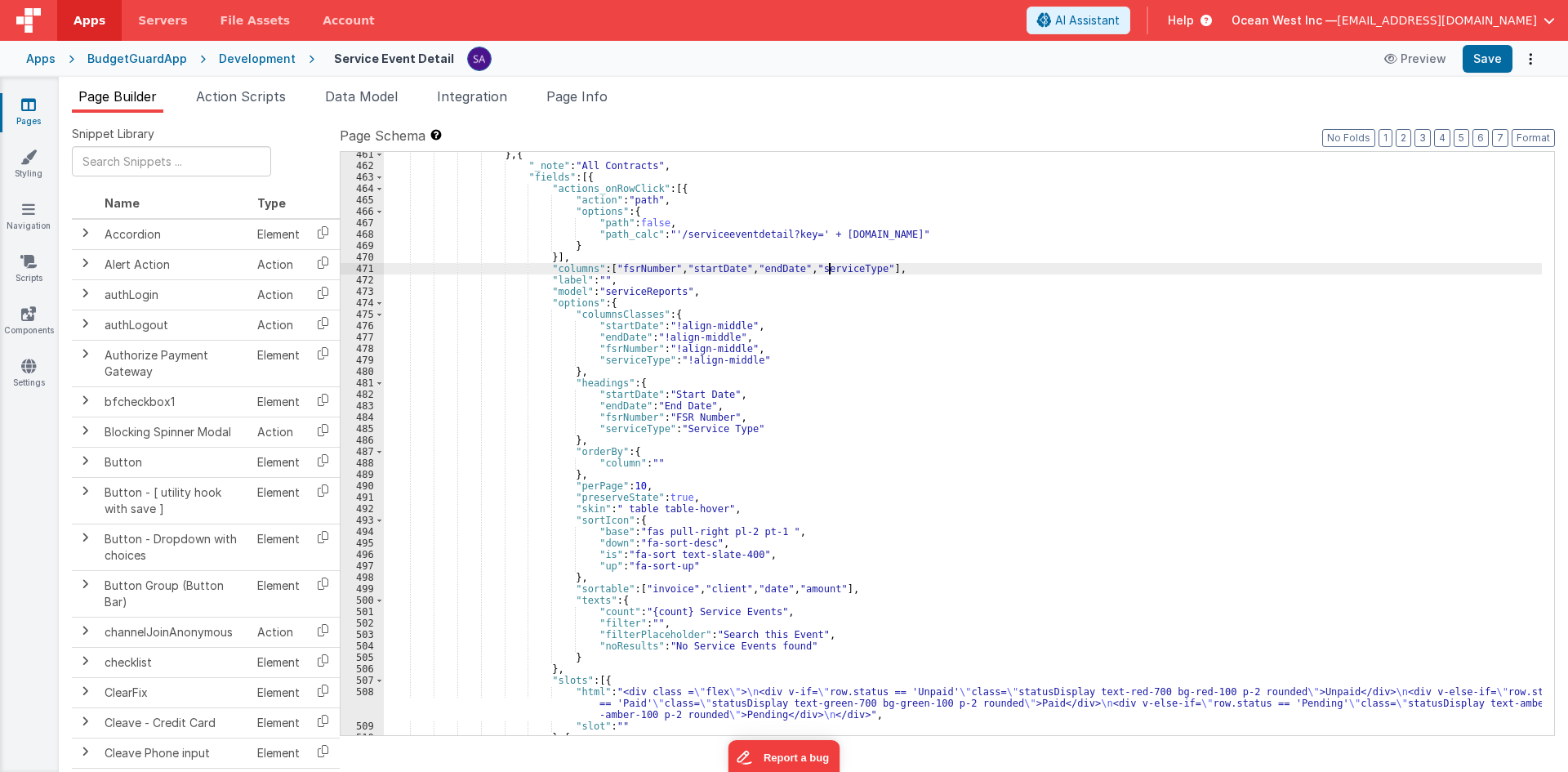
scroll to position [441, 0]
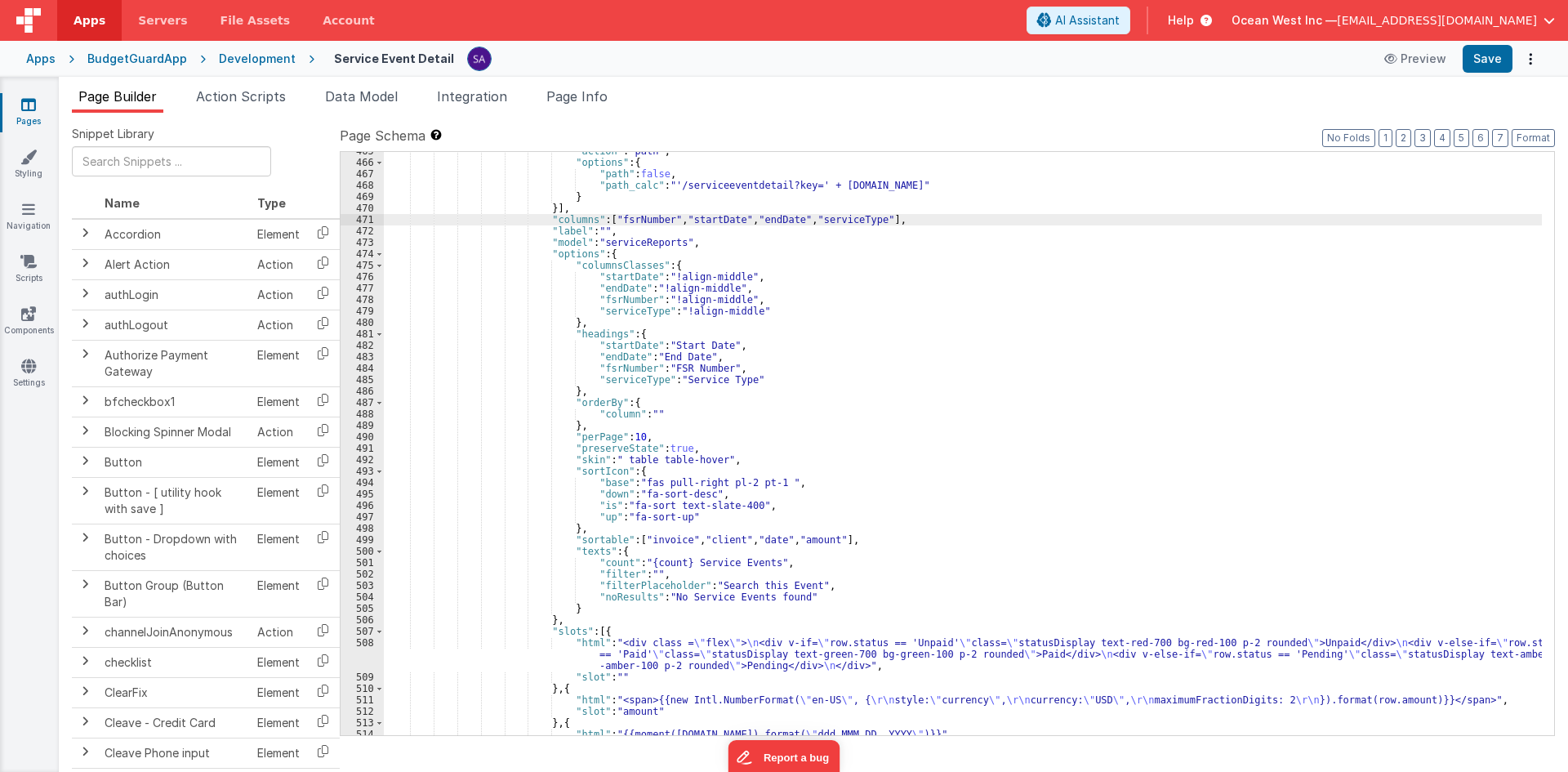
click at [671, 344] on div ""action" : "path" , "options" : { "path" : false , "path_calc" : "'/serviceeven…" at bounding box center [962, 448] width 1158 height 606
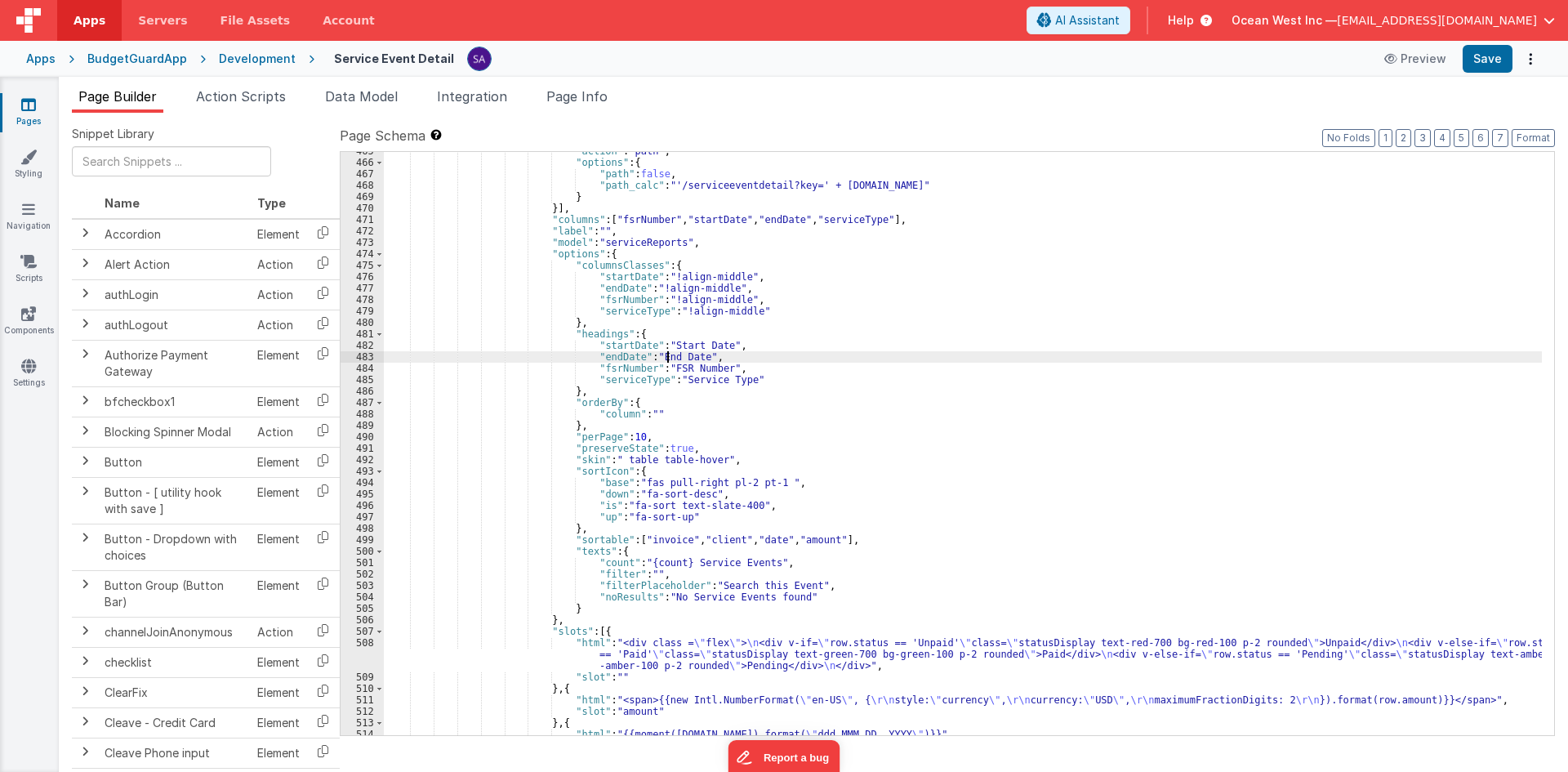
click at [668, 359] on div ""action" : "path" , "options" : { "path" : false , "path_calc" : "'/serviceeven…" at bounding box center [962, 448] width 1158 height 606
click at [605, 343] on div ""action" : "path" , "options" : { "path" : false , "path_calc" : "'/serviceeven…" at bounding box center [962, 448] width 1158 height 606
click at [605, 359] on div ""action" : "path" , "options" : { "path" : false , "path_calc" : "'/serviceeven…" at bounding box center [962, 448] width 1158 height 606
click at [604, 369] on div ""action" : "path" , "options" : { "path" : false , "path_calc" : "'/serviceeven…" at bounding box center [962, 448] width 1158 height 606
click at [605, 381] on div ""action" : "path" , "options" : { "path" : false , "path_calc" : "'/serviceeven…" at bounding box center [962, 448] width 1158 height 606
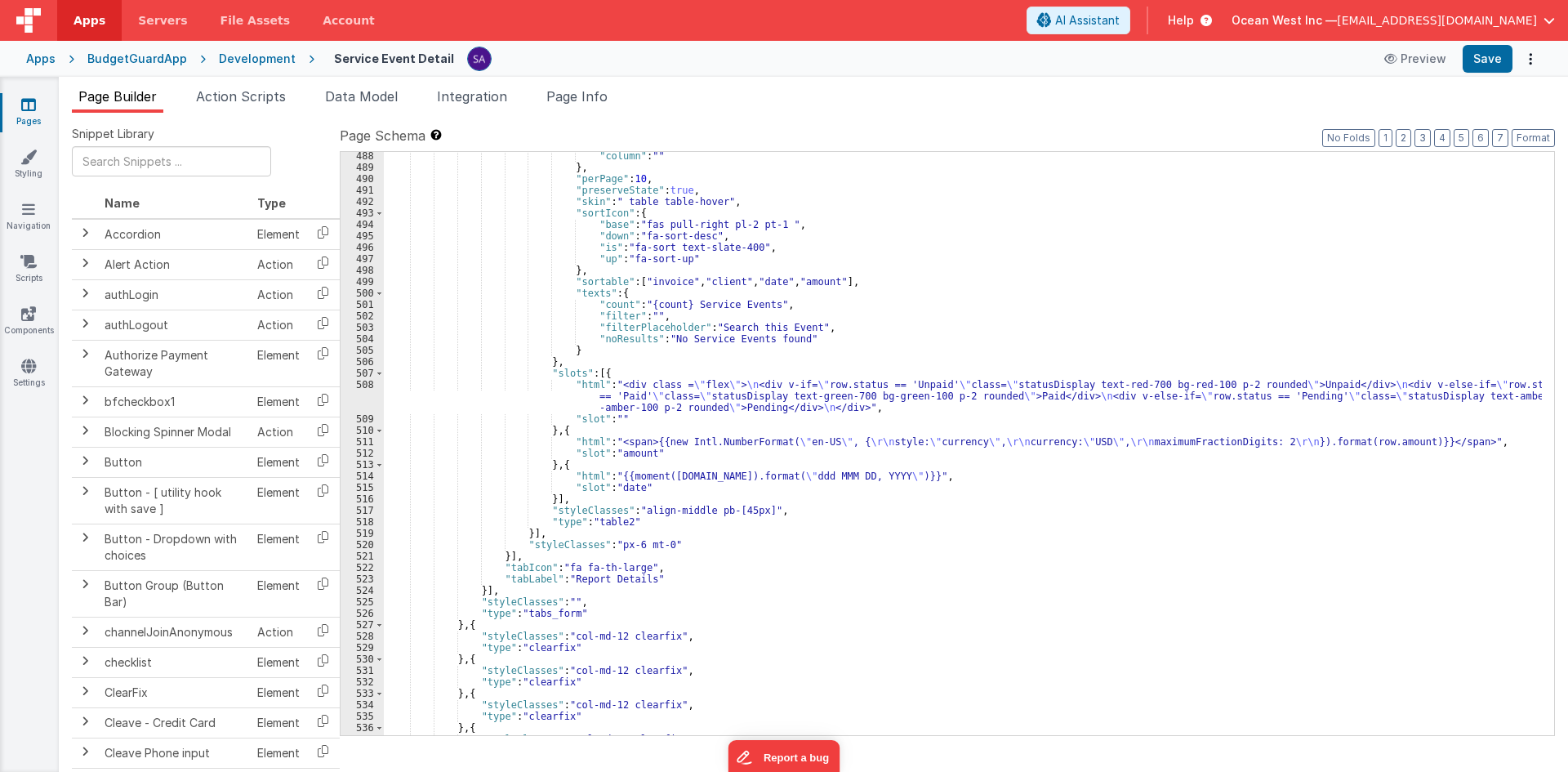
scroll to position [699, 0]
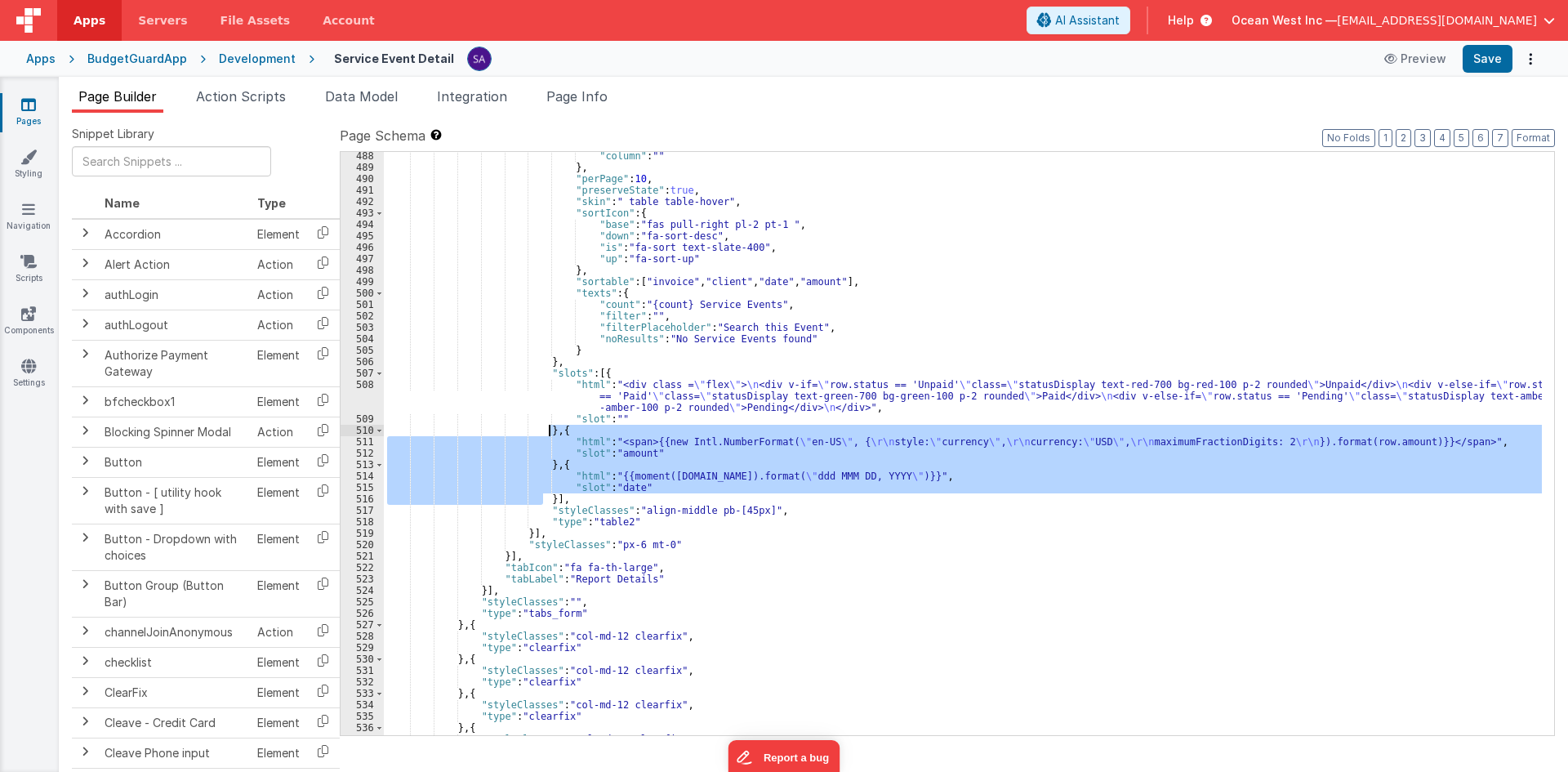
drag, startPoint x: 544, startPoint y: 499, endPoint x: 551, endPoint y: 434, distance: 65.4
click at [551, 434] on div ""column" : "" } , "perPage" : 10 , "preserveState" : true , "skin" : " table ta…" at bounding box center [962, 453] width 1158 height 606
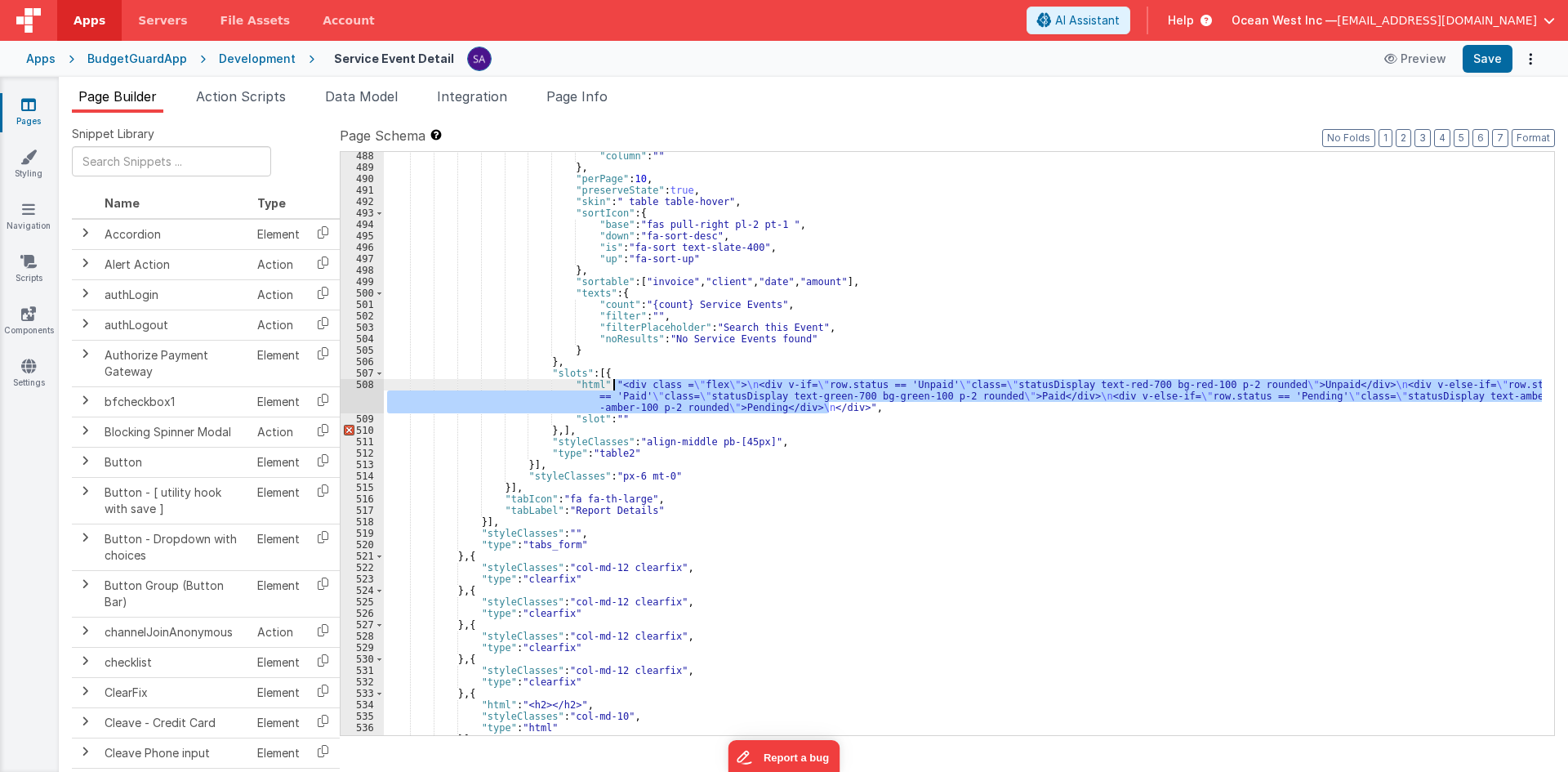
drag, startPoint x: 831, startPoint y: 407, endPoint x: 613, endPoint y: 383, distance: 219.3
click at [613, 383] on div ""column" : "" } , "perPage" : 10 , "preserveState" : true , "skin" : " table ta…" at bounding box center [962, 453] width 1158 height 606
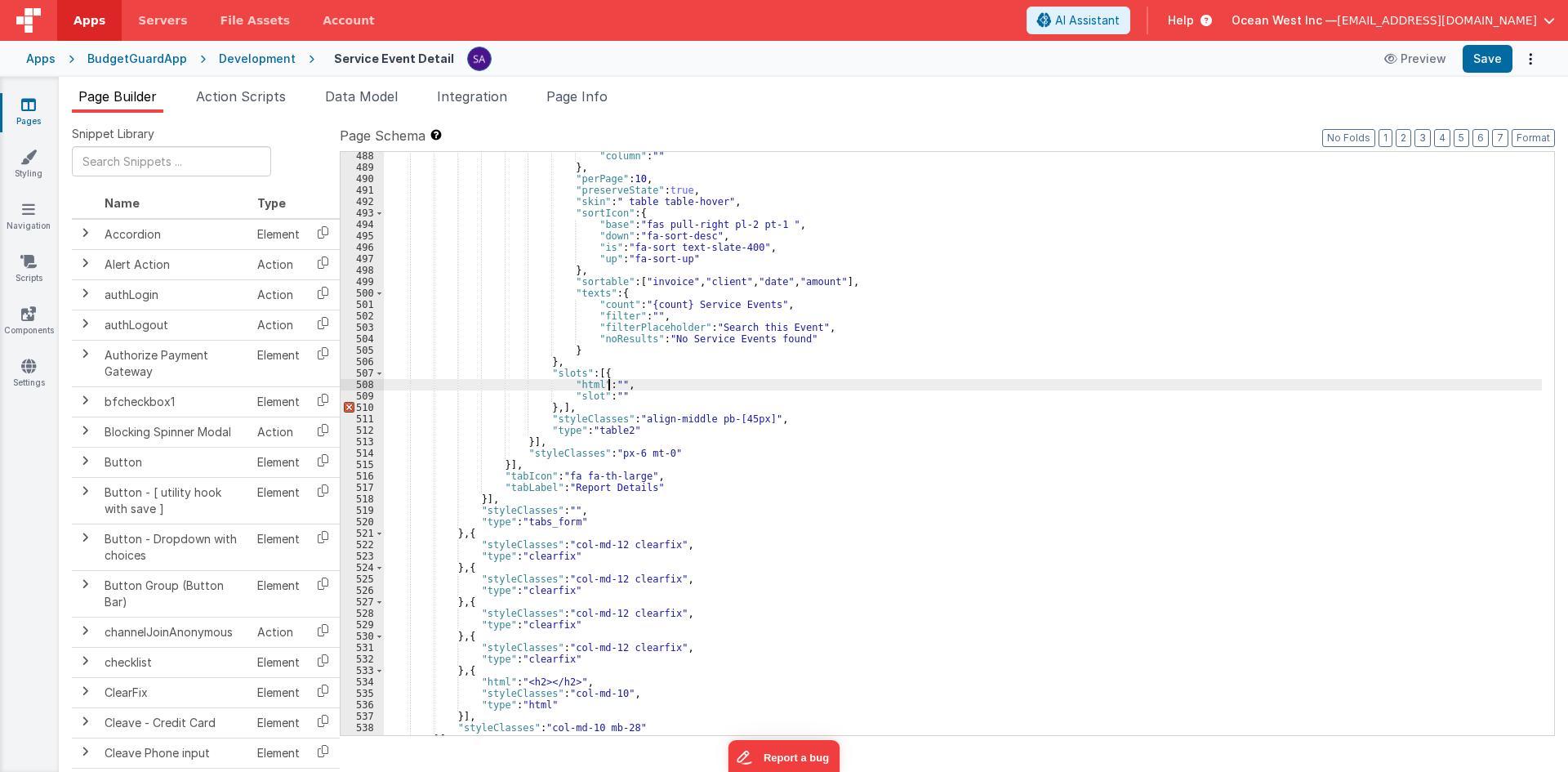
click at [547, 408] on div ""column" : "" } , "perPage" : 10 , "preserveState" : true , "skin" : " table ta…" at bounding box center [962, 453] width 1158 height 606
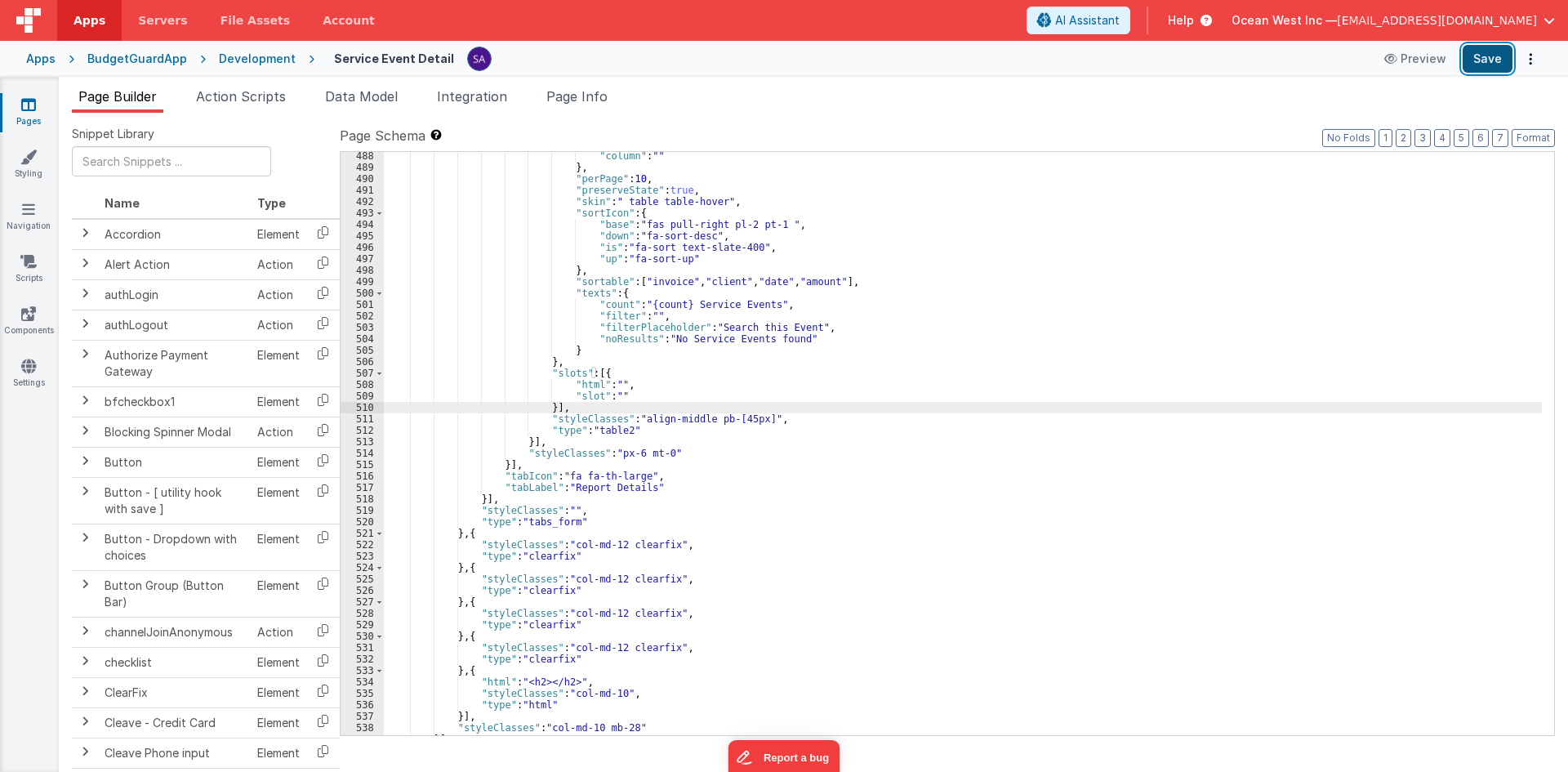
click at [1488, 63] on button "Save" at bounding box center [1487, 59] width 50 height 28
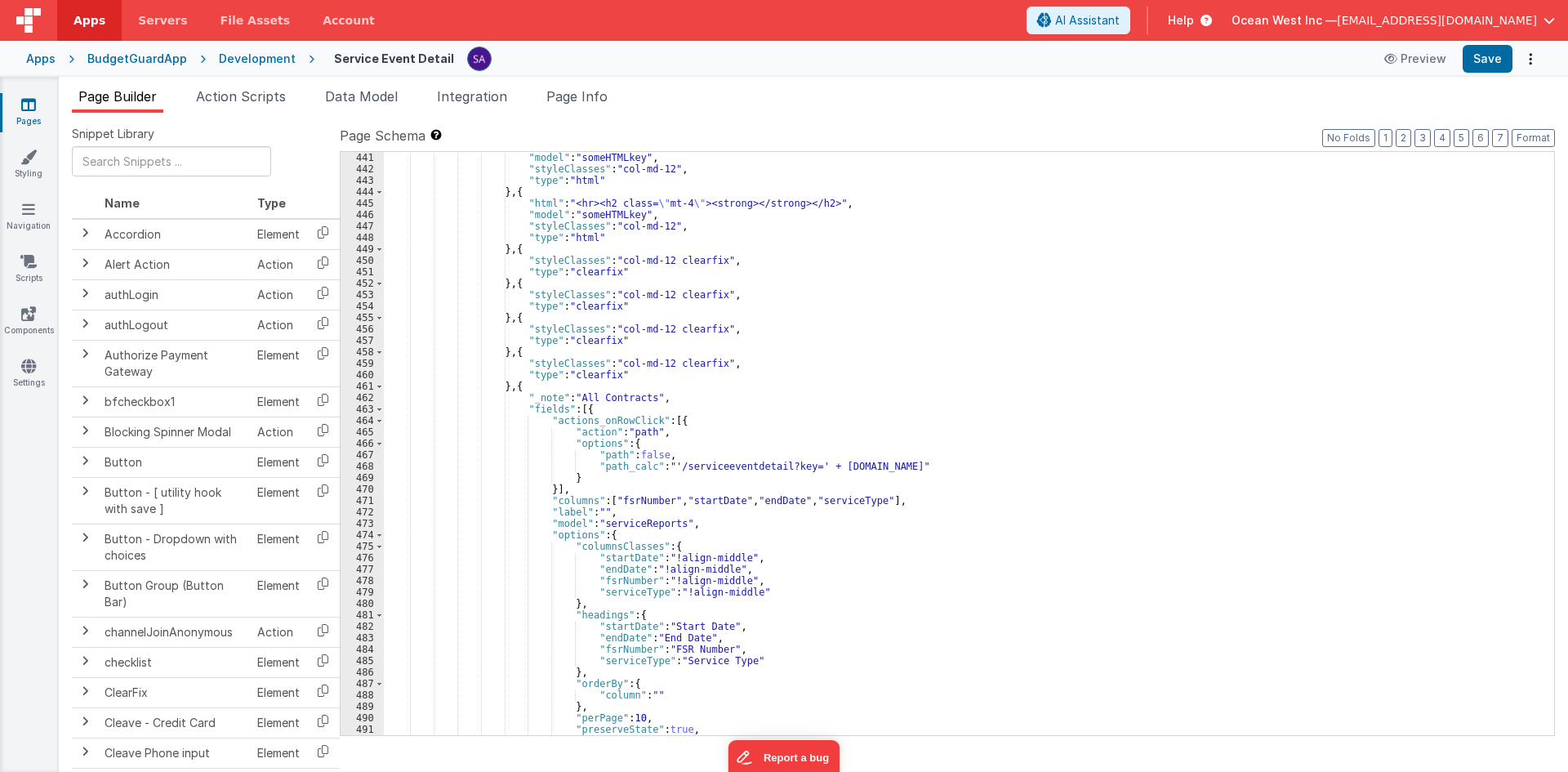
scroll to position [209, 0]
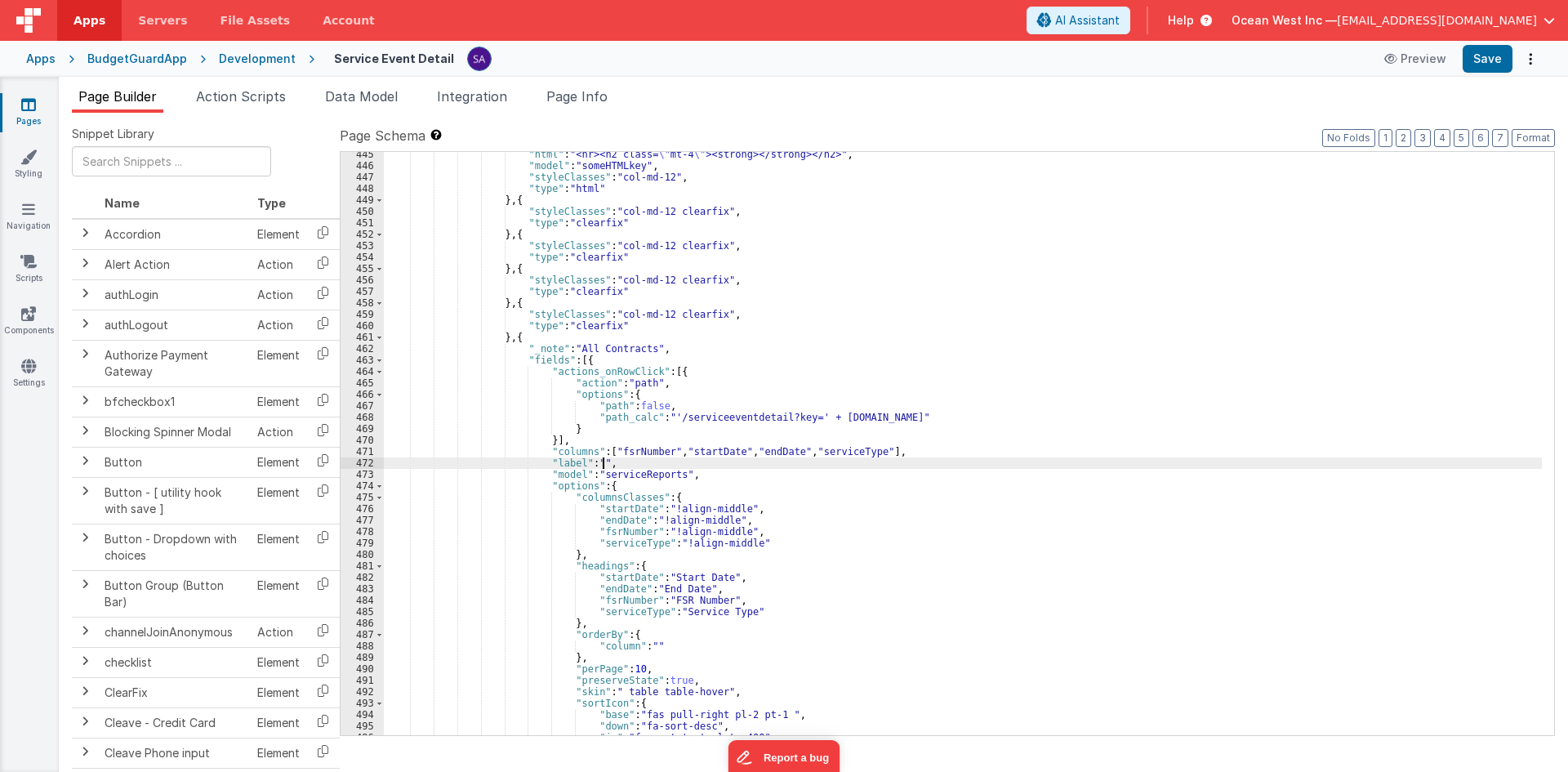
click at [627, 467] on div ""html" : "<hr><h2 class= \" mt-4 \" ><strong></strong></h2>" , "model" : "someH…" at bounding box center [962, 452] width 1158 height 606
click at [625, 478] on div ""html" : "<hr><h2 class= \" mt-4 \" ><strong></strong></h2>" , "model" : "someH…" at bounding box center [962, 452] width 1158 height 606
click at [1494, 62] on button "Save" at bounding box center [1487, 59] width 50 height 28
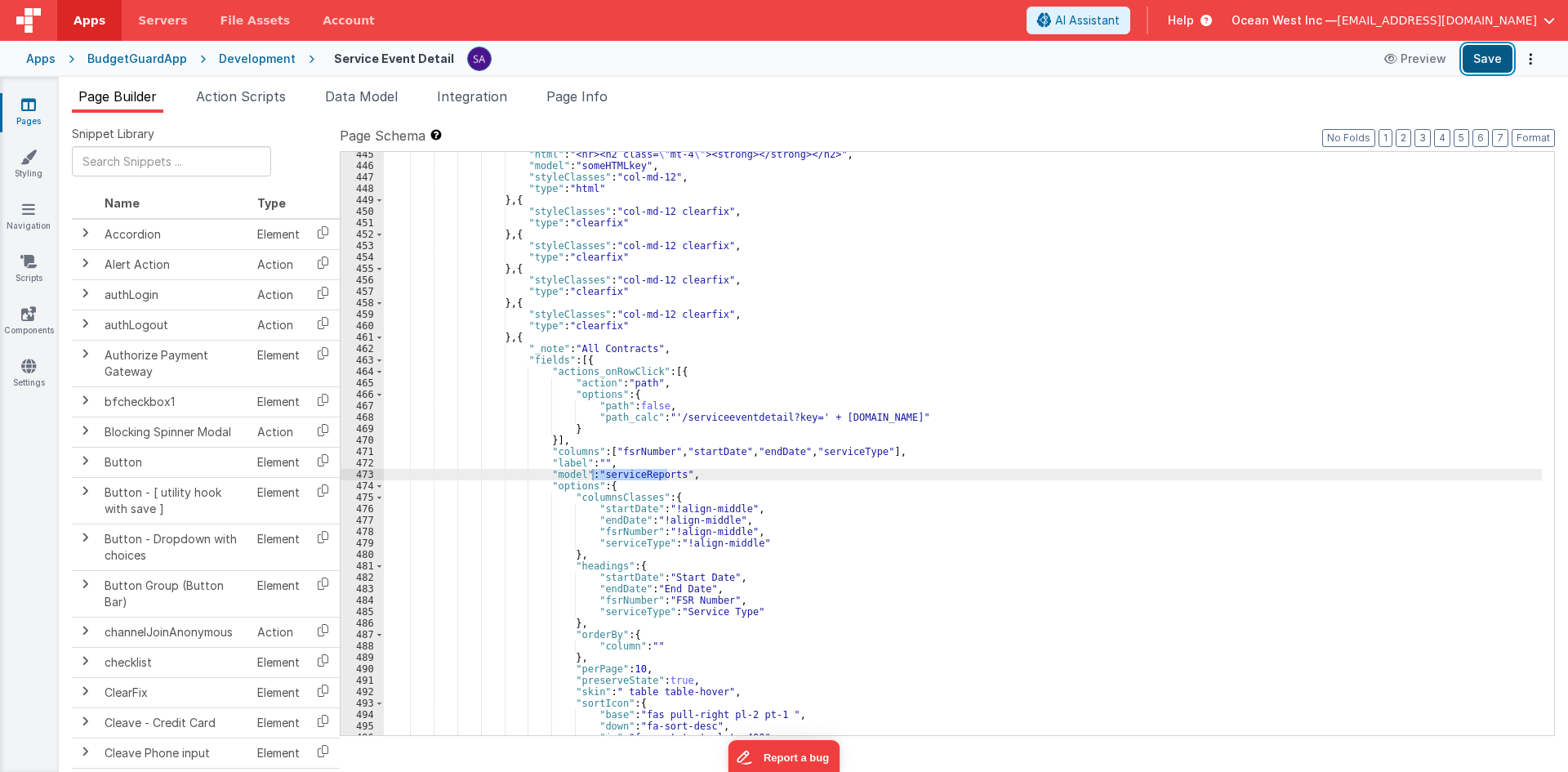
click at [1482, 59] on button "Save" at bounding box center [1487, 59] width 50 height 28
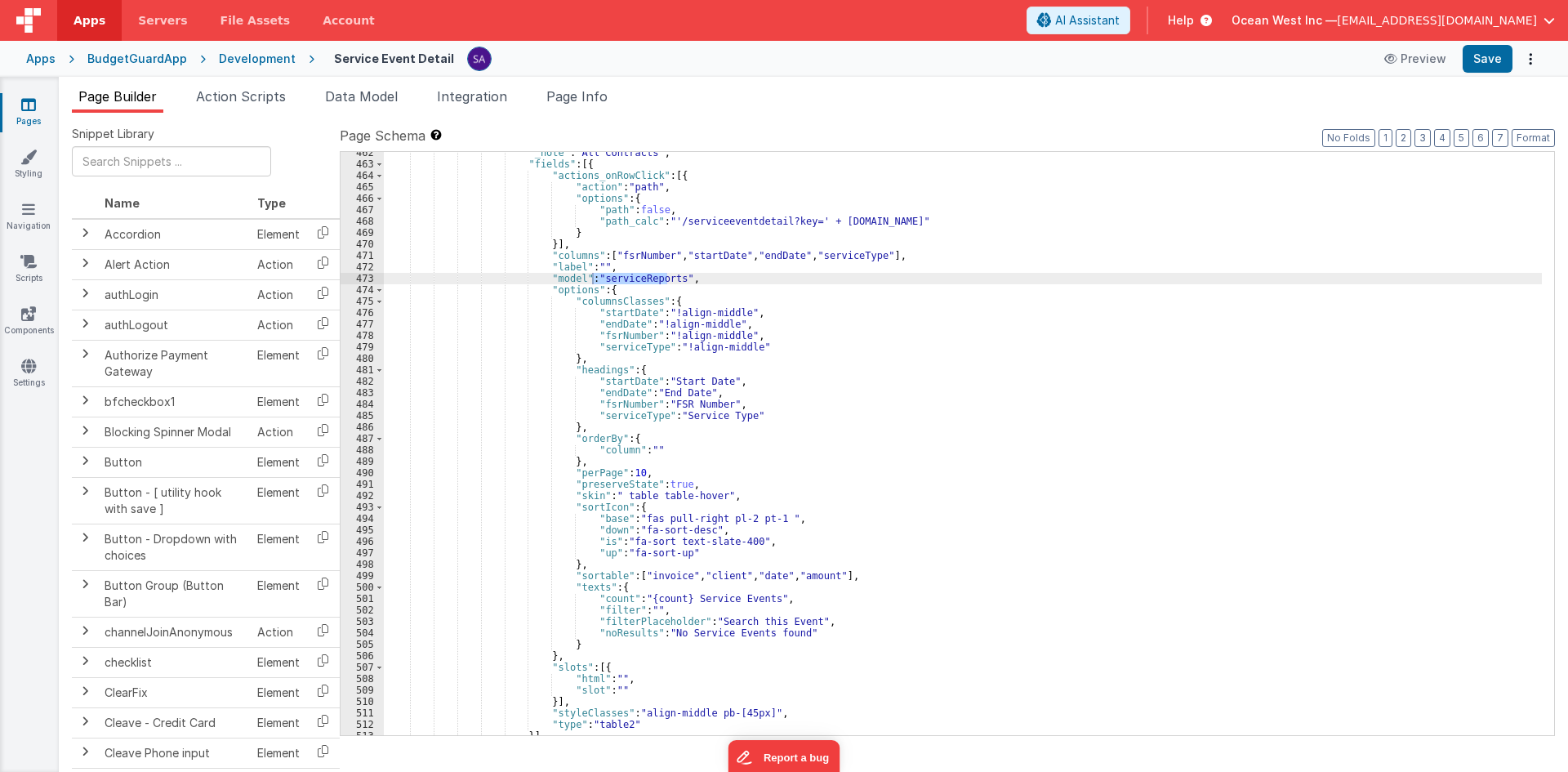
scroll to position [356, 0]
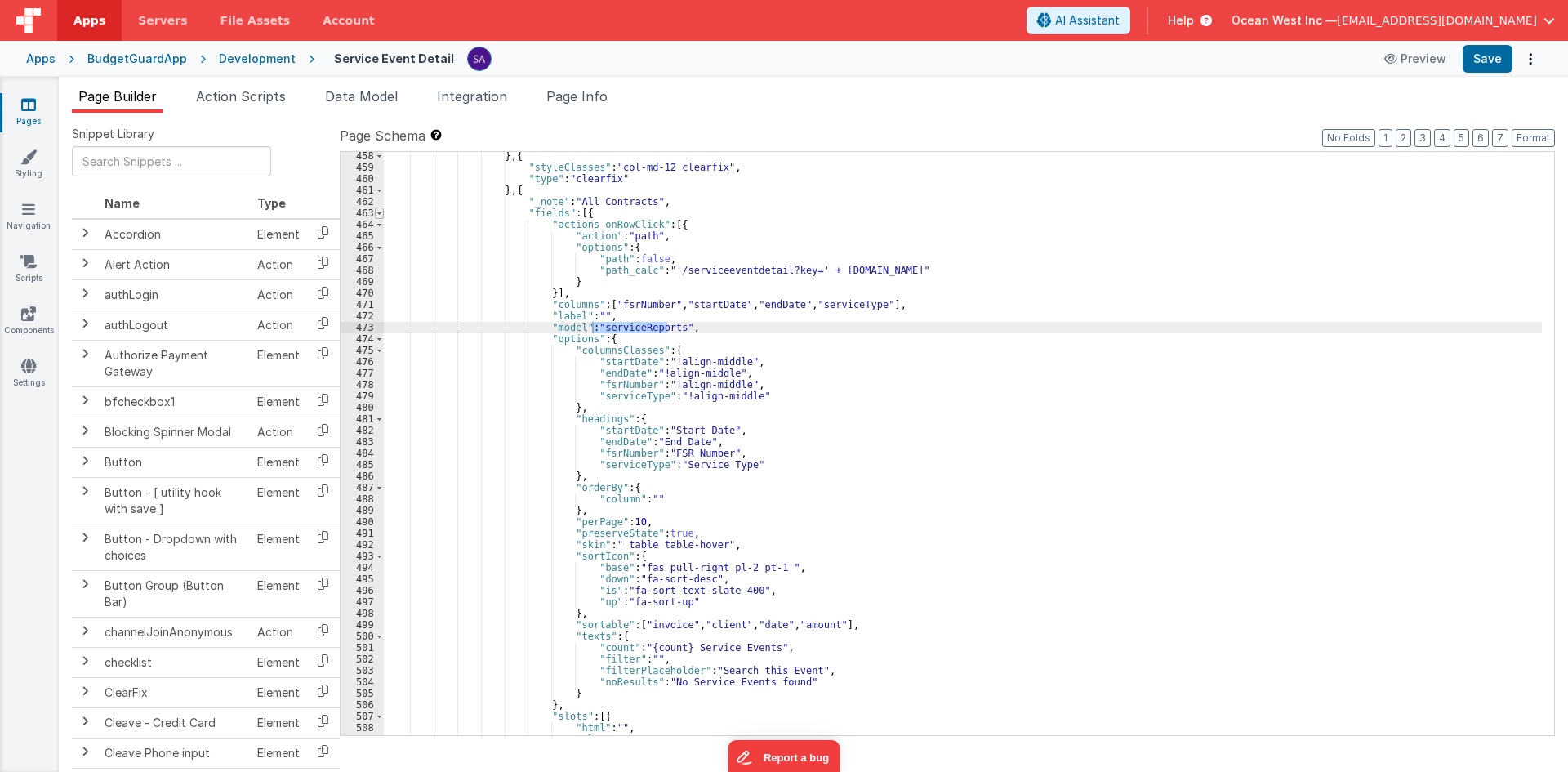
click at [375, 215] on span at bounding box center [379, 212] width 9 height 11
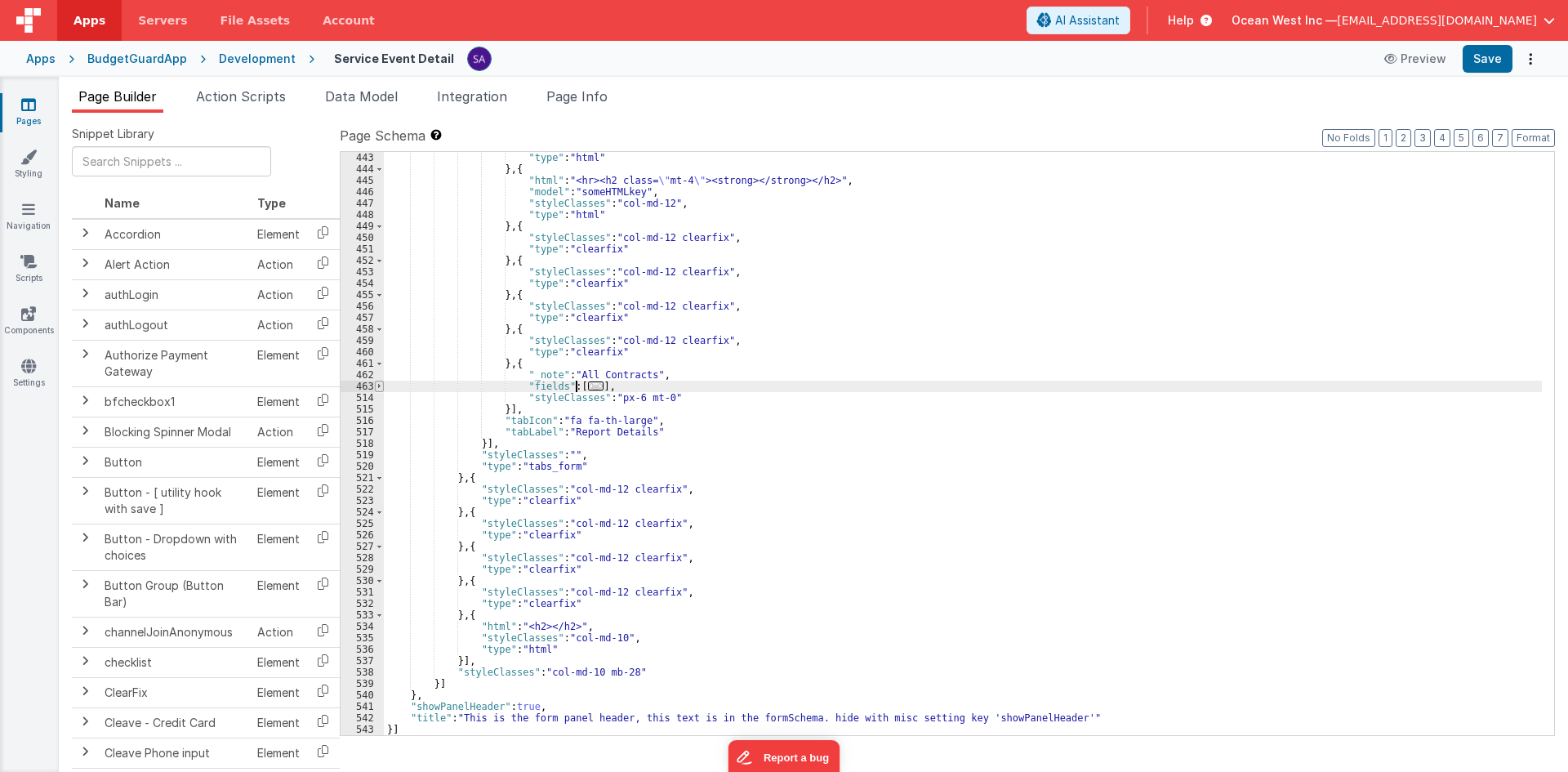
click at [376, 385] on span at bounding box center [379, 386] width 9 height 11
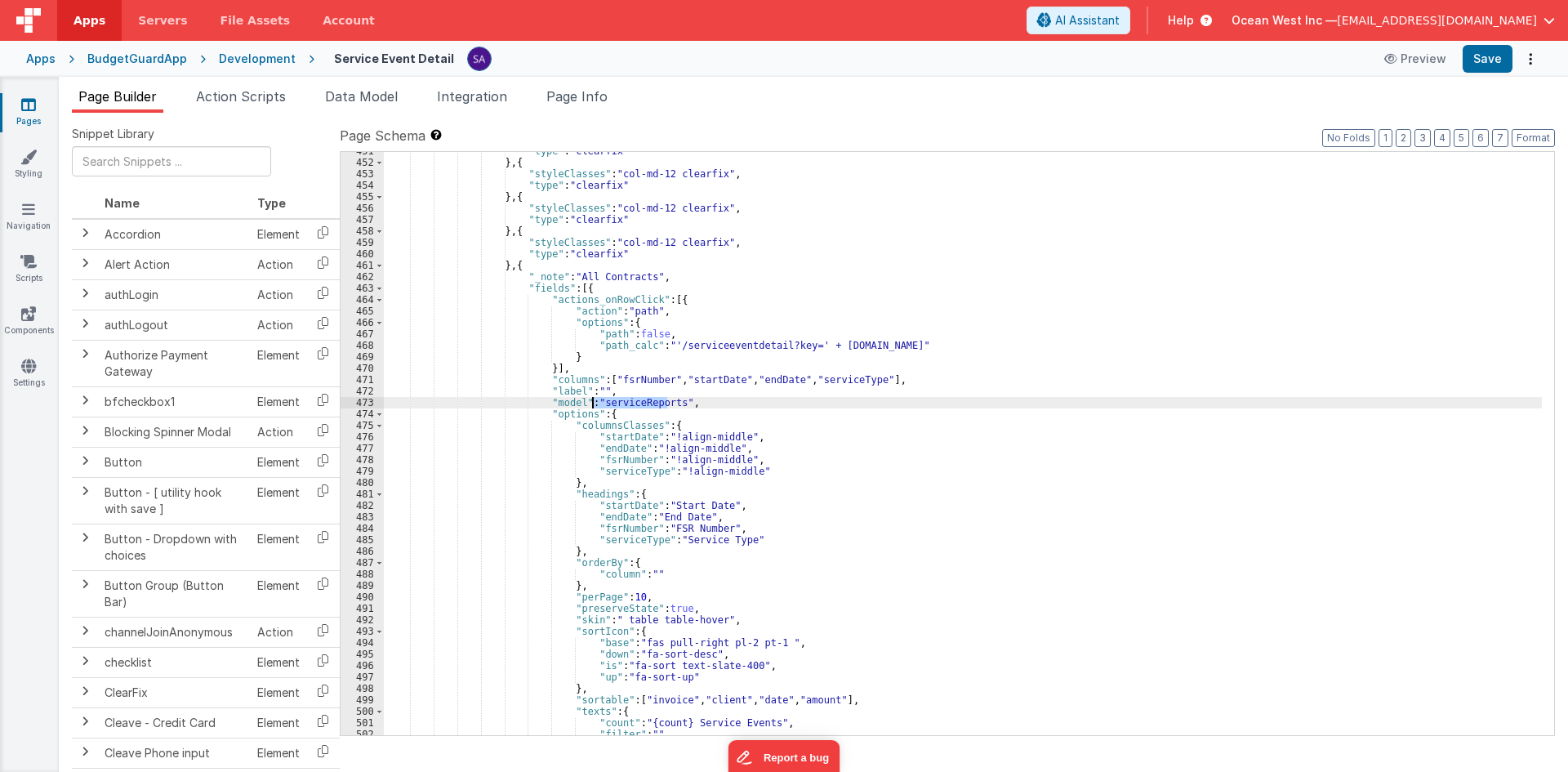
scroll to position [379, 0]
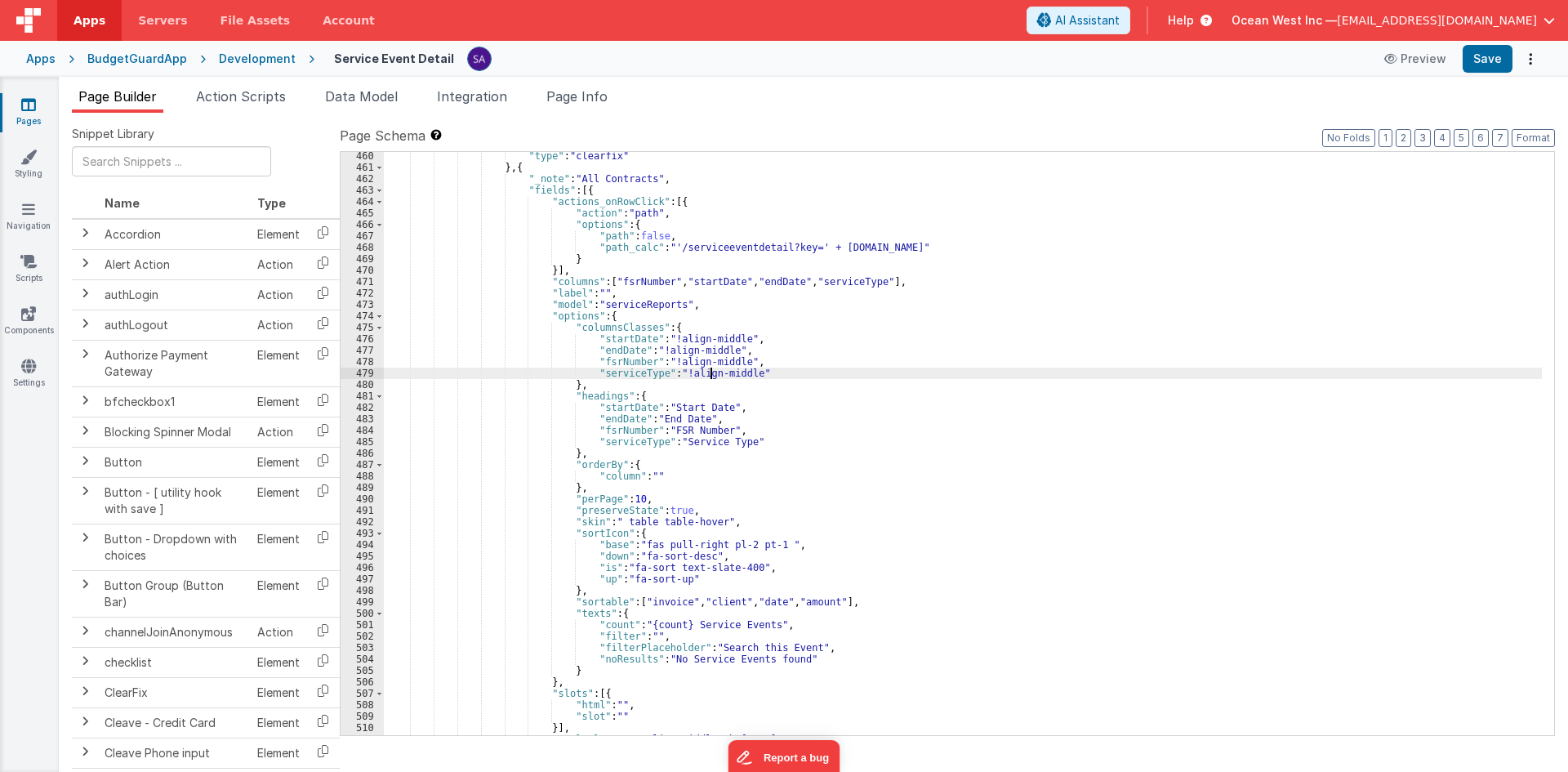
click at [711, 377] on div ""type" : "clearfix" } , { "_note" : "All Contracts" , "fields" : [{ "actions_on…" at bounding box center [962, 453] width 1158 height 606
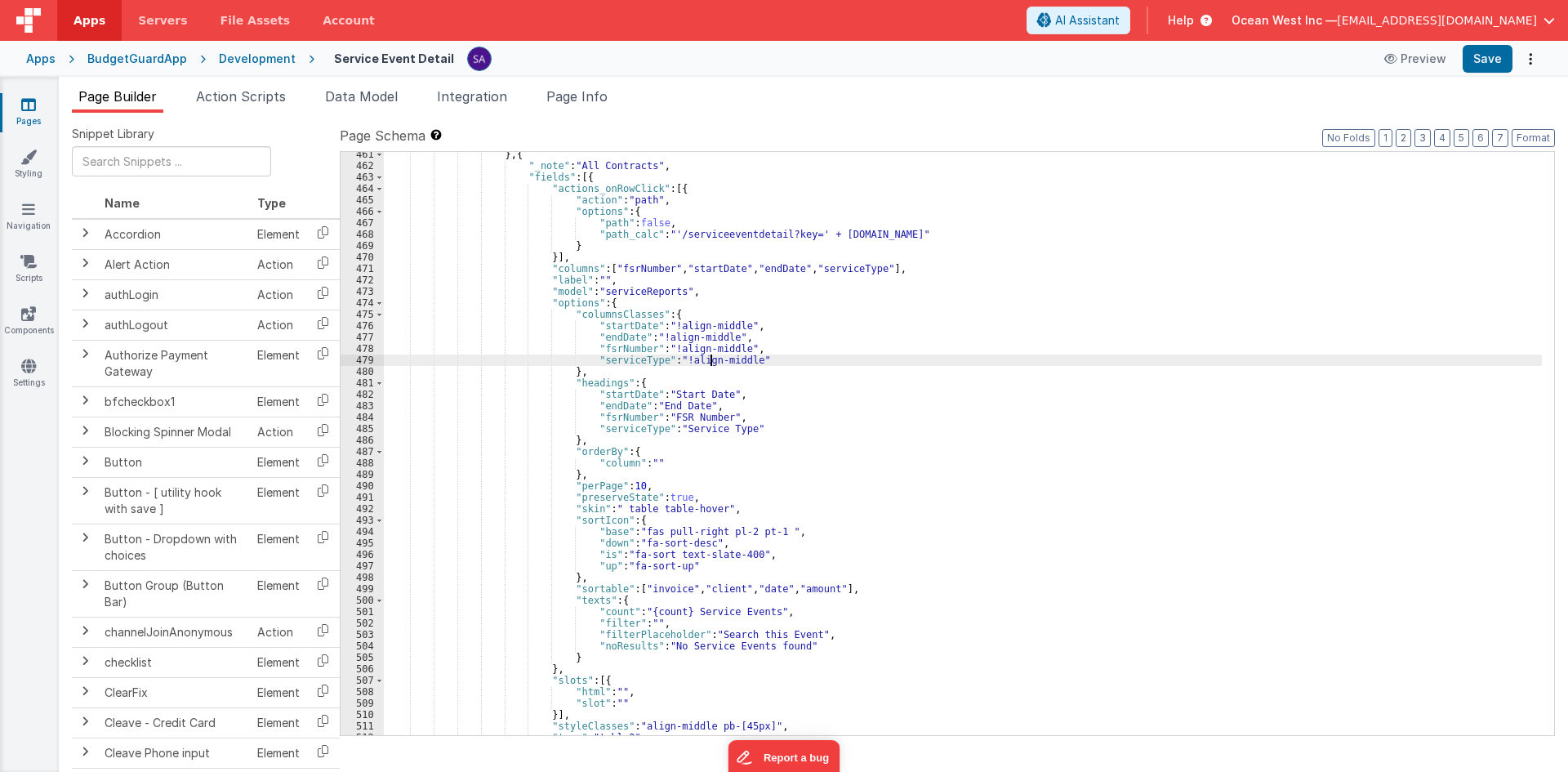
scroll to position [393, 0]
click at [811, 461] on div "} , { "_note" : "All Contracts" , "fields" : [{ "actions_onRowClick" : [{ "acti…" at bounding box center [962, 452] width 1158 height 606
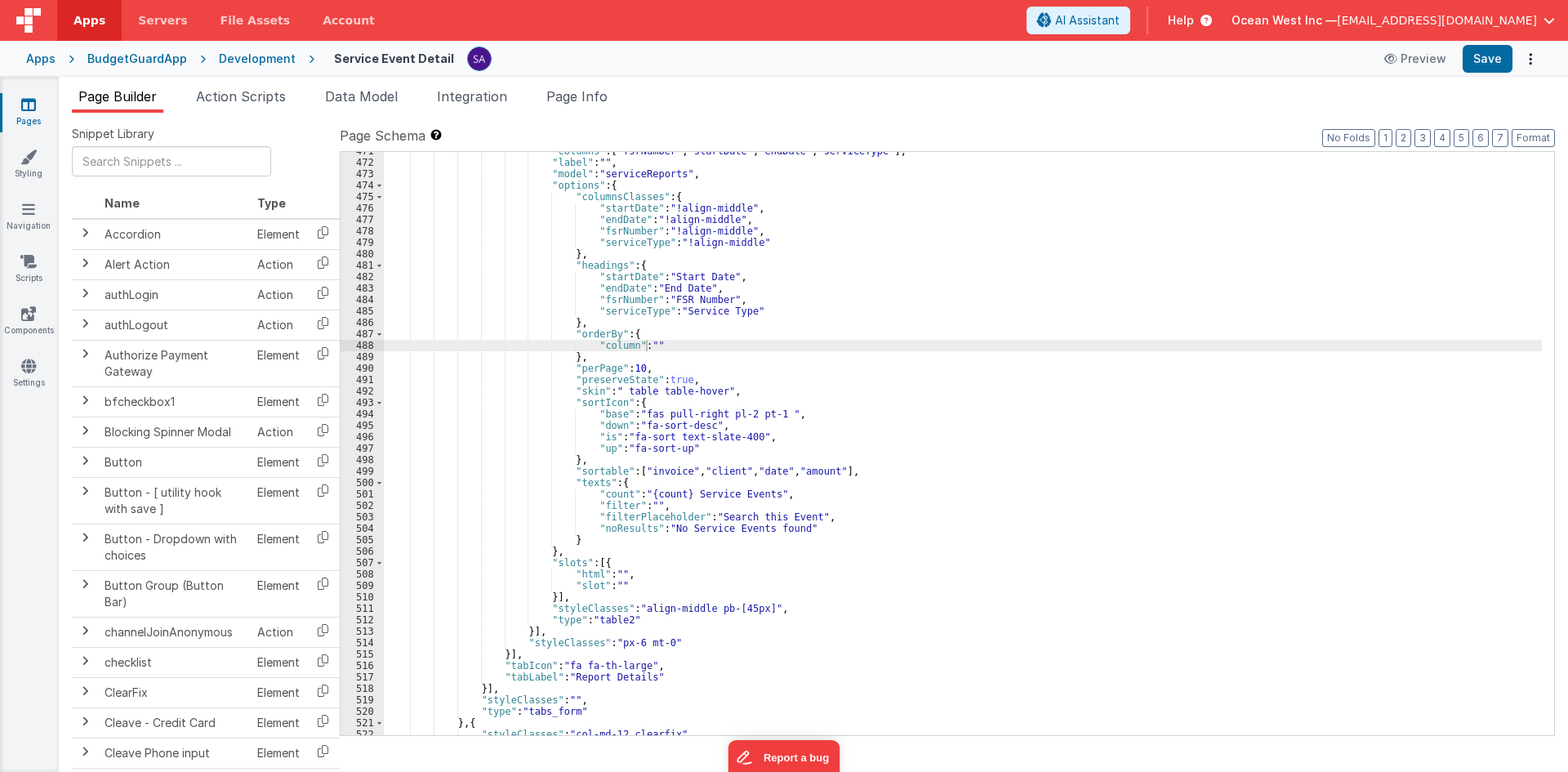
scroll to position [460, 0]
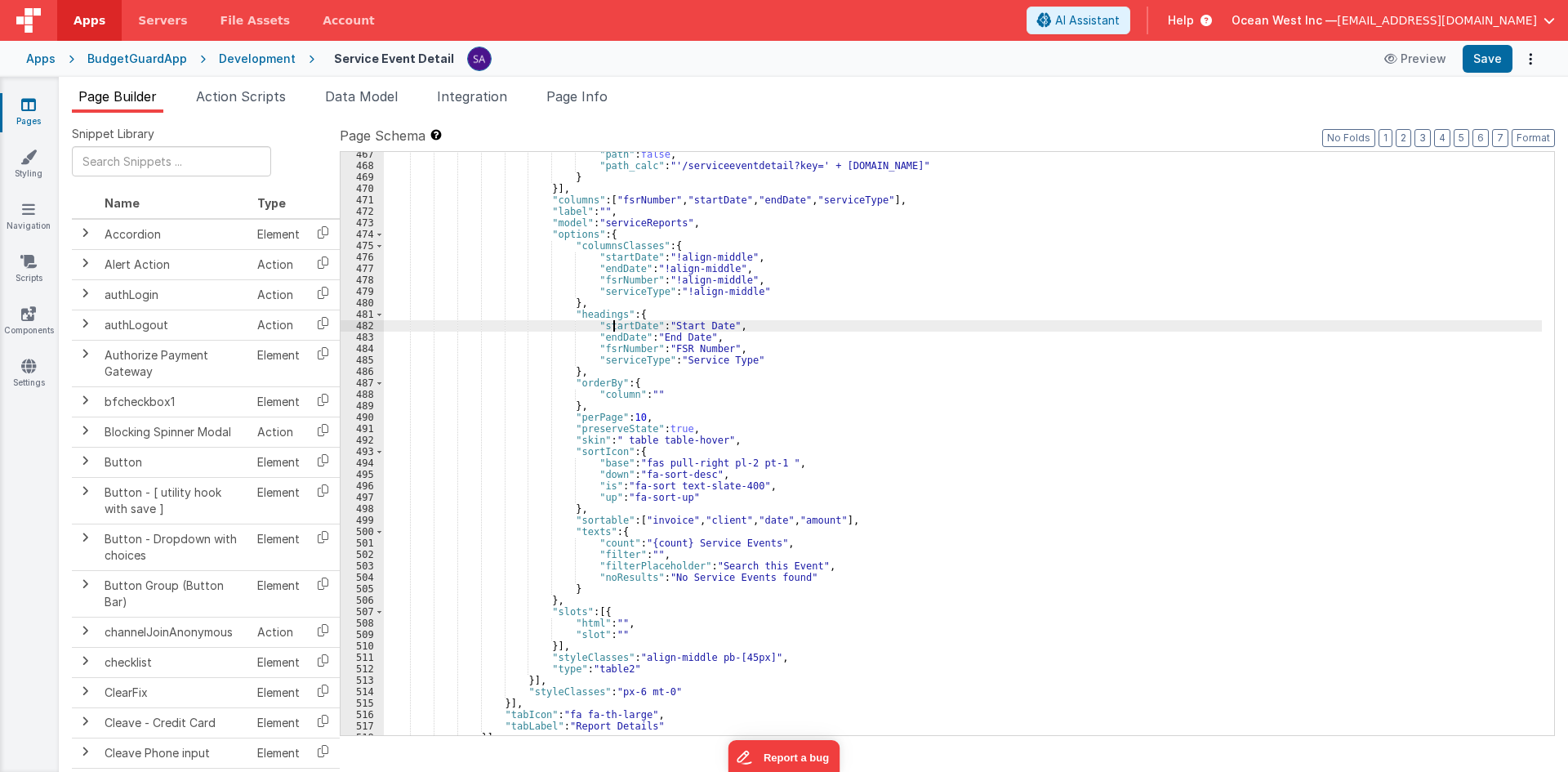
click at [611, 327] on div ""path" : false , "path_calc" : "'/serviceeventdetail?key=' + [DOMAIN_NAME]" } }…" at bounding box center [962, 452] width 1158 height 606
click at [653, 520] on div ""path" : false , "path_calc" : "'/serviceeventdetail?key=' + [DOMAIN_NAME]" } }…" at bounding box center [962, 452] width 1158 height 606
click at [605, 342] on div ""path" : false , "path_calc" : "'/serviceeventdetail?key=' + [DOMAIN_NAME]" } }…" at bounding box center [962, 452] width 1158 height 606
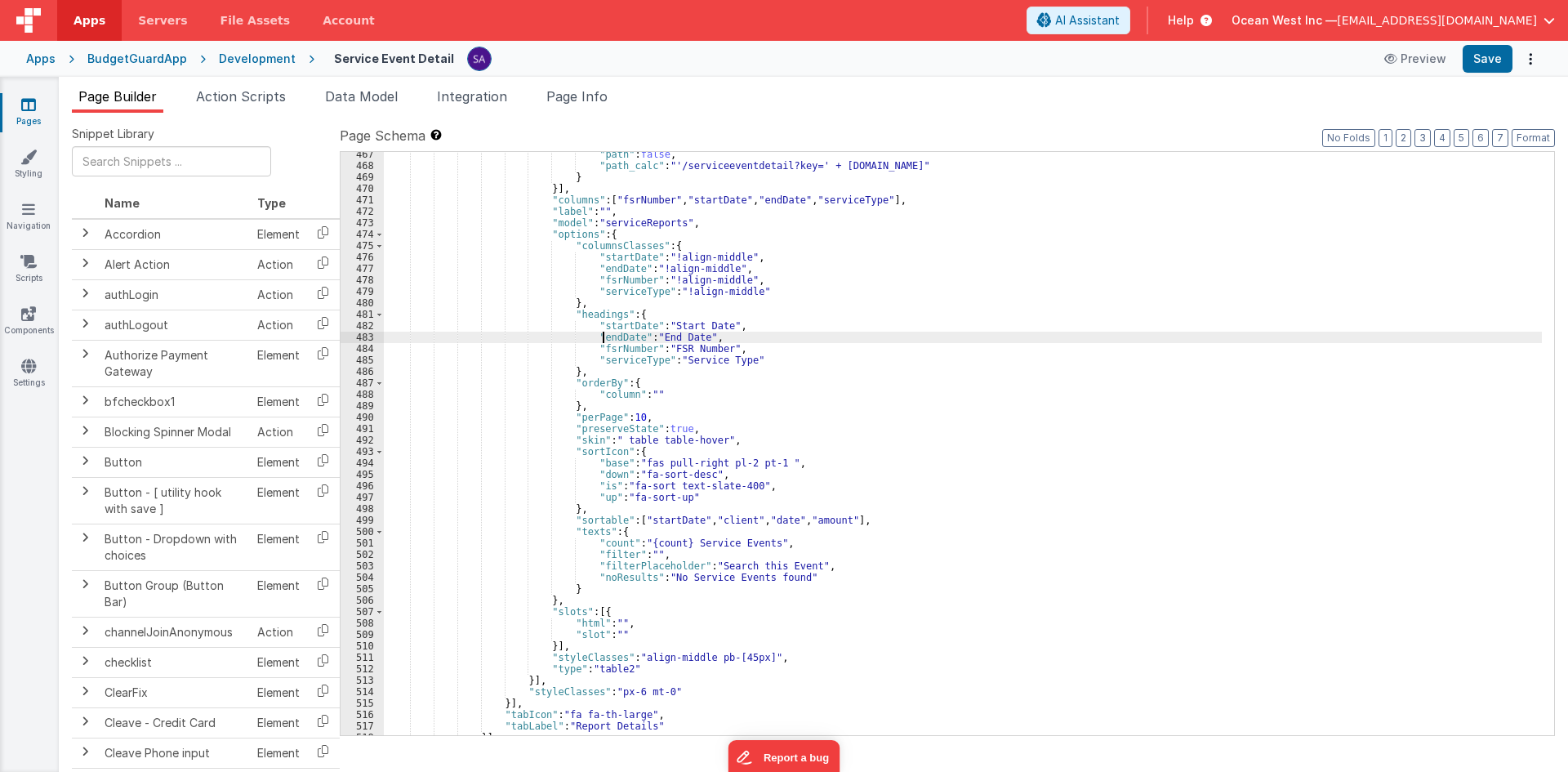
click at [605, 341] on div ""path" : false , "path_calc" : "'/serviceeventdetail?key=' + [DOMAIN_NAME]" } }…" at bounding box center [962, 452] width 1158 height 606
click at [710, 520] on div ""path" : false , "path_calc" : "'/serviceeventdetail?key=' + [DOMAIN_NAME]" } }…" at bounding box center [962, 452] width 1158 height 606
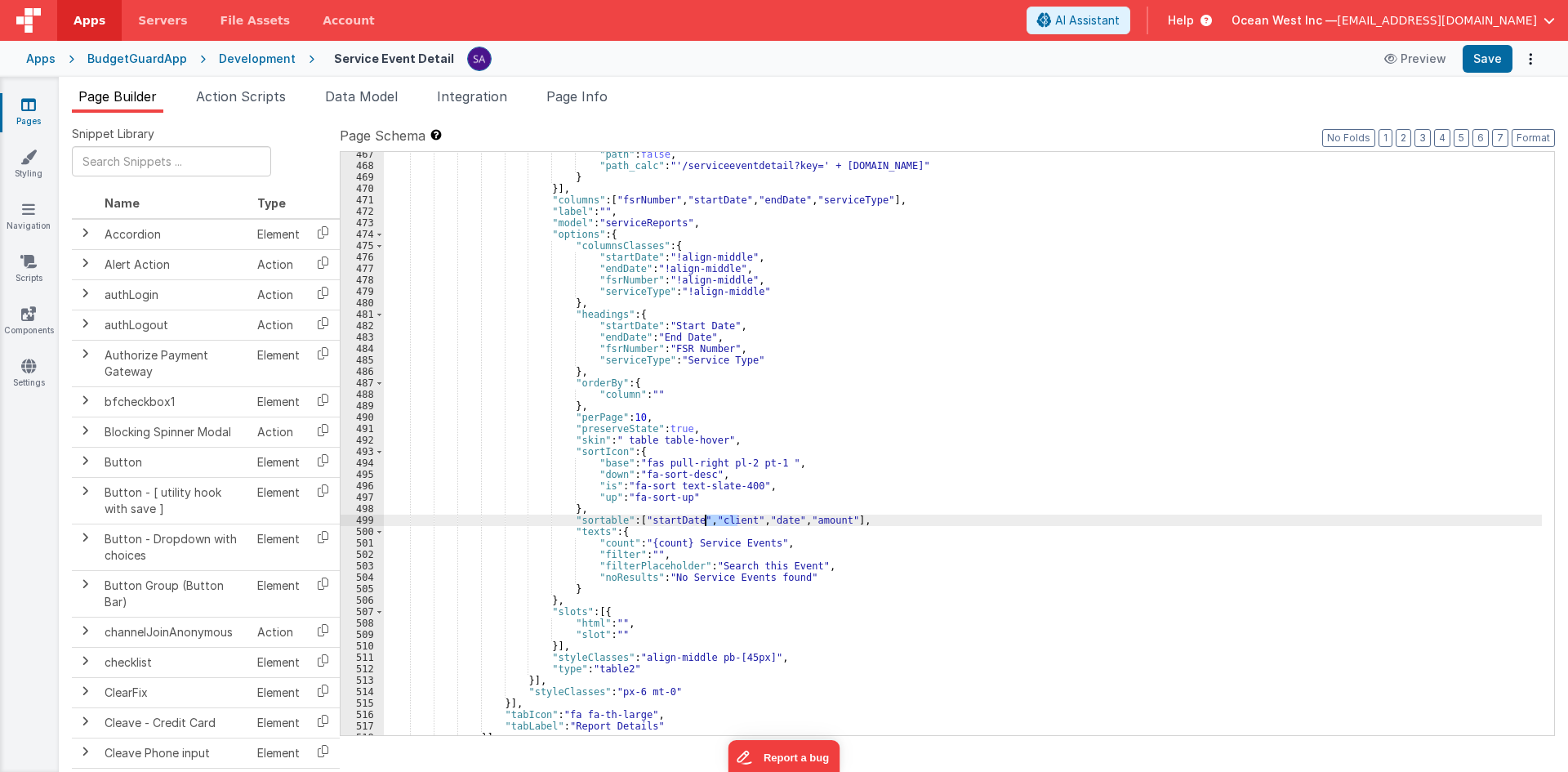
click at [710, 520] on div ""path" : false , "path_calc" : "'/serviceeventdetail?key=' + [DOMAIN_NAME]" } }…" at bounding box center [962, 452] width 1158 height 606
click at [661, 351] on div ""path" : false , "path_calc" : "'/serviceeventdetail?key=' + [DOMAIN_NAME]" } }…" at bounding box center [962, 452] width 1158 height 606
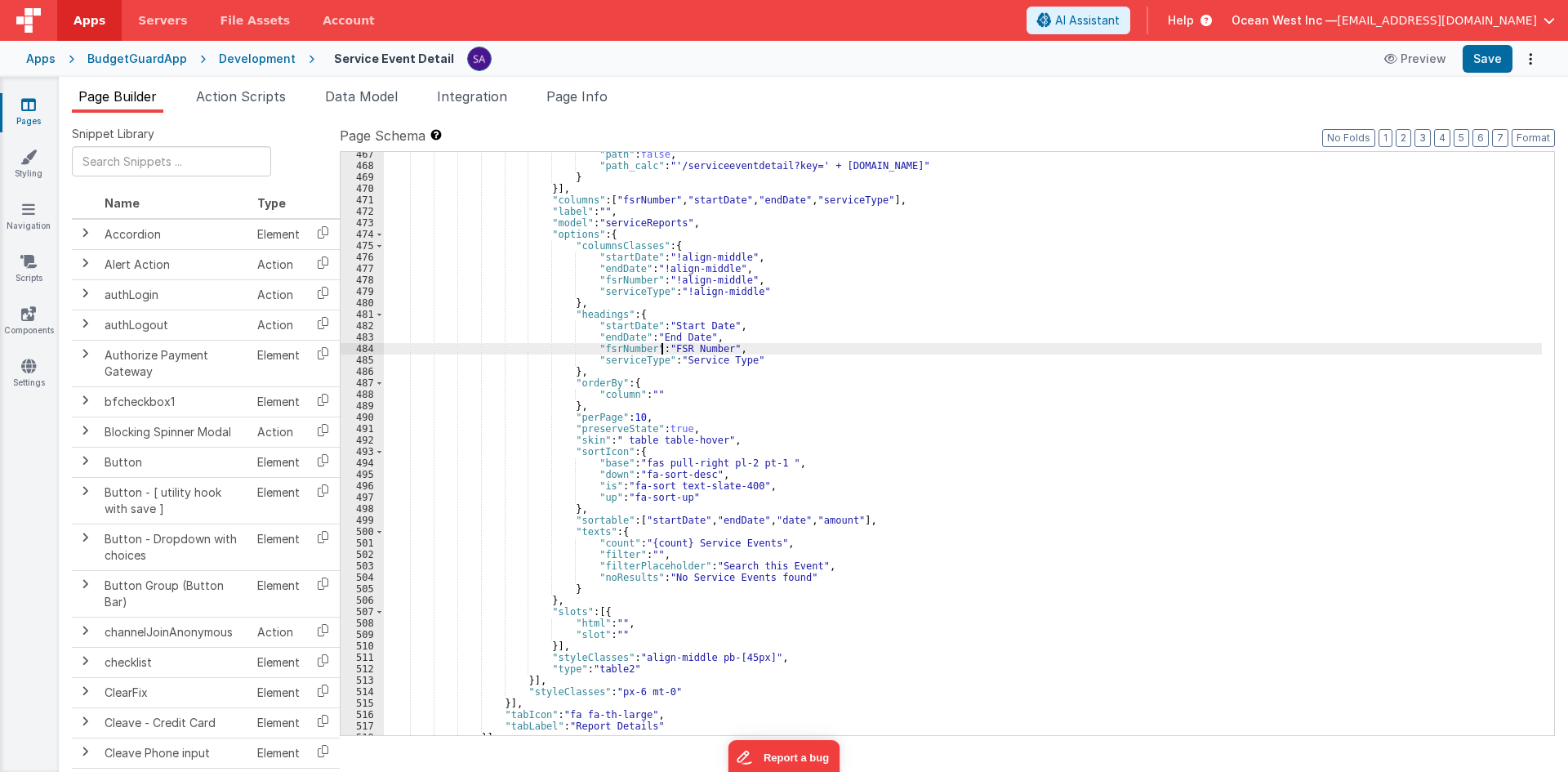
click at [631, 352] on div ""path" : false , "path_calc" : "'/serviceeventdetail?key=' + [DOMAIN_NAME]" } }…" at bounding box center [962, 452] width 1158 height 606
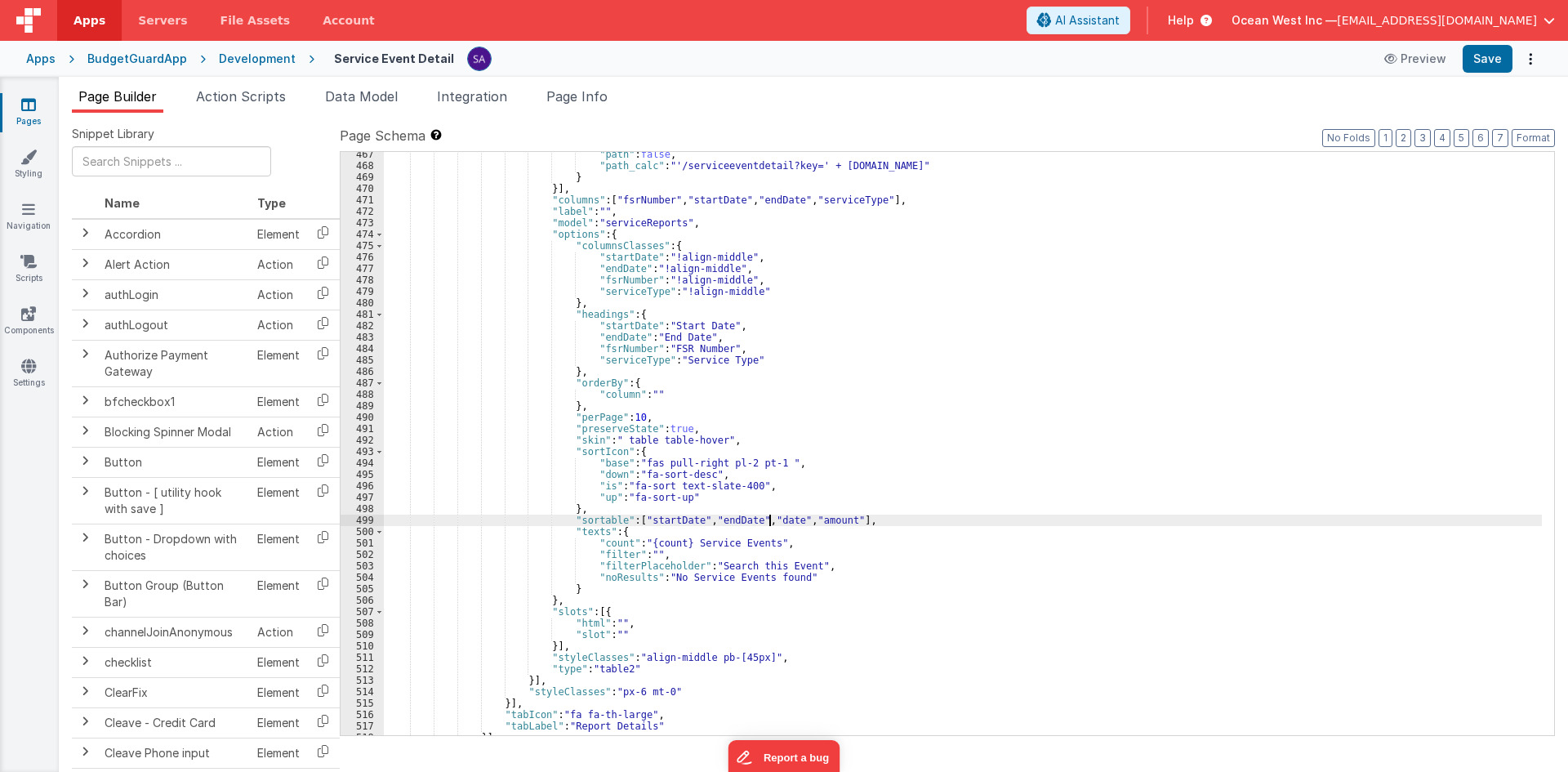
click at [771, 524] on div ""path" : false , "path_calc" : "'/serviceeventdetail?key=' + [DOMAIN_NAME]" } }…" at bounding box center [962, 452] width 1158 height 606
click at [616, 366] on div ""path" : false , "path_calc" : "'/serviceeventdetail?key=' + [DOMAIN_NAME]" } }…" at bounding box center [962, 452] width 1158 height 606
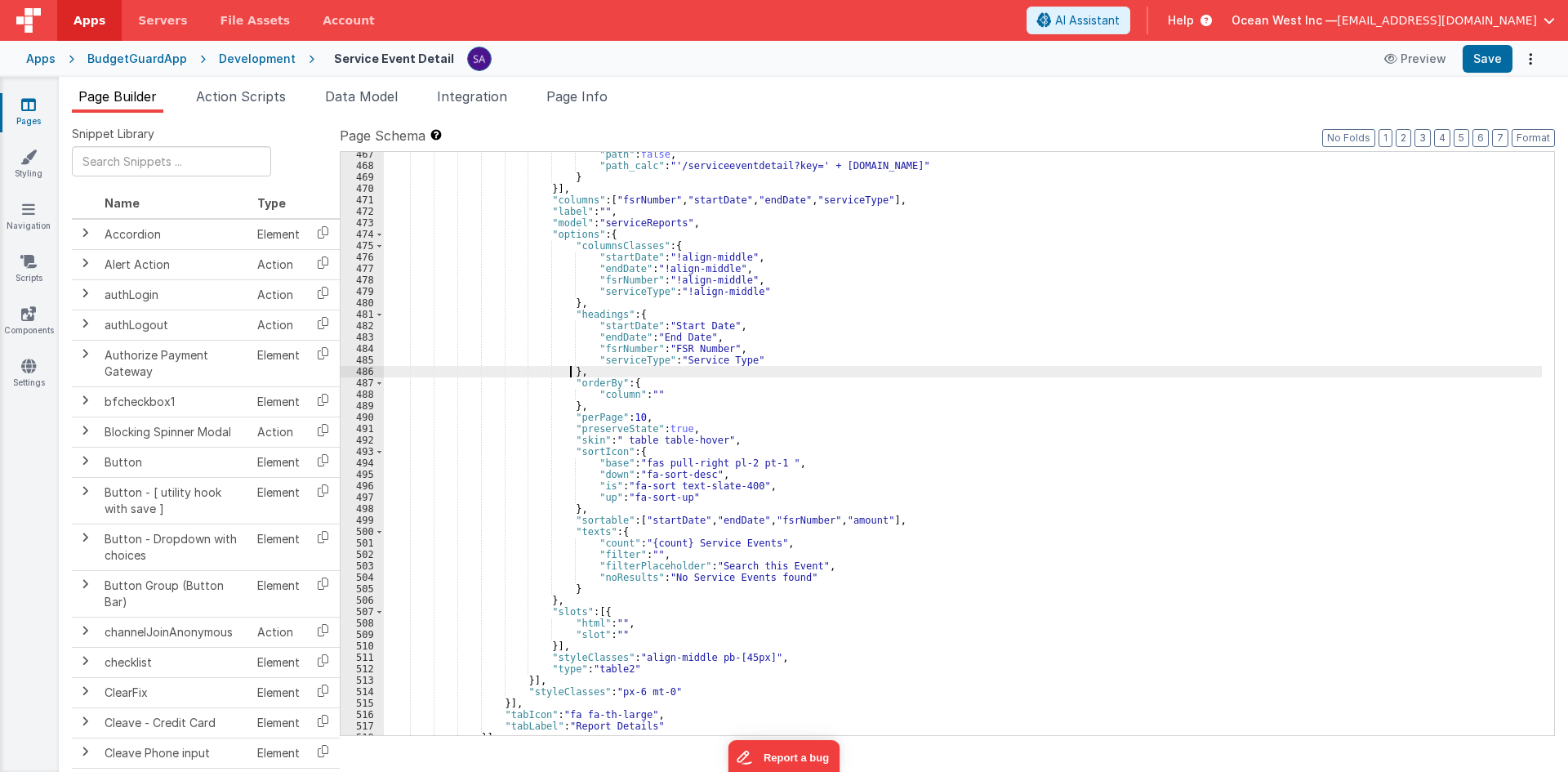
click at [616, 366] on div ""path" : false , "path_calc" : "'/serviceeventdetail?key=' + [DOMAIN_NAME]" } }…" at bounding box center [962, 452] width 1158 height 606
click at [616, 363] on div ""path" : false , "path_calc" : "'/serviceeventdetail?key=' + [DOMAIN_NAME]" } }…" at bounding box center [962, 452] width 1158 height 606
click at [846, 526] on div ""path" : false , "path_calc" : "'/serviceeventdetail?key=' + [DOMAIN_NAME]" } }…" at bounding box center [962, 452] width 1158 height 606
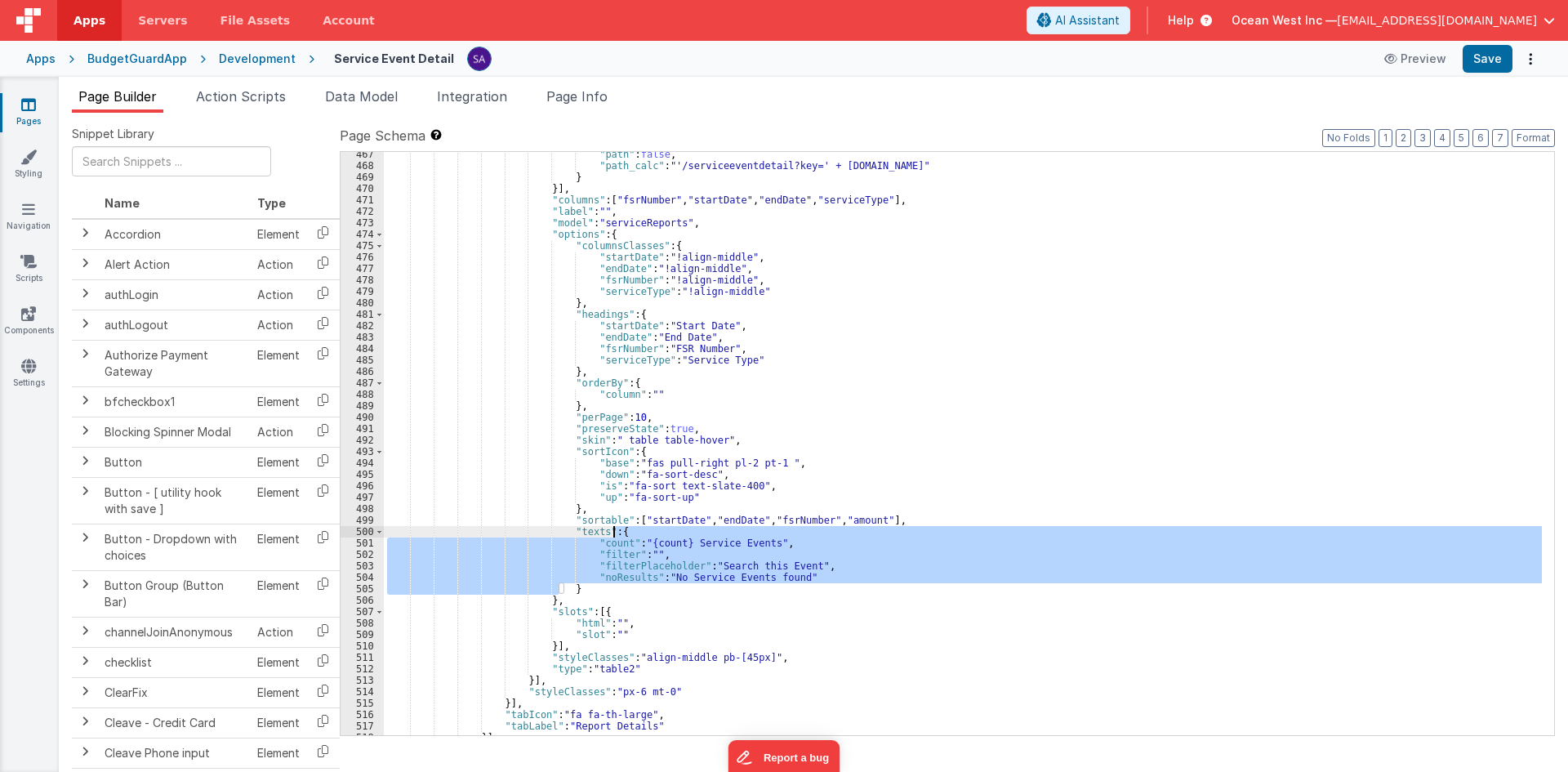
click at [846, 526] on div ""path" : false , "path_calc" : "'/serviceeventdetail?key=' + [DOMAIN_NAME]" } }…" at bounding box center [962, 452] width 1158 height 606
click at [846, 518] on div ""path" : false , "path_calc" : "'/serviceeventdetail?key=' + [DOMAIN_NAME]" } }…" at bounding box center [962, 452] width 1158 height 606
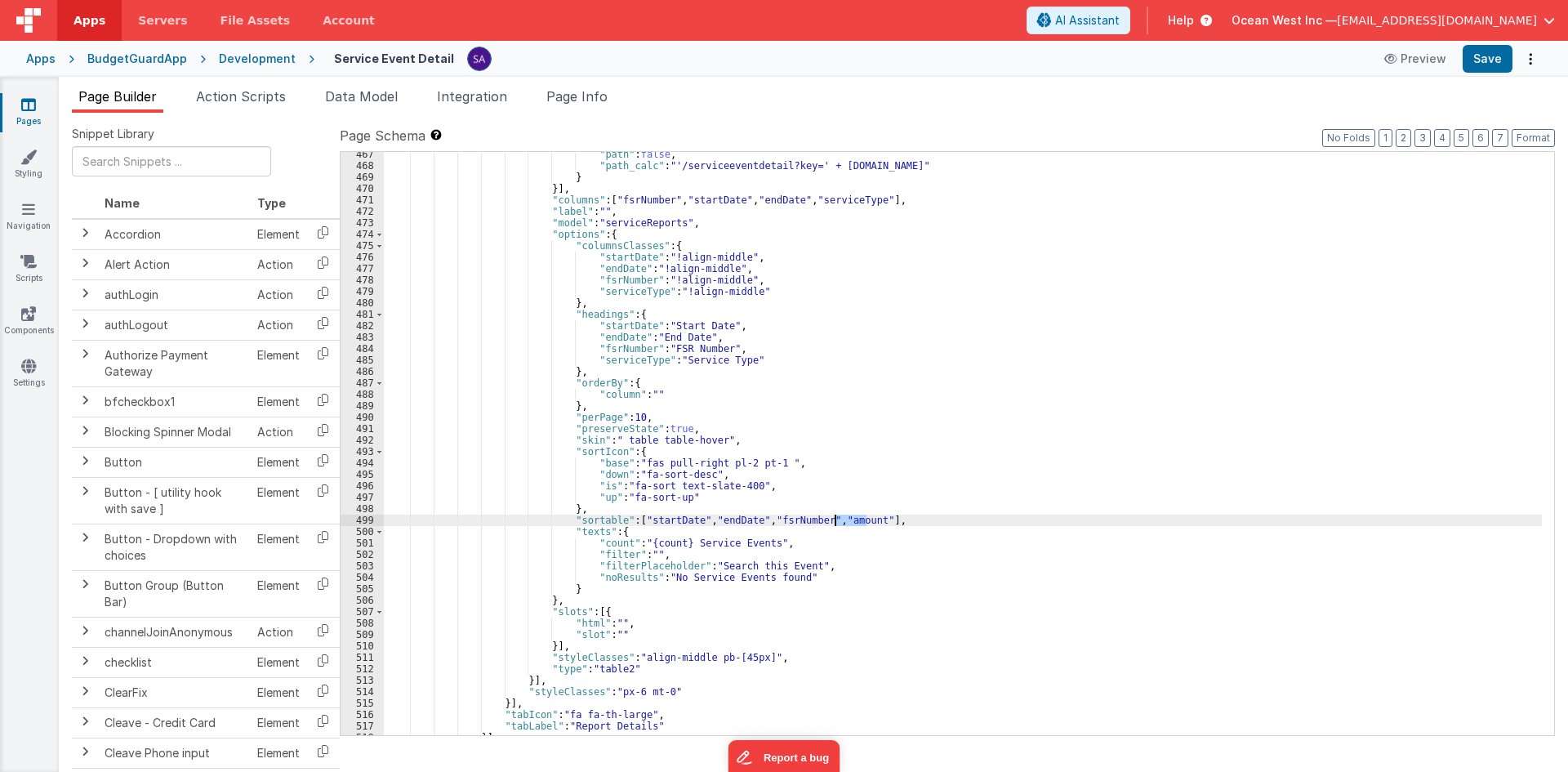
click at [846, 518] on div ""path" : false , "path_calc" : "'/serviceeventdetail?key=' + [DOMAIN_NAME]" } }…" at bounding box center [962, 452] width 1158 height 606
click at [848, 472] on div ""path" : false , "path_calc" : "'/serviceeventdetail?key=' + [DOMAIN_NAME]" } }…" at bounding box center [962, 452] width 1158 height 606
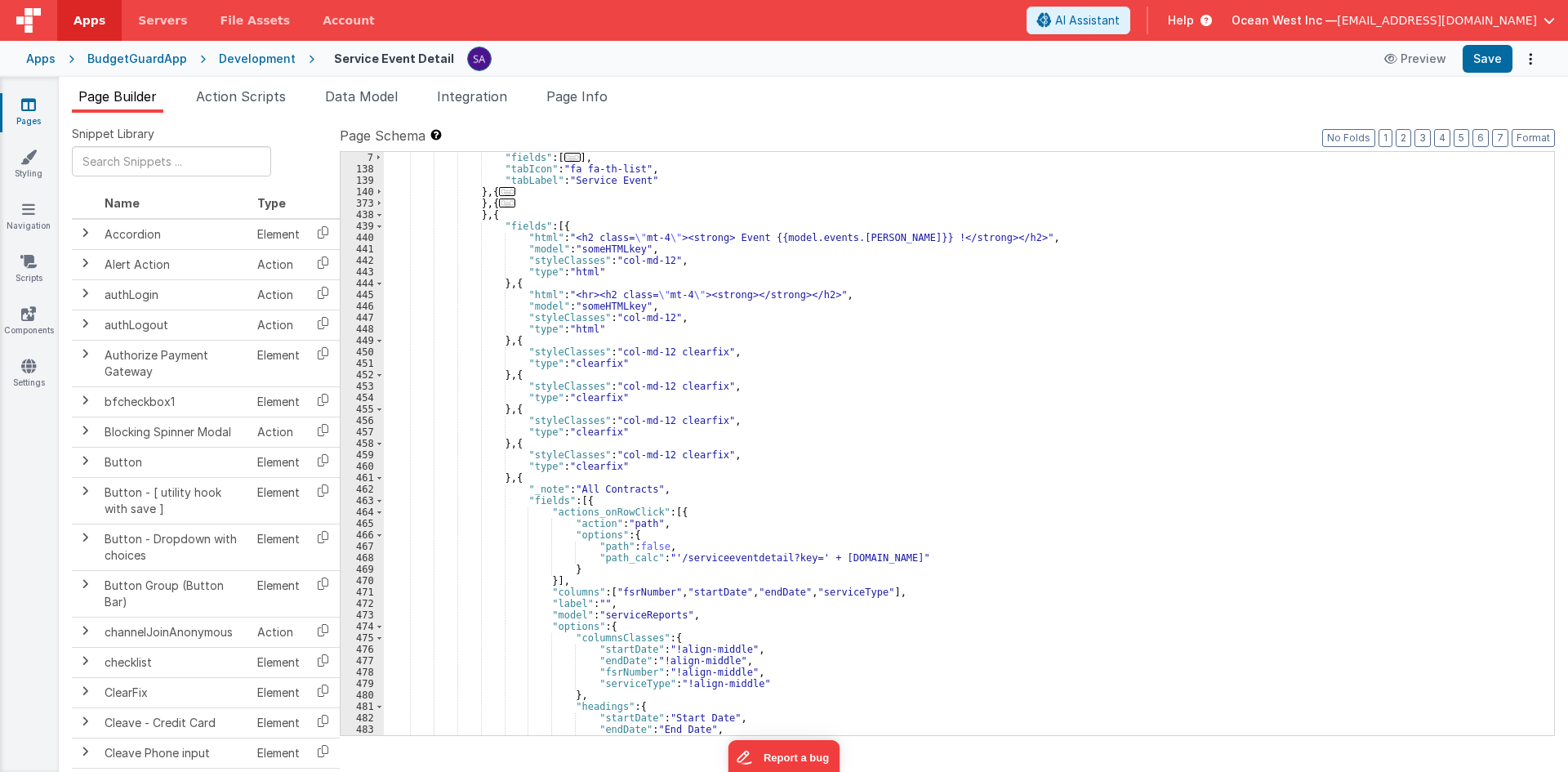
scroll to position [166, 0]
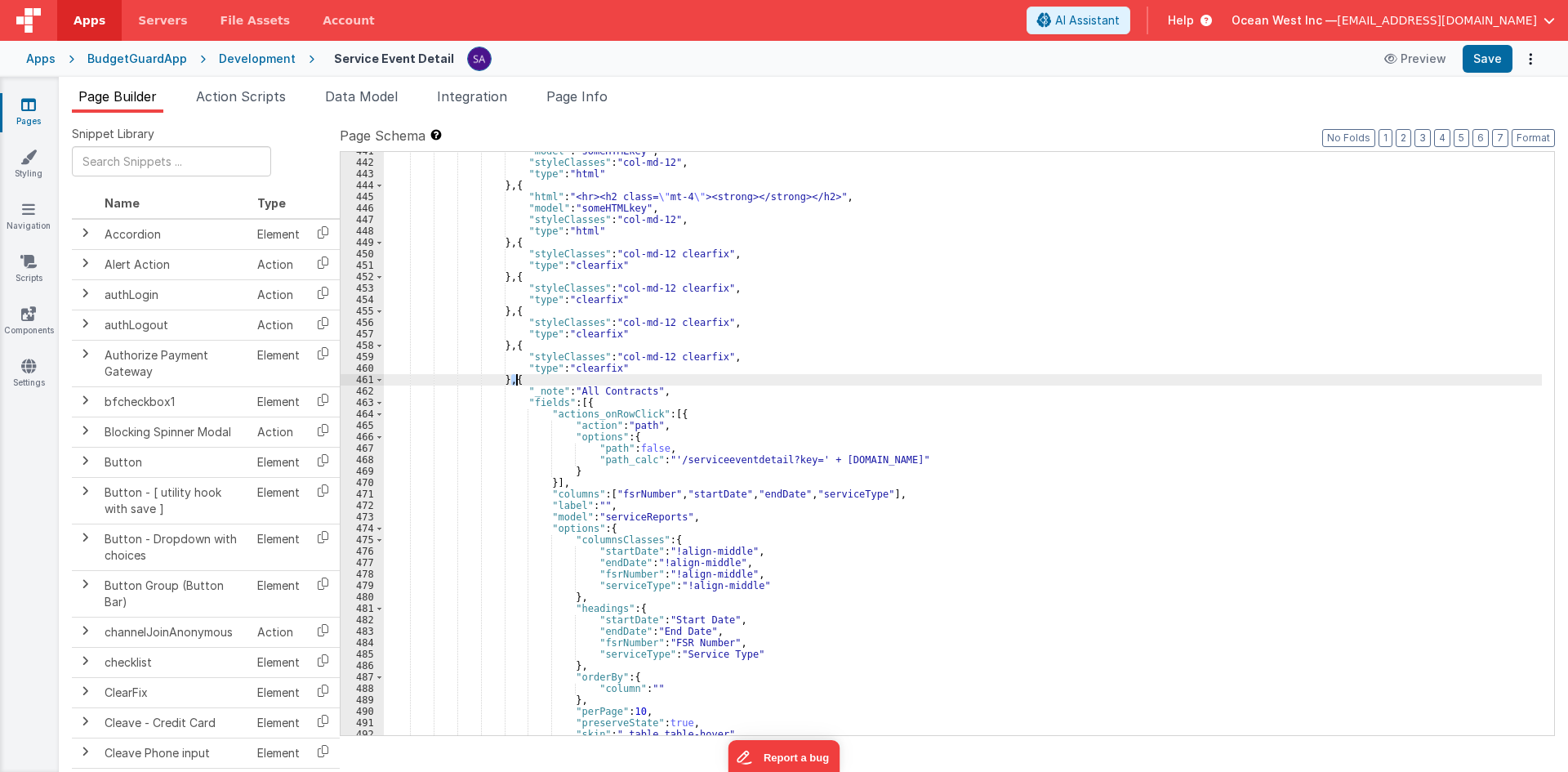
drag, startPoint x: 512, startPoint y: 379, endPoint x: 521, endPoint y: 379, distance: 9.0
click at [521, 379] on div ""model" : "someHTMLkey" , "styleClasses" : "col-md-12" , "type" : "html" } , { …" at bounding box center [962, 448] width 1158 height 606
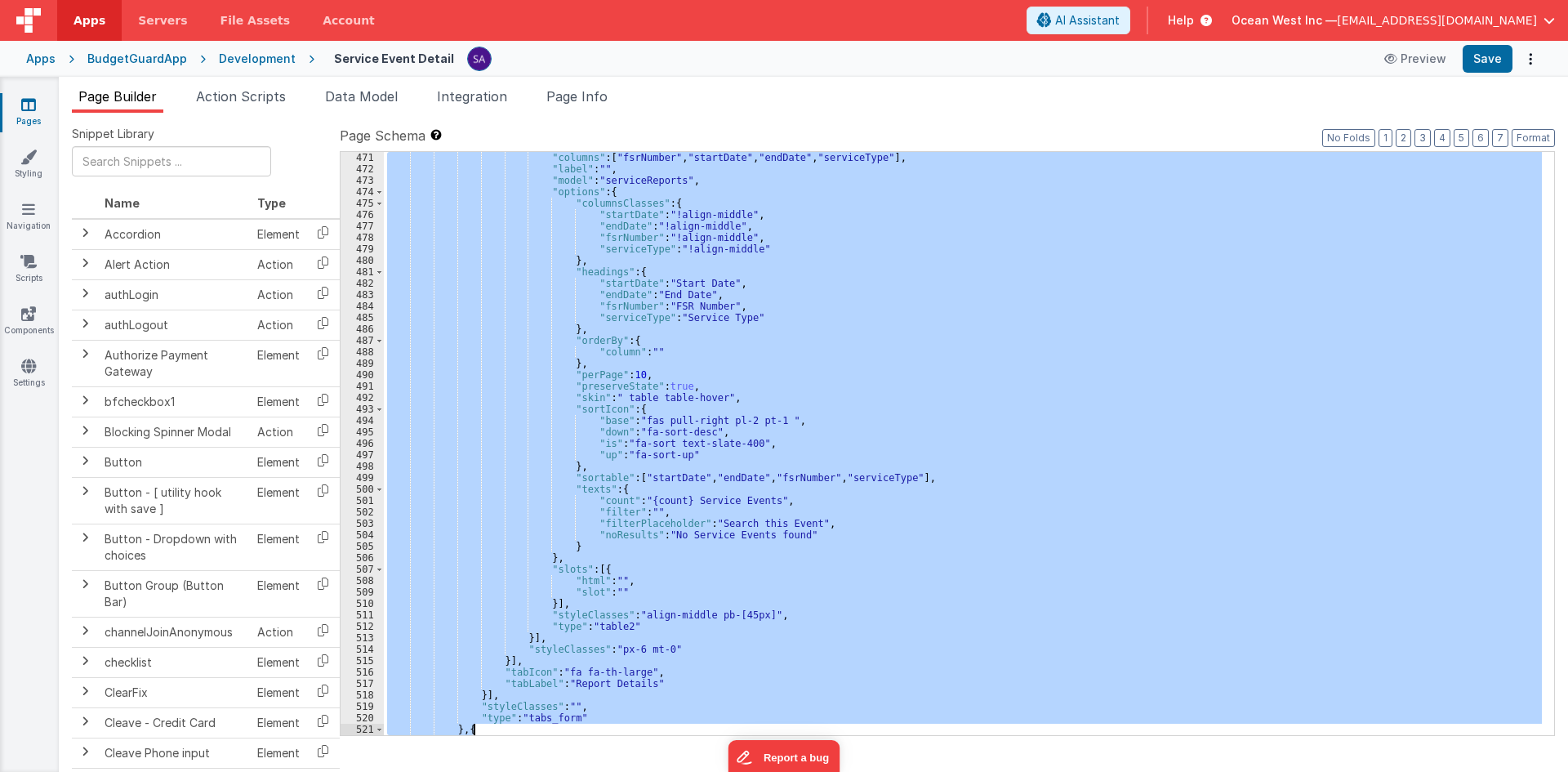
scroll to position [549, 0]
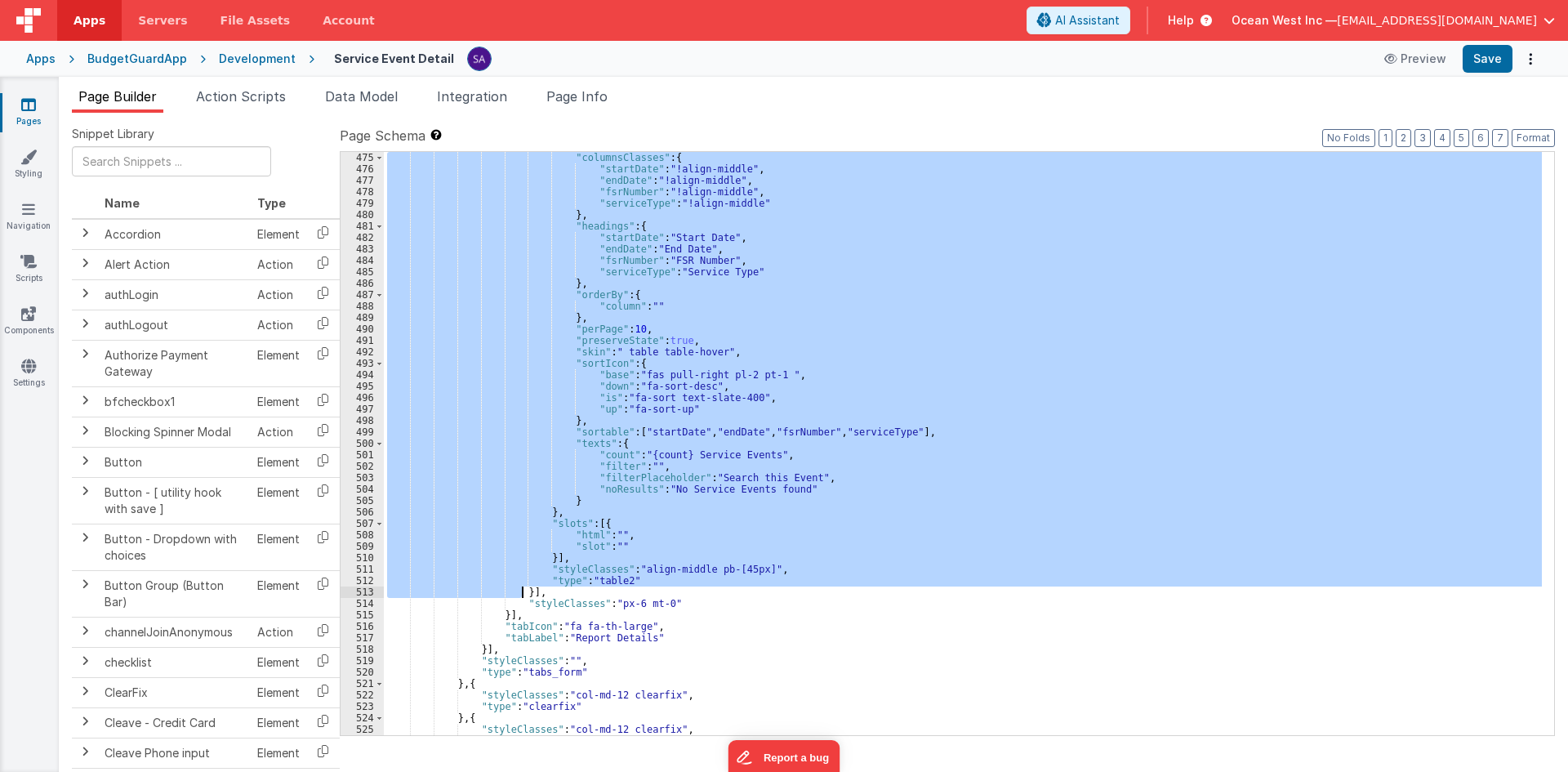
drag, startPoint x: 506, startPoint y: 185, endPoint x: 523, endPoint y: 594, distance: 409.4
click at [523, 594] on div ""columnsClasses" : { "startDate" : "!align-middle" , "endDate" : "!align-middle…" at bounding box center [962, 455] width 1158 height 606
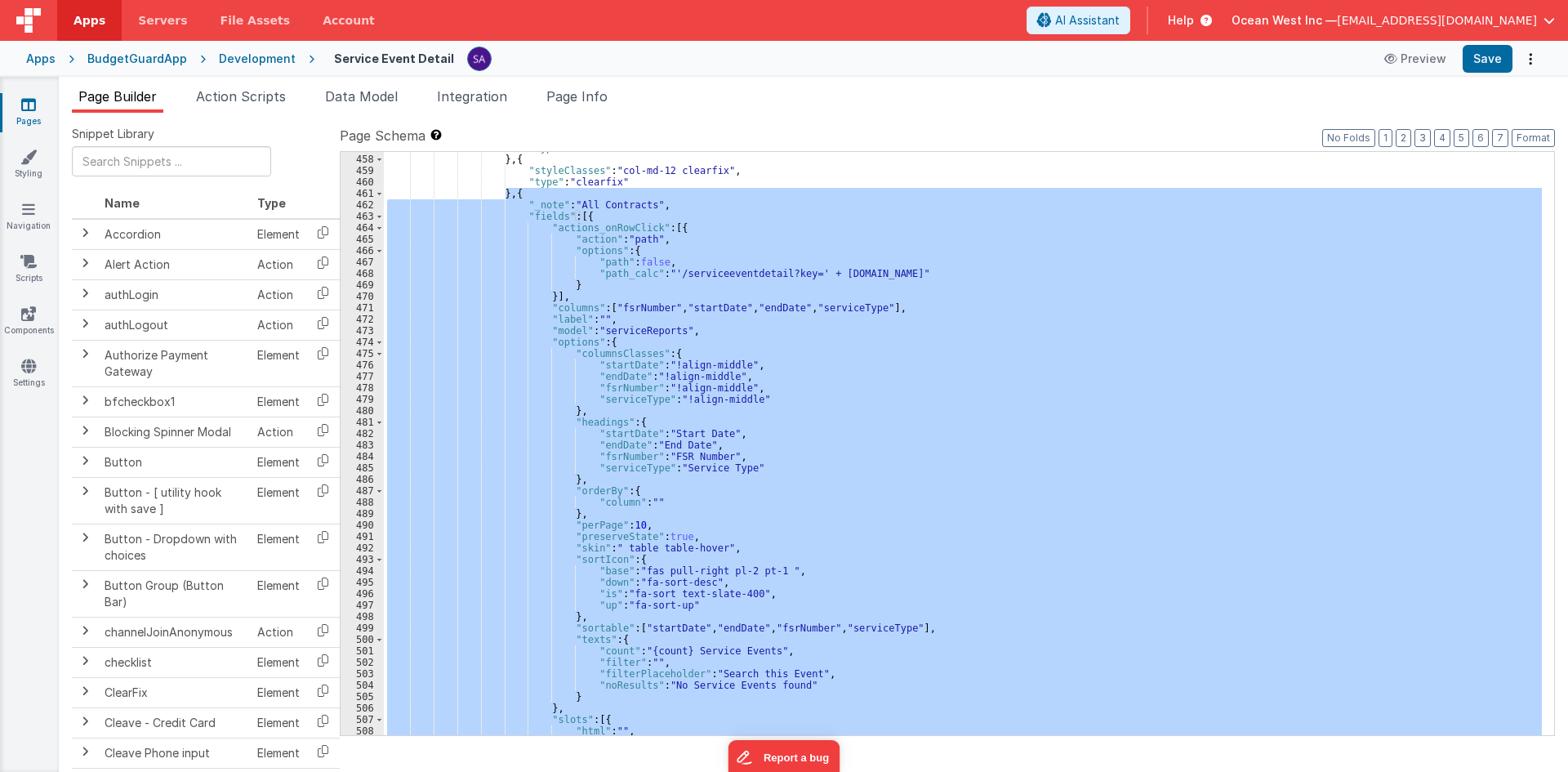
scroll to position [206, 0]
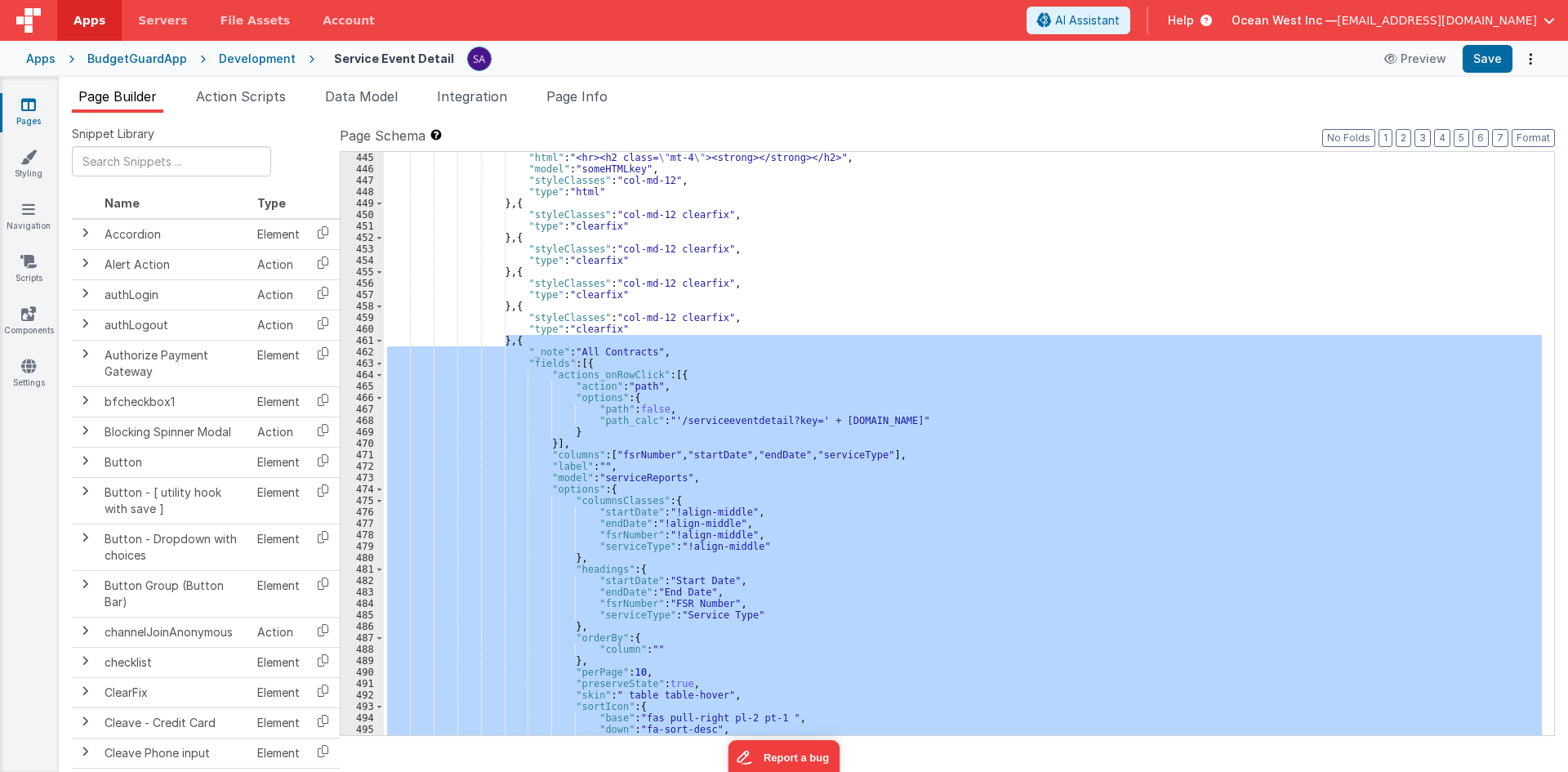
drag, startPoint x: 539, startPoint y: 419, endPoint x: 526, endPoint y: 386, distance: 35.5
click at [538, 419] on div ""html" : "<hr><h2 class= \" mt-4 \" ><strong></strong></h2>" , "model" : "someH…" at bounding box center [962, 444] width 1158 height 583
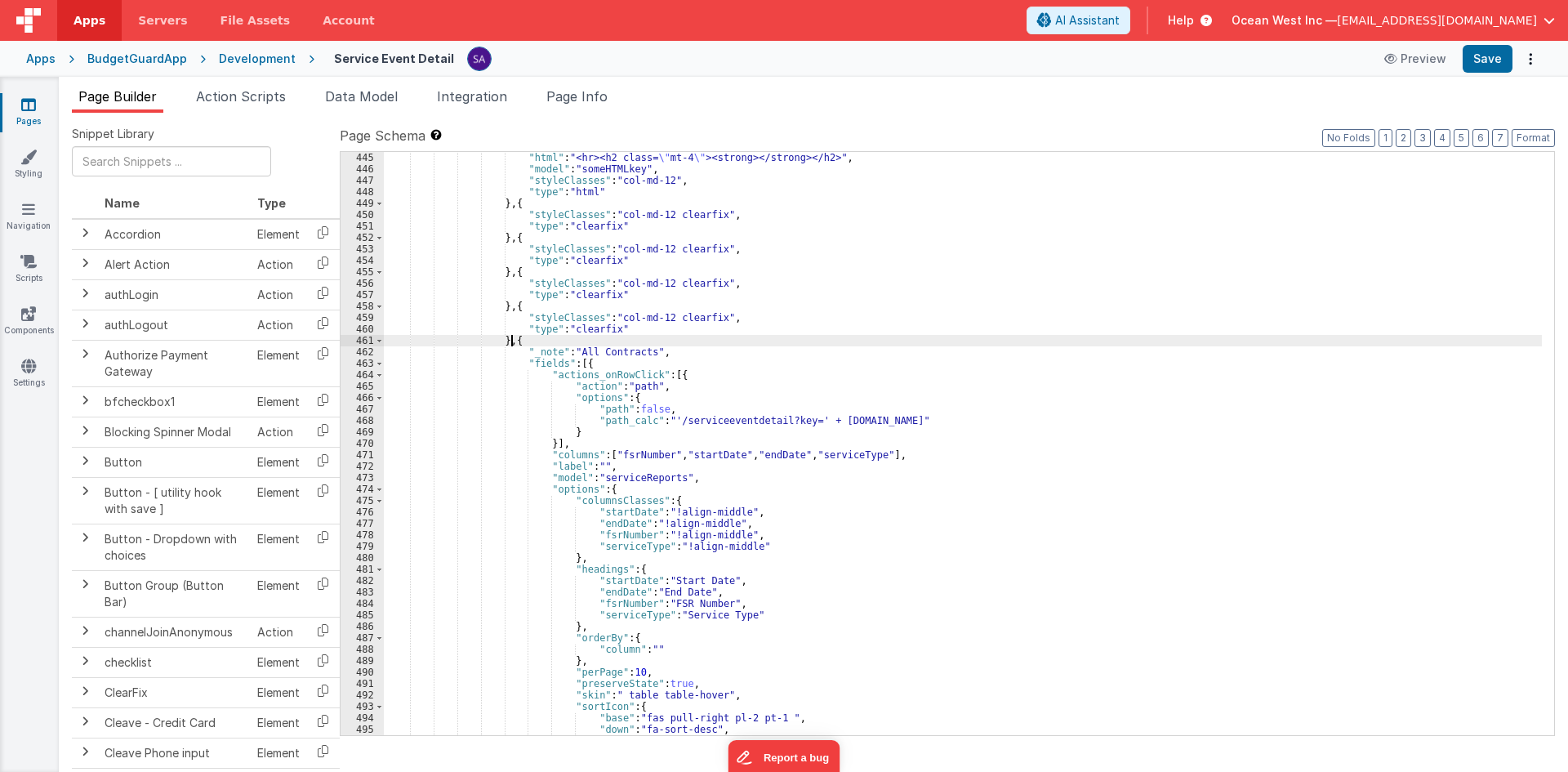
click at [516, 346] on div ""html" : "<hr><h2 class= \" mt-4 \" ><strong></strong></h2>" , "model" : "someH…" at bounding box center [962, 455] width 1158 height 606
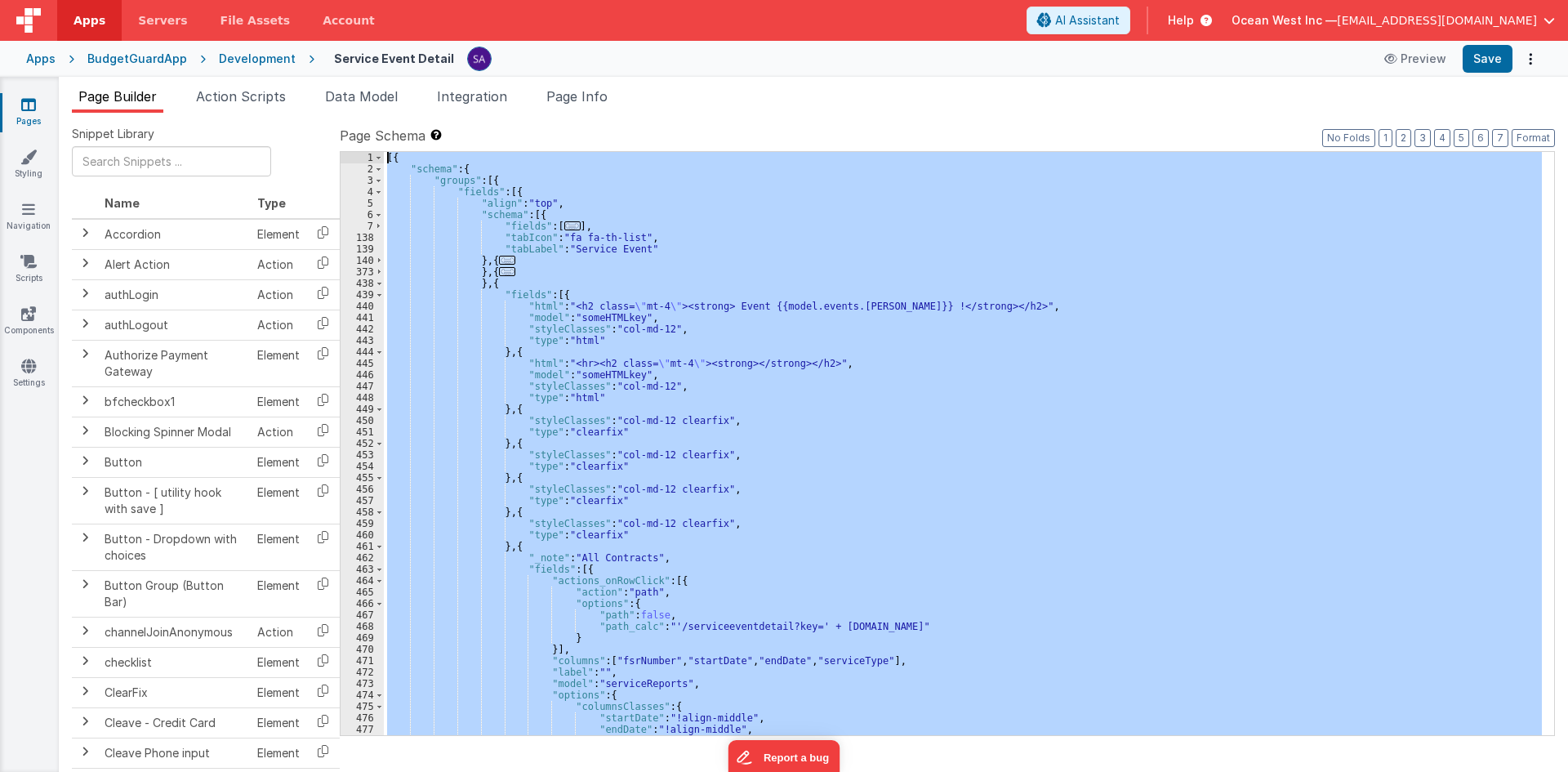
scroll to position [0, 0]
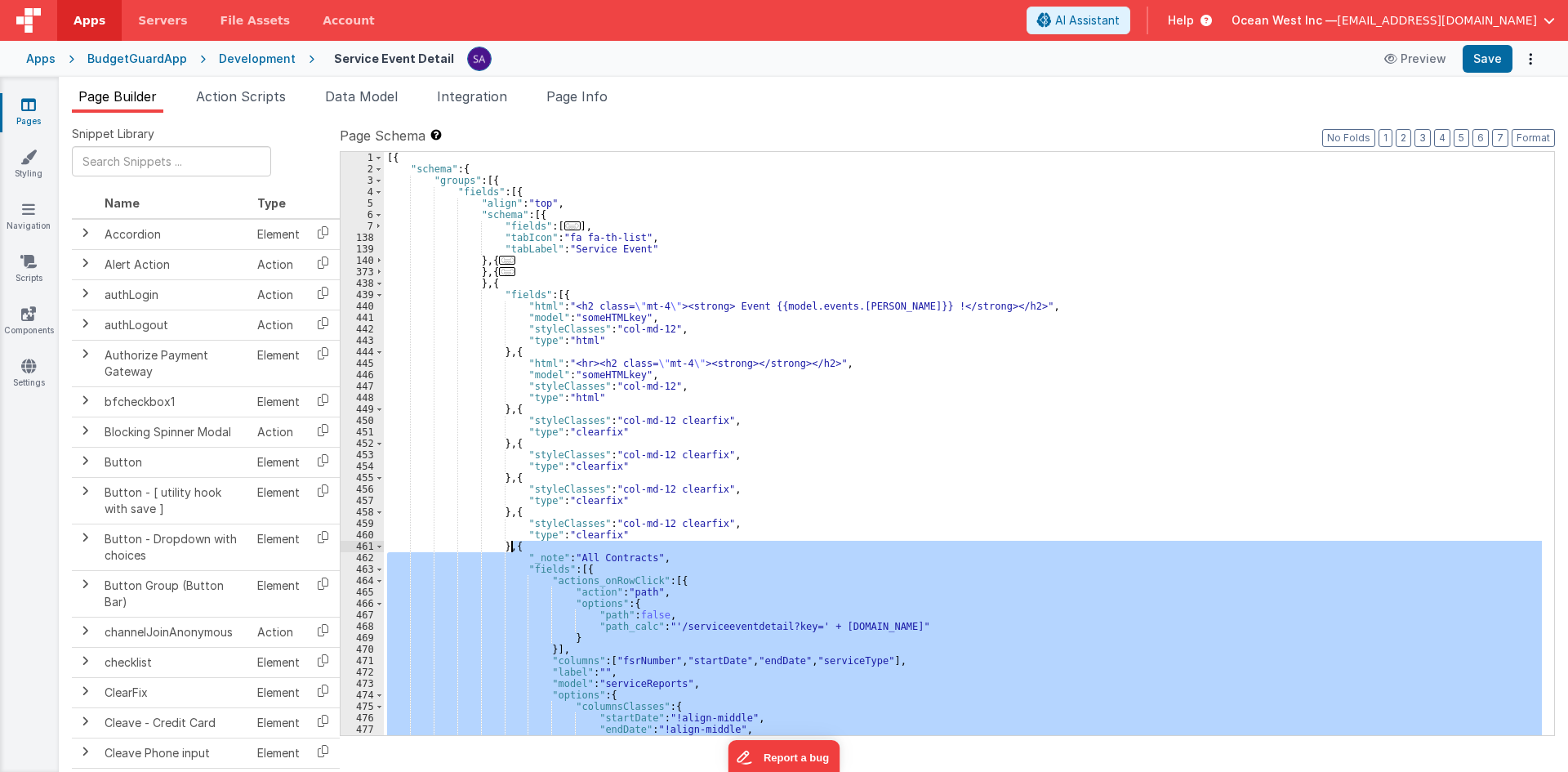
drag, startPoint x: 500, startPoint y: 419, endPoint x: 511, endPoint y: 547, distance: 128.5
click at [511, 547] on div "[{ "schema" : { "groups" : [{ "fields" : [{ "align" : "top" , "schema" : [{ "fi…" at bounding box center [962, 455] width 1158 height 606
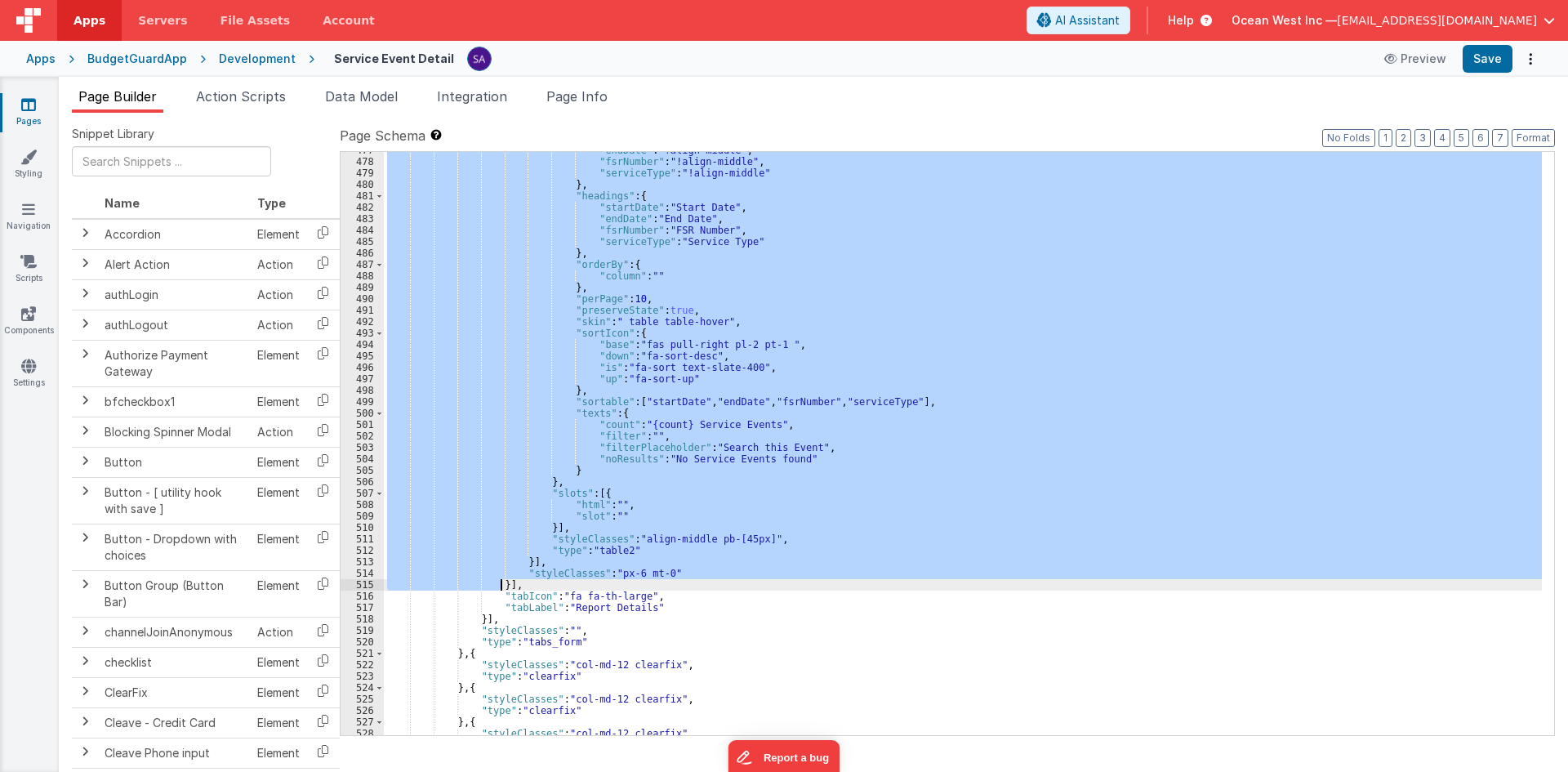
scroll to position [726, 0]
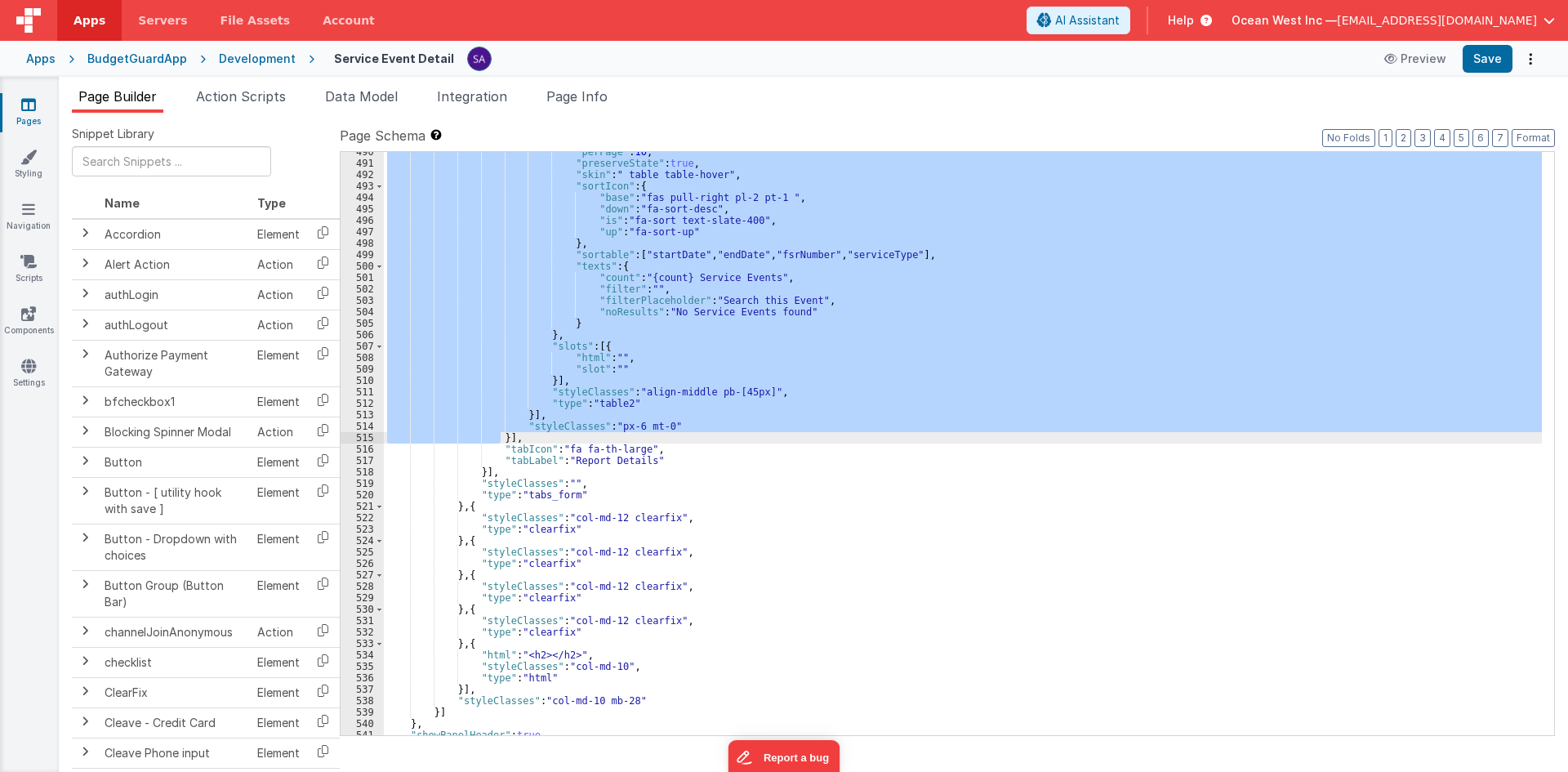
click at [506, 452] on div ""perPage" : 10 , "preserveState" : true , "skin" : " table table-hover" , "sort…" at bounding box center [962, 449] width 1158 height 606
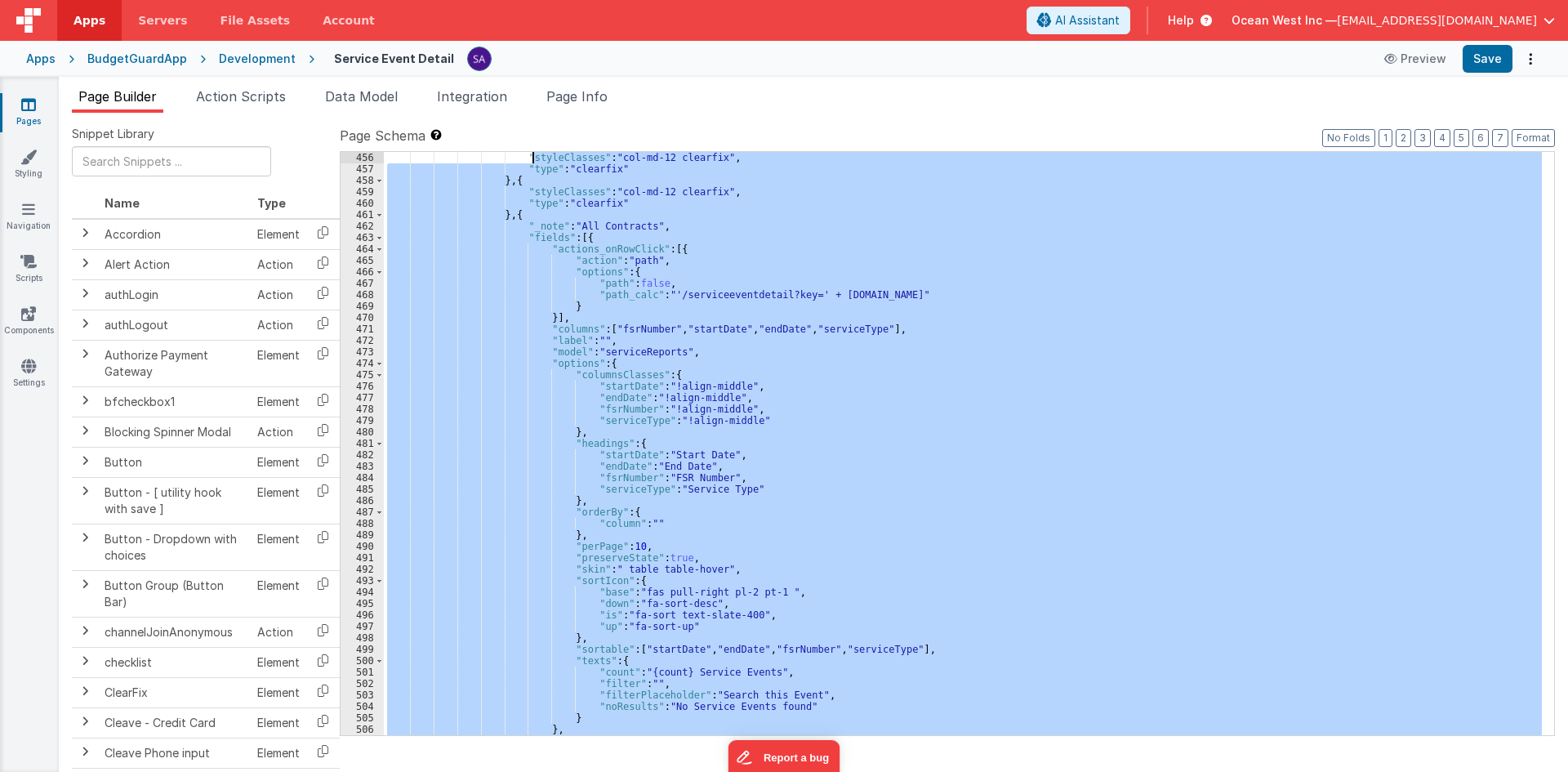
scroll to position [285, 0]
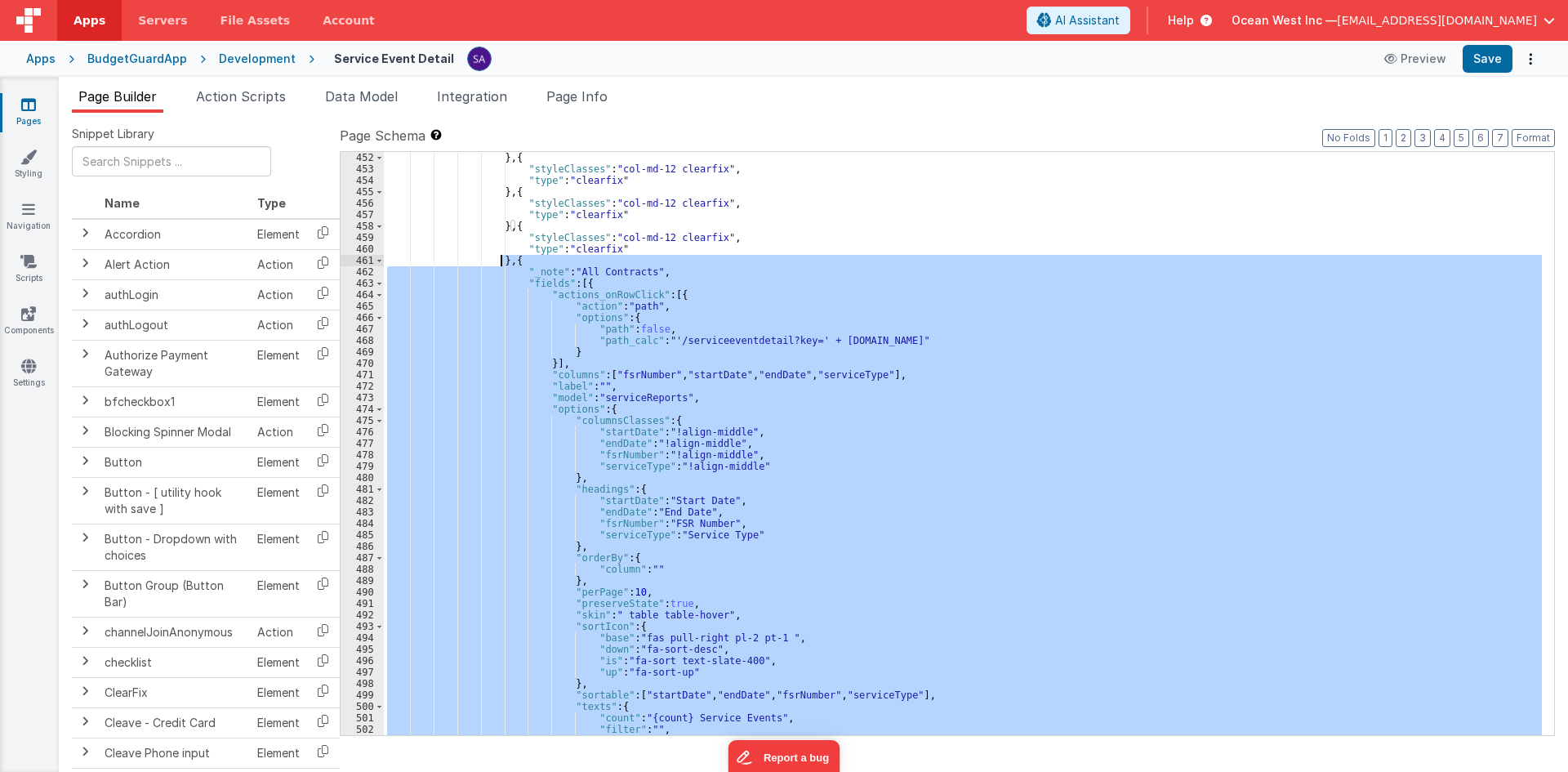
drag, startPoint x: 499, startPoint y: 441, endPoint x: 501, endPoint y: 262, distance: 179.0
click at [501, 262] on div "} , { "styleClasses" : "col-md-12 clearfix" , "type" : "clearfix" } , { "styleC…" at bounding box center [962, 455] width 1158 height 606
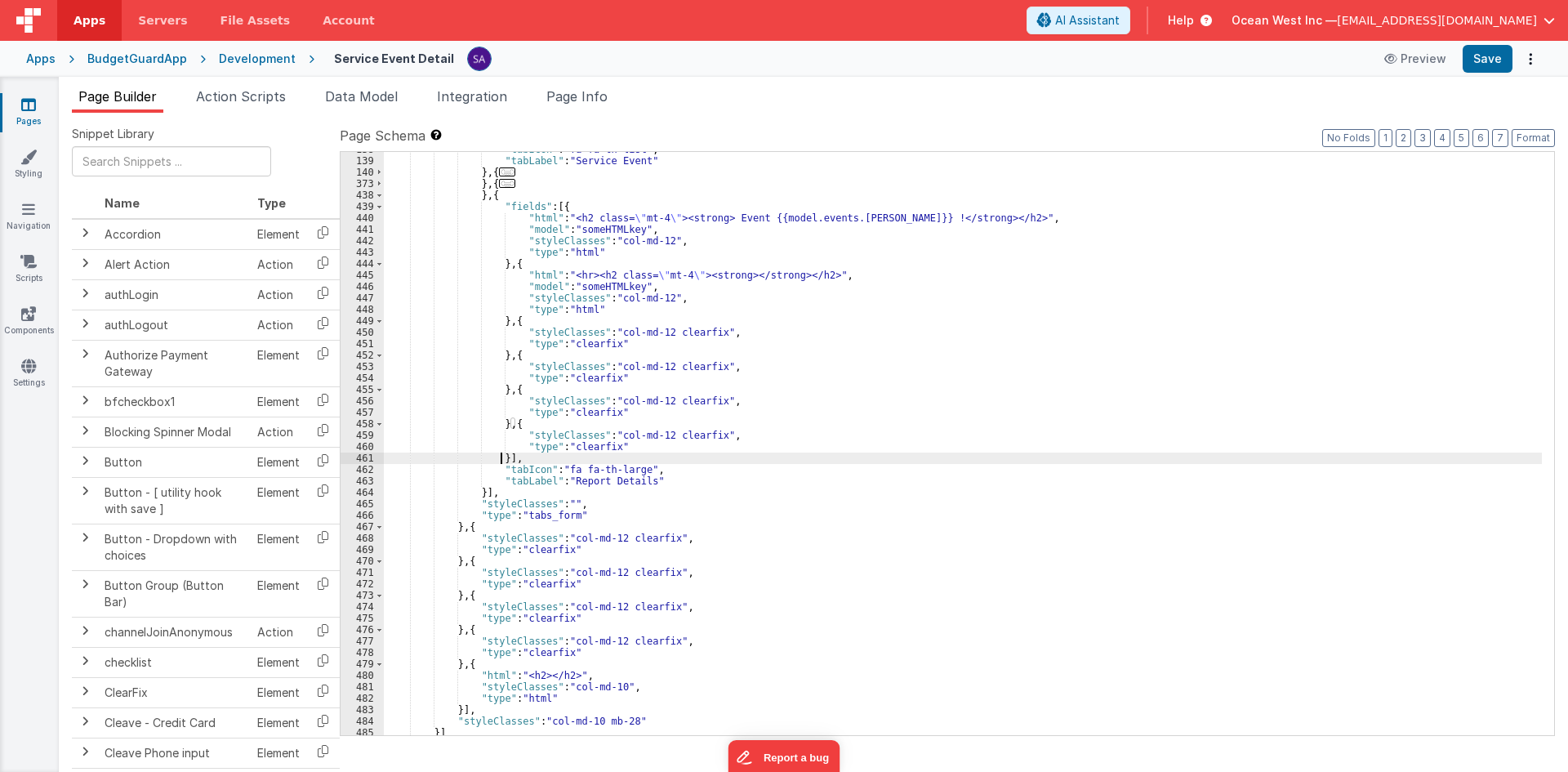
scroll to position [39, 0]
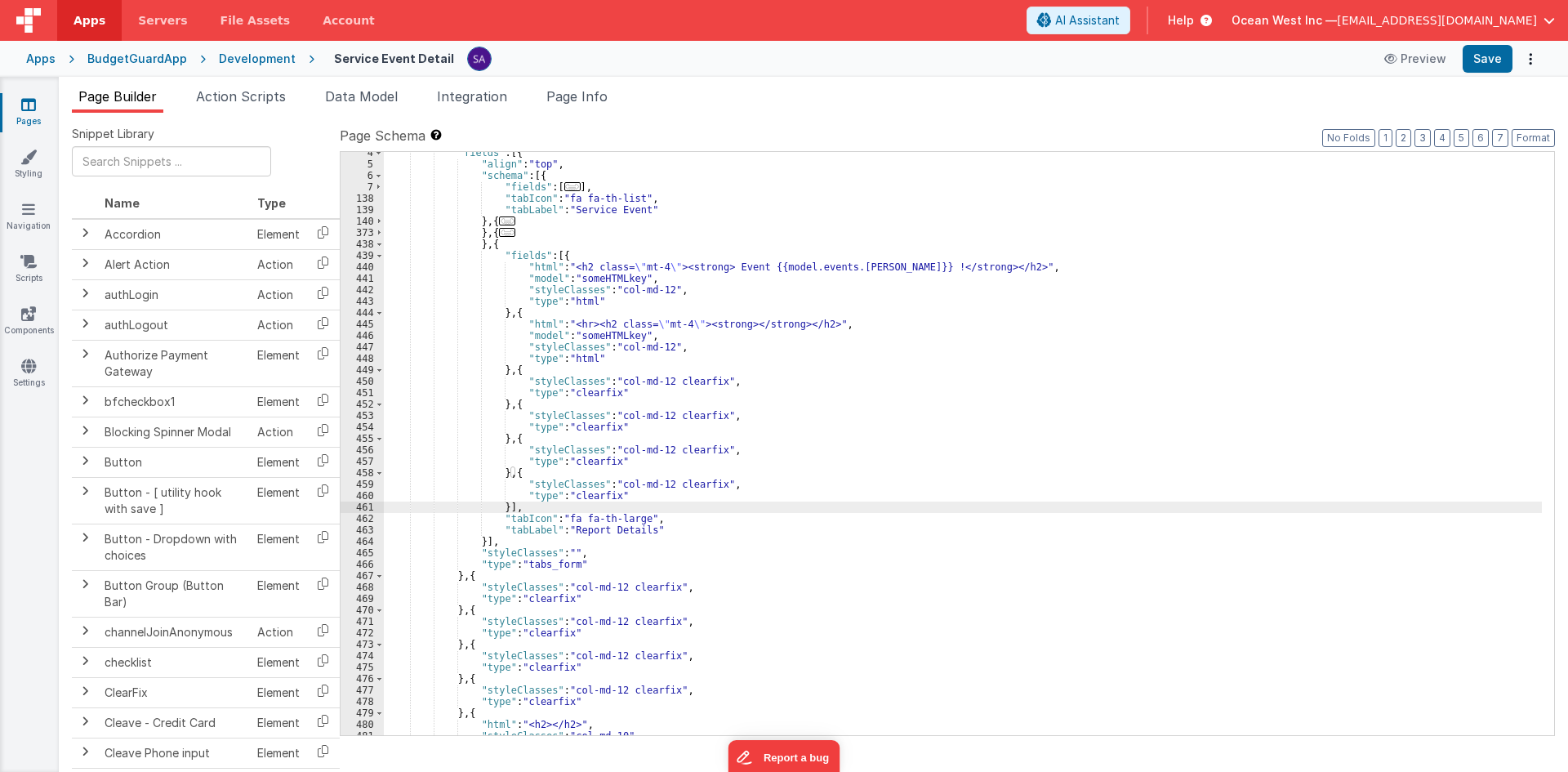
click at [511, 372] on div ""fields" : [{ "align" : "top" , "schema" : [{ "fields" : [ ... ] , "tabIcon" : …" at bounding box center [962, 450] width 1158 height 606
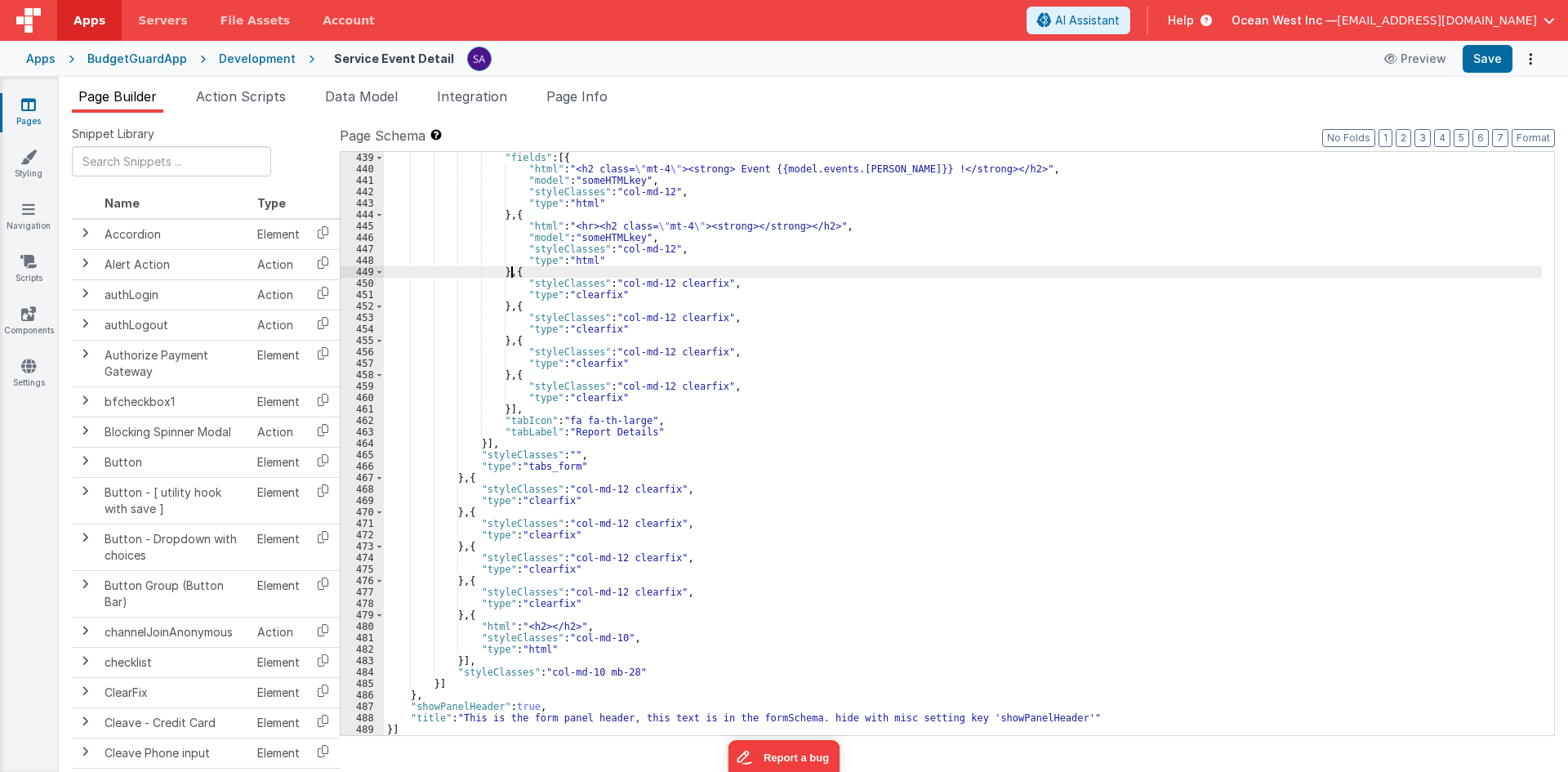
scroll to position [138, 0]
click at [499, 272] on div ""fields" : [{ "html" : "<h2 class= \" mt-4 \" ><strong> Event {{model.events.[P…" at bounding box center [962, 455] width 1158 height 606
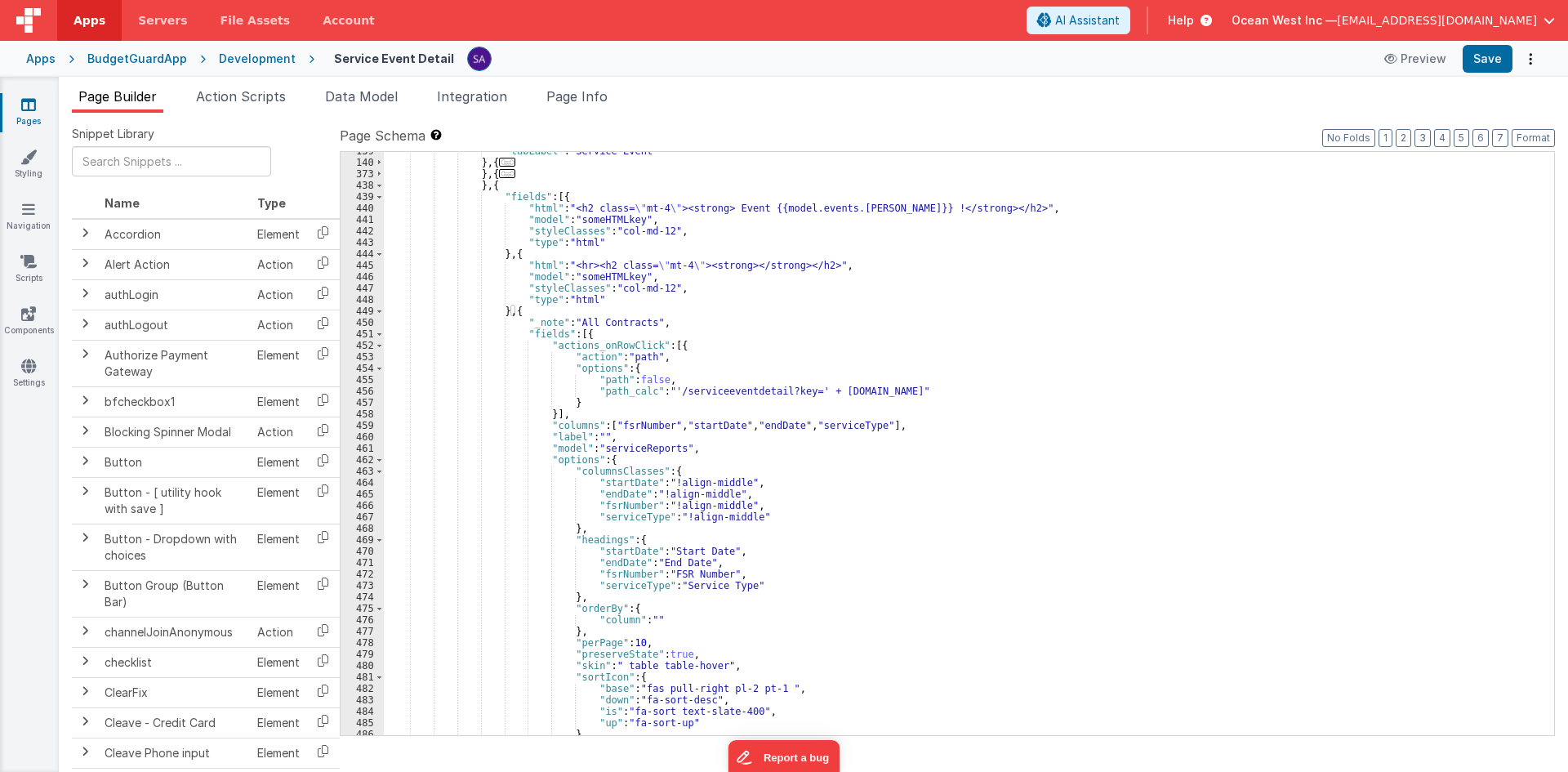
scroll to position [49, 0]
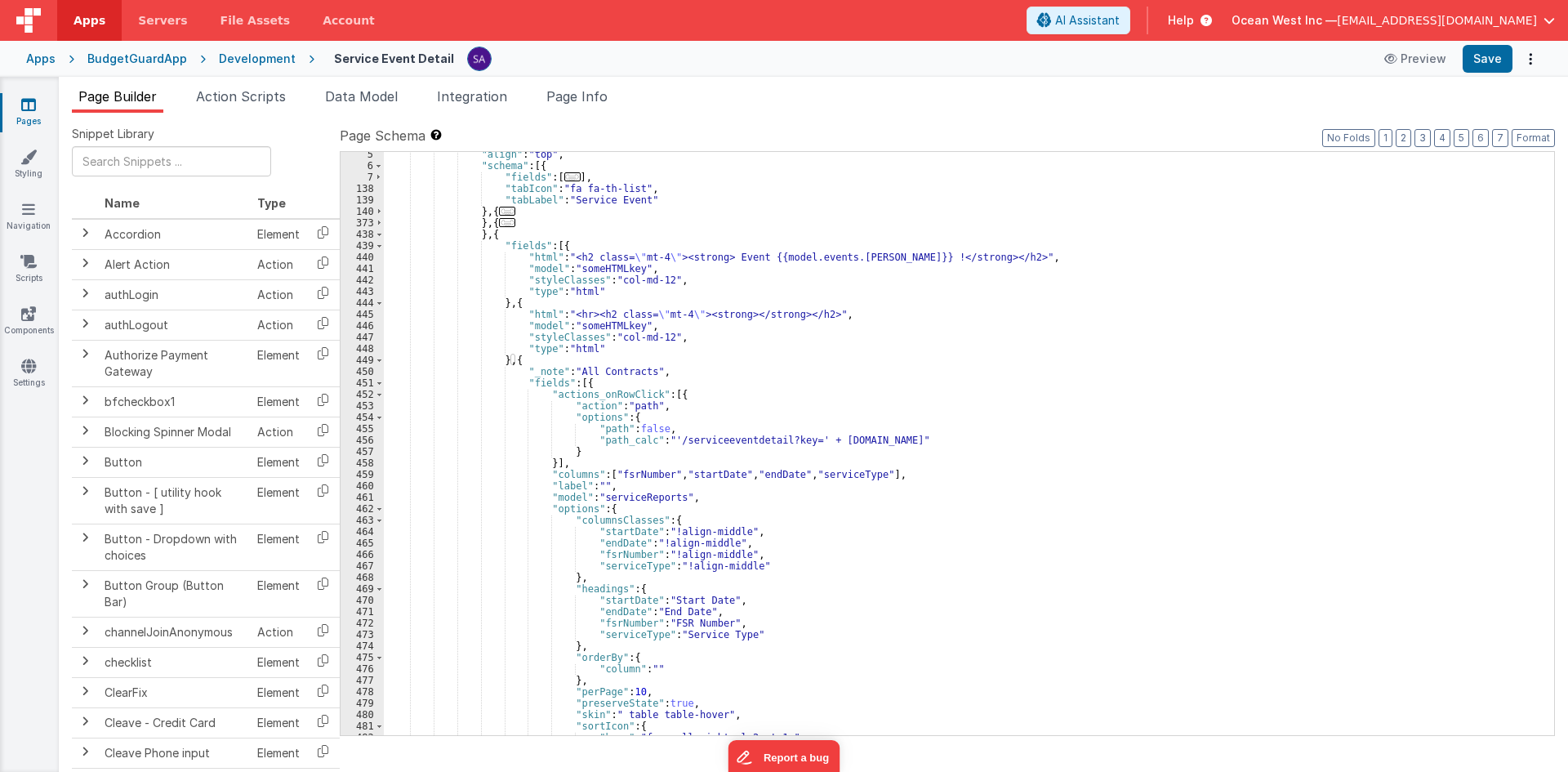
click at [743, 406] on div ""align" : "top" , "schema" : [{ "fields" : [ ... ] , "tabIcon" : "fa fa-th-list…" at bounding box center [962, 452] width 1158 height 606
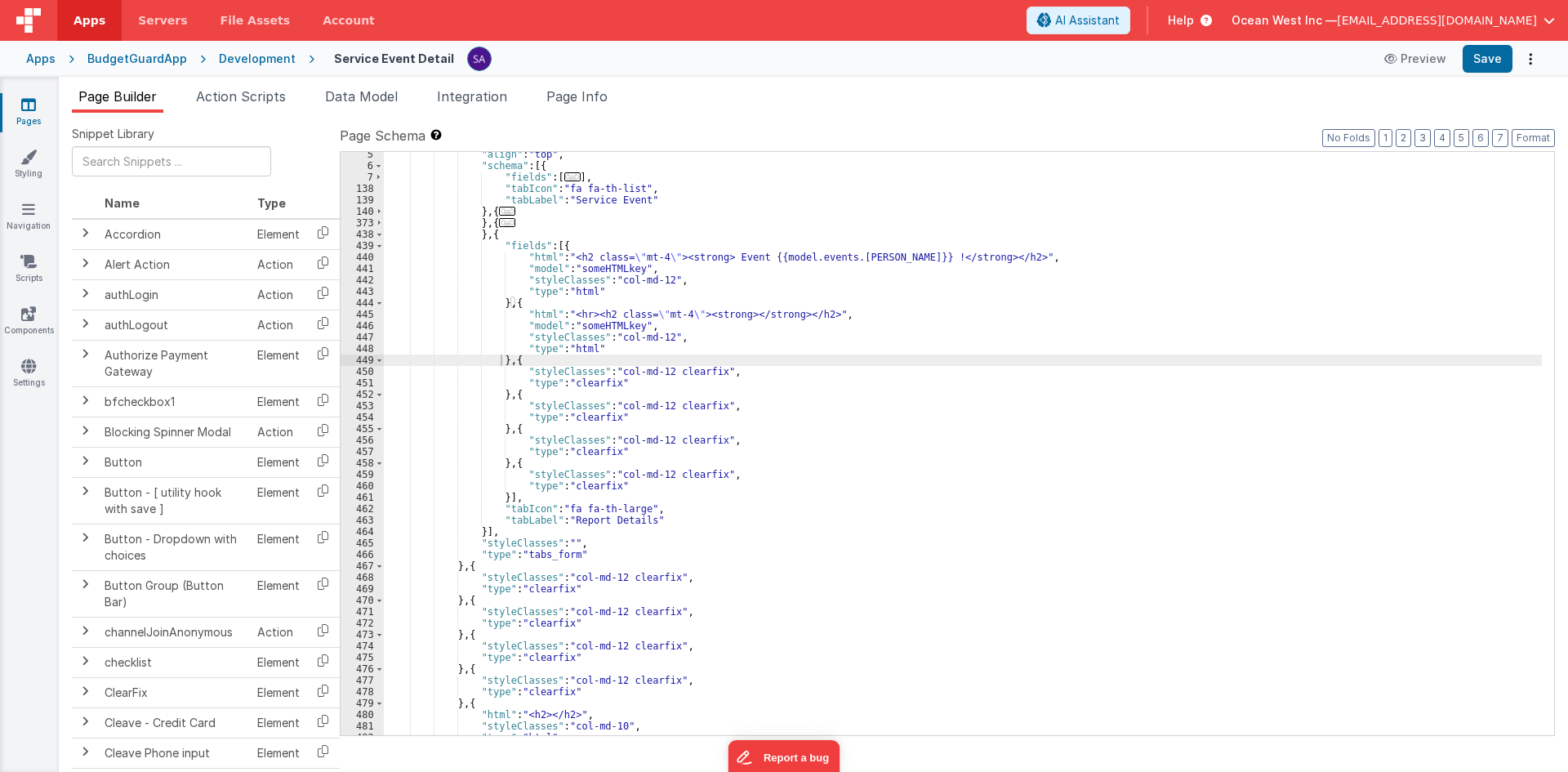
click at [868, 769] on div "Snippet Library Name Type Accordion Element Alert Action Action authLogin Actio…" at bounding box center [814, 455] width 1483 height 659
click at [689, 500] on div ""align" : "top" , "schema" : [{ "fields" : [ ... ] , "tabIcon" : "fa fa-th-list…" at bounding box center [962, 452] width 1158 height 606
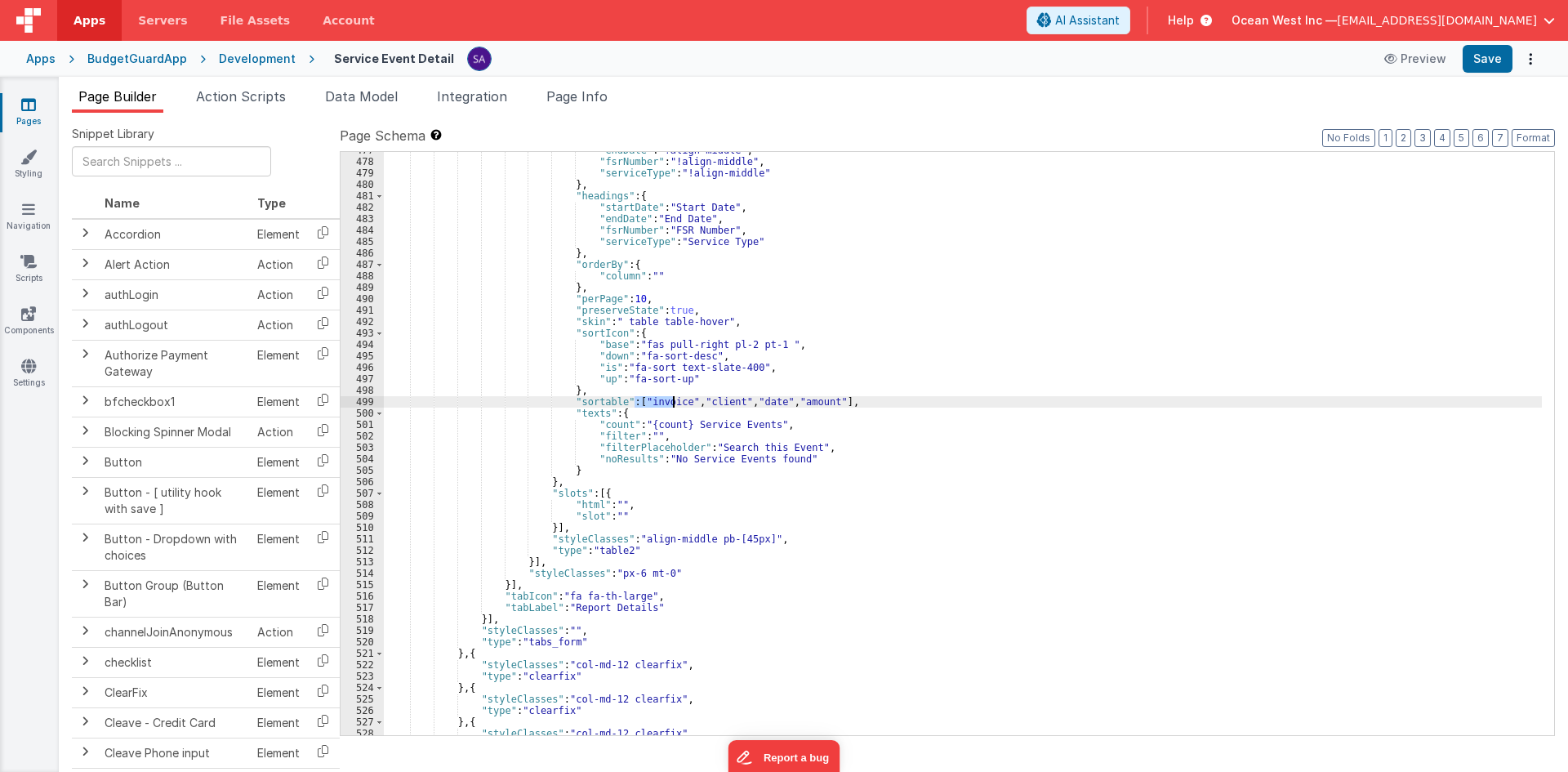
scroll to position [383, 0]
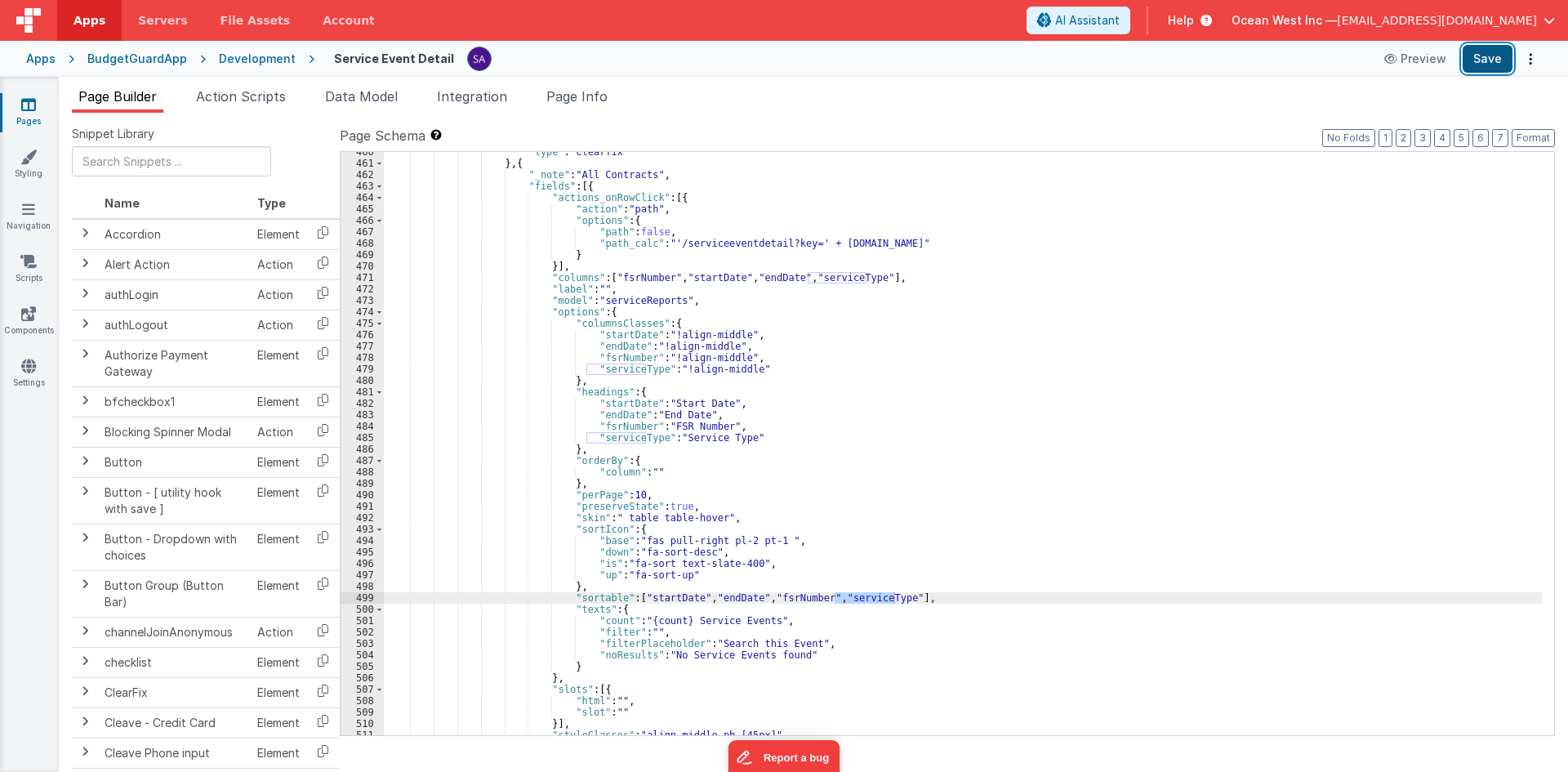
click at [1501, 50] on button "Save" at bounding box center [1487, 59] width 50 height 28
